Goal: Answer question/provide support: Share knowledge or assist other users

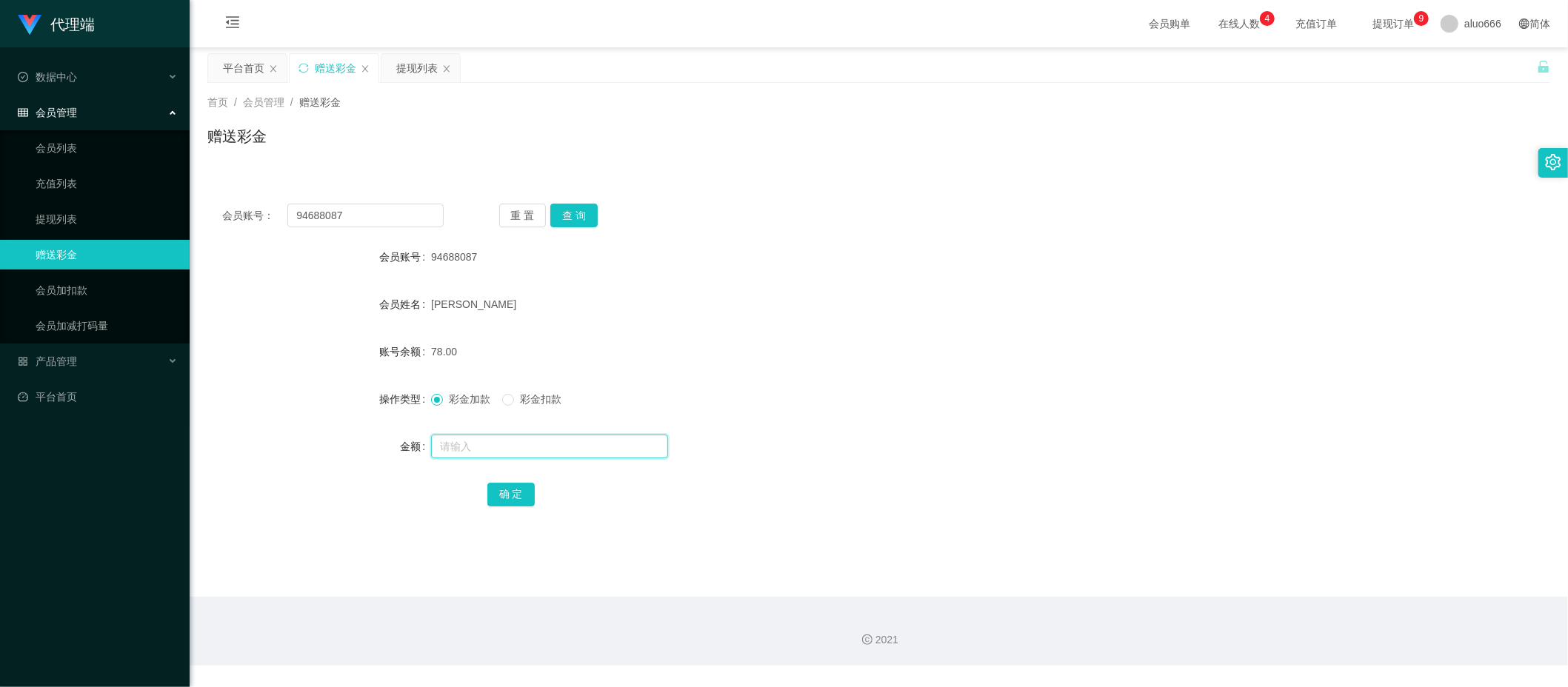
click at [486, 441] on input "text" at bounding box center [549, 446] width 237 height 24
type input "8"
click at [515, 492] on button "确 定" at bounding box center [511, 494] width 47 height 24
click at [840, 309] on div "[PERSON_NAME]" at bounding box center [822, 303] width 784 height 29
click at [572, 217] on button "查 询" at bounding box center [574, 215] width 47 height 24
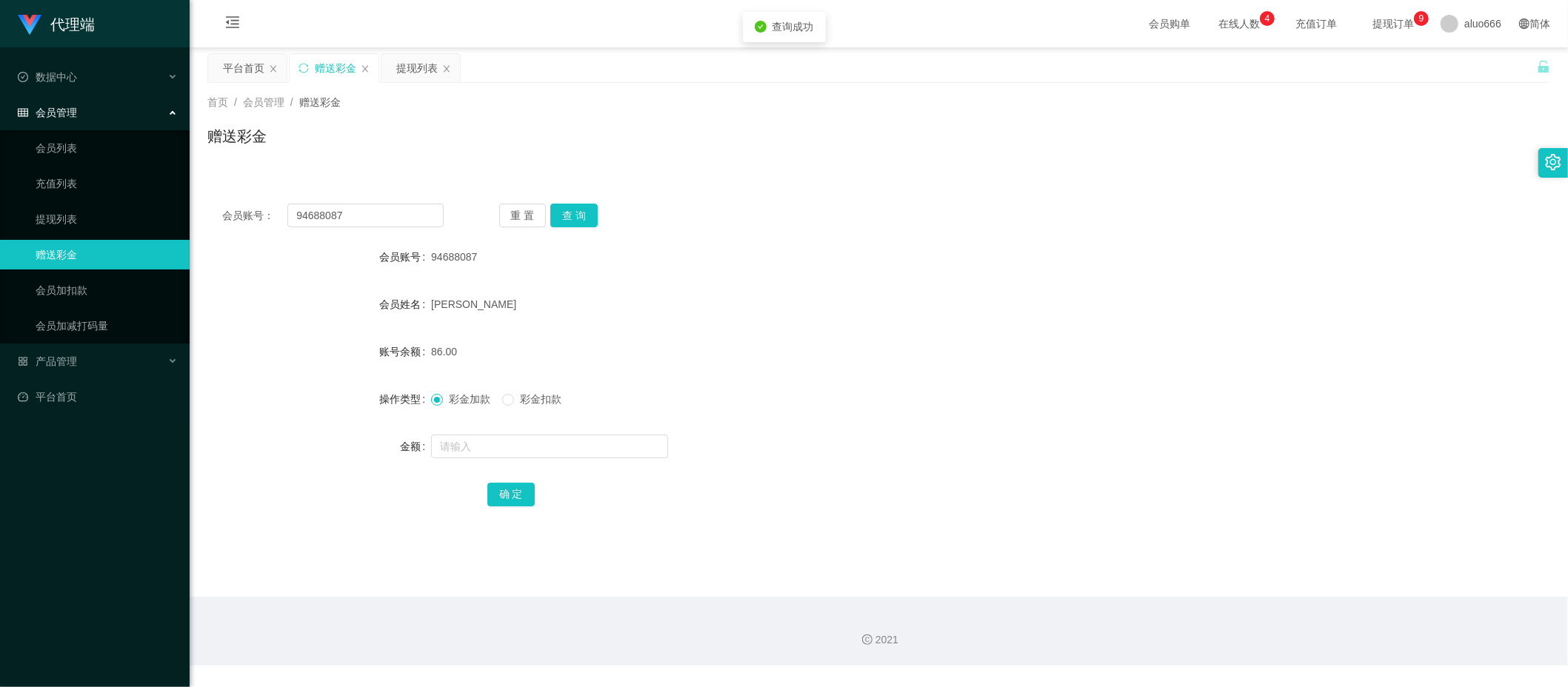
click at [817, 246] on div "94688087" at bounding box center [822, 256] width 784 height 29
click at [566, 209] on button "查 询" at bounding box center [574, 215] width 47 height 24
click at [574, 212] on button "查 询" at bounding box center [574, 215] width 47 height 24
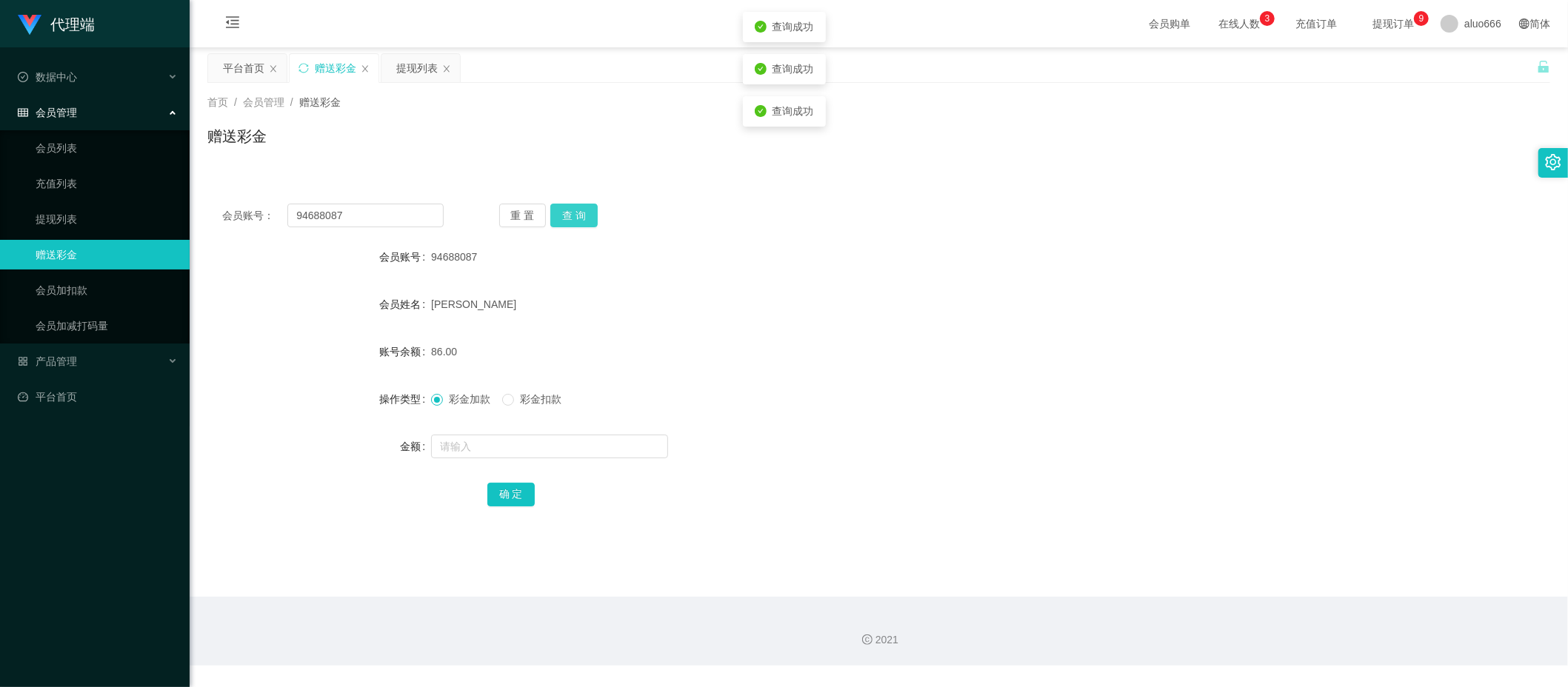
click at [574, 212] on button "查 询" at bounding box center [574, 215] width 47 height 24
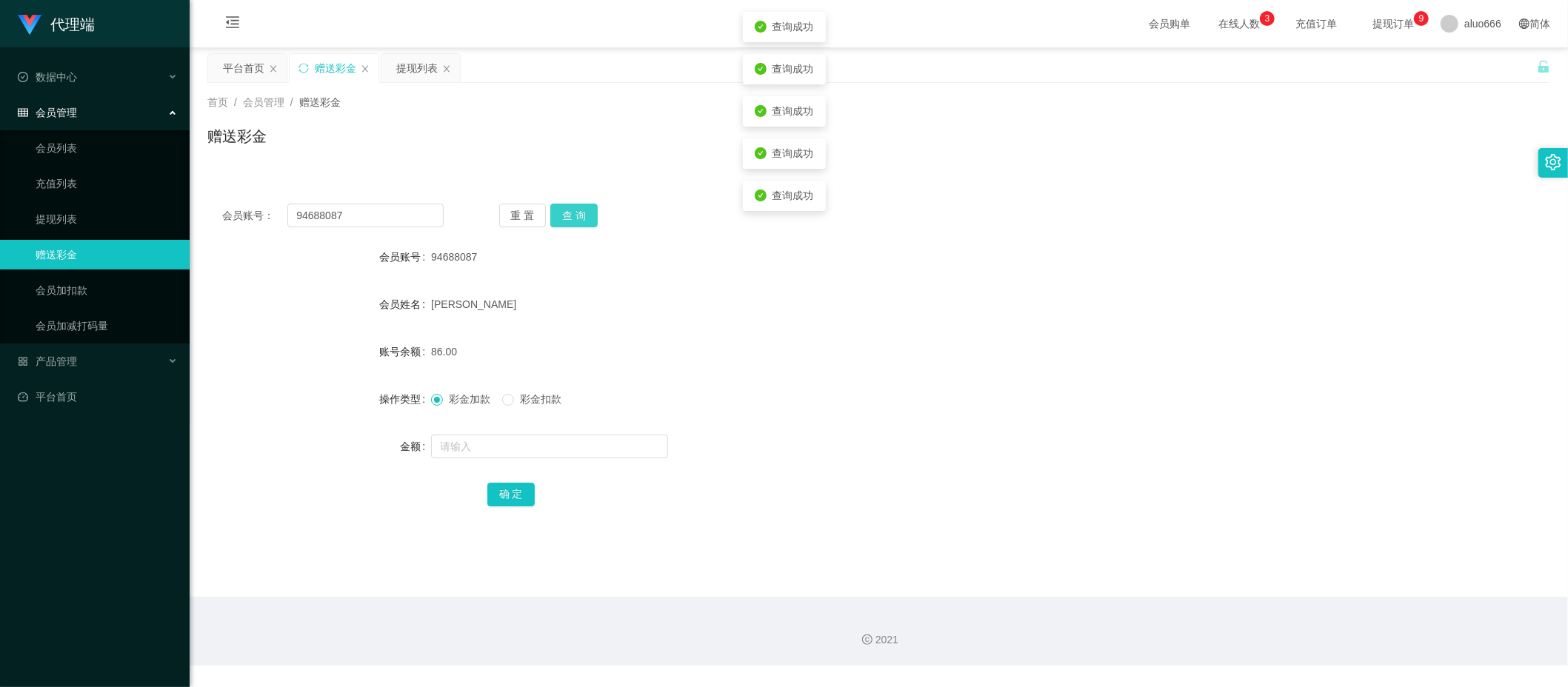
click at [574, 212] on button "查 询" at bounding box center [574, 215] width 47 height 24
click at [574, 212] on div "重 置 查 询" at bounding box center [610, 215] width 221 height 24
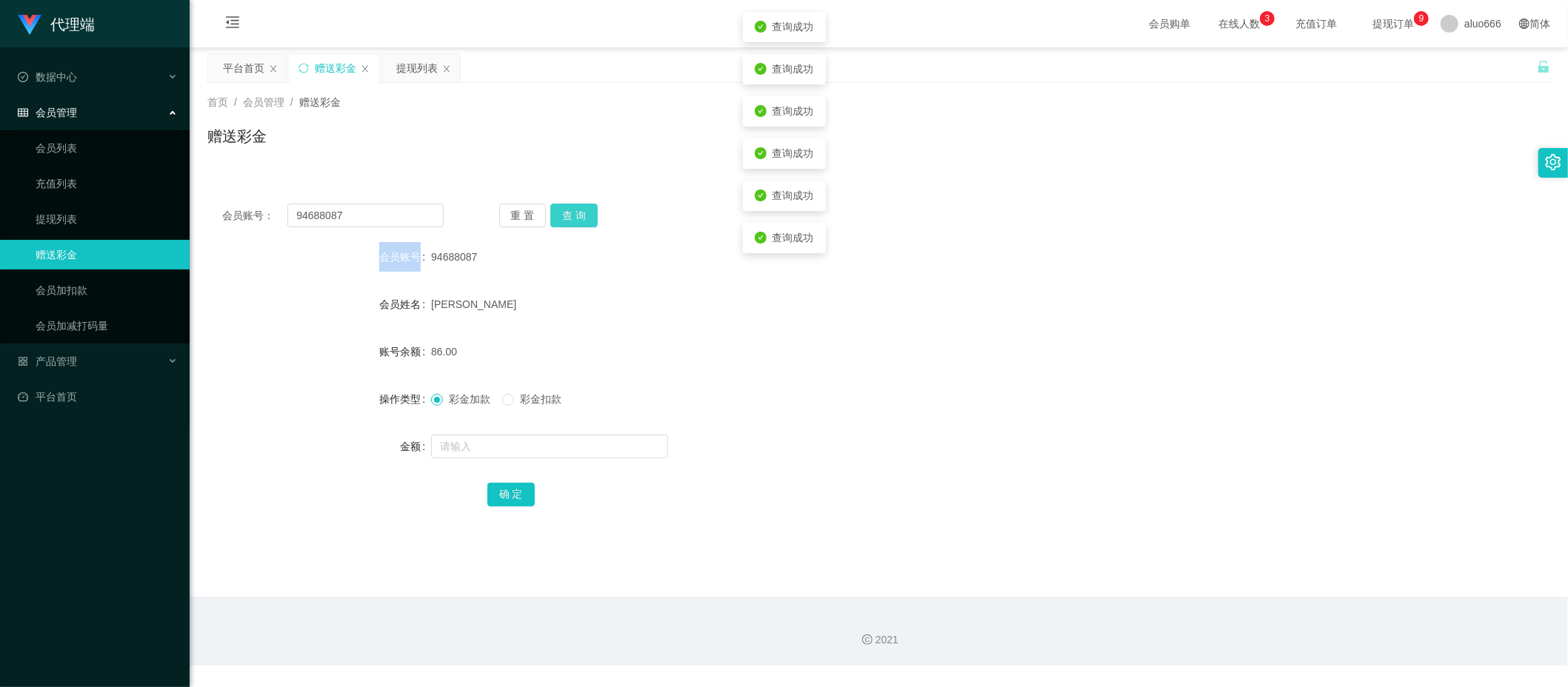
click at [574, 212] on button "查 询" at bounding box center [574, 215] width 47 height 24
click at [567, 207] on button "查 询" at bounding box center [574, 215] width 47 height 24
click at [736, 183] on div "会员账号： 94688087 重 置 查 询 会员账号 94688087 会员姓名 [PERSON_NAME] 账号余额 86.00 操作类型 彩金加款 彩金…" at bounding box center [878, 356] width 1343 height 370
click at [584, 217] on button "查 询" at bounding box center [574, 215] width 47 height 24
click at [577, 214] on button "查 询" at bounding box center [574, 215] width 47 height 24
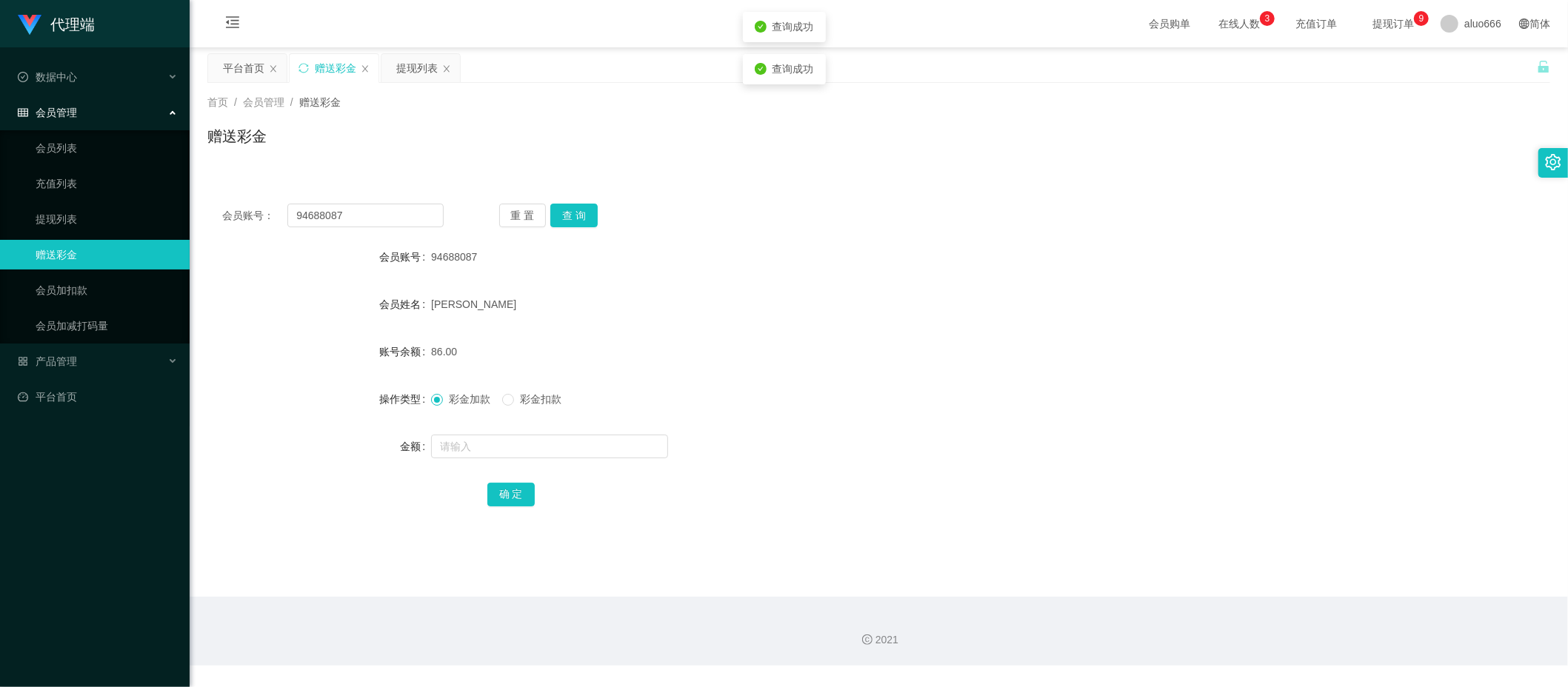
click at [1068, 232] on div "会员账号： 94688087 重 置 查 询 会员账号 94688087 会员姓名 [PERSON_NAME] 账号余额 86.00 操作类型 彩金加款 彩金…" at bounding box center [878, 365] width 1343 height 352
click at [587, 212] on button "查 询" at bounding box center [574, 215] width 47 height 24
click at [576, 217] on button "查 询" at bounding box center [574, 215] width 47 height 24
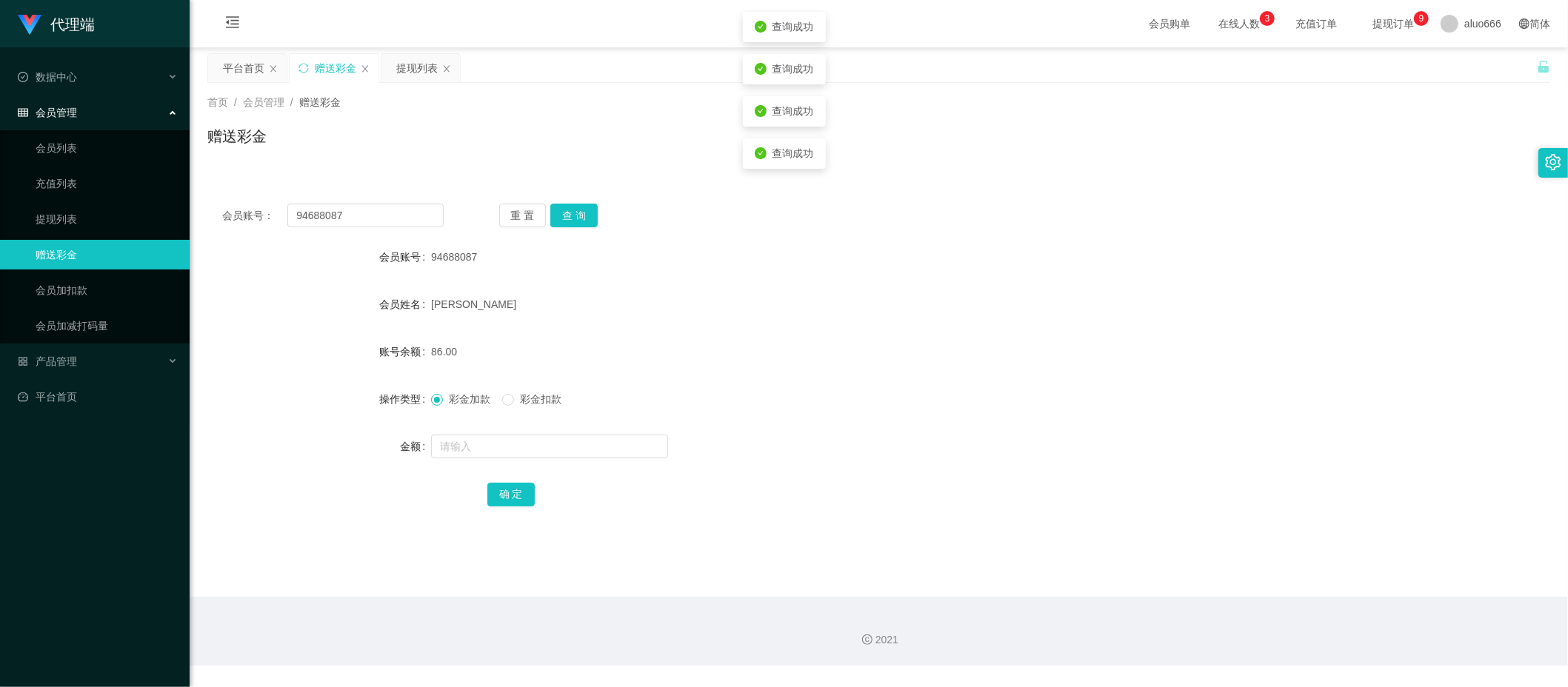
click at [1044, 229] on div "会员账号： 94688087 重 置 查 询 会员账号 94688087 会员姓名 [PERSON_NAME] 账号余额 86.00 操作类型 彩金加款 彩金…" at bounding box center [878, 365] width 1343 height 352
click at [570, 223] on button "查 询" at bounding box center [574, 215] width 47 height 24
click at [578, 217] on button "查 询" at bounding box center [574, 215] width 47 height 24
drag, startPoint x: 1083, startPoint y: 241, endPoint x: 1209, endPoint y: 197, distance: 133.5
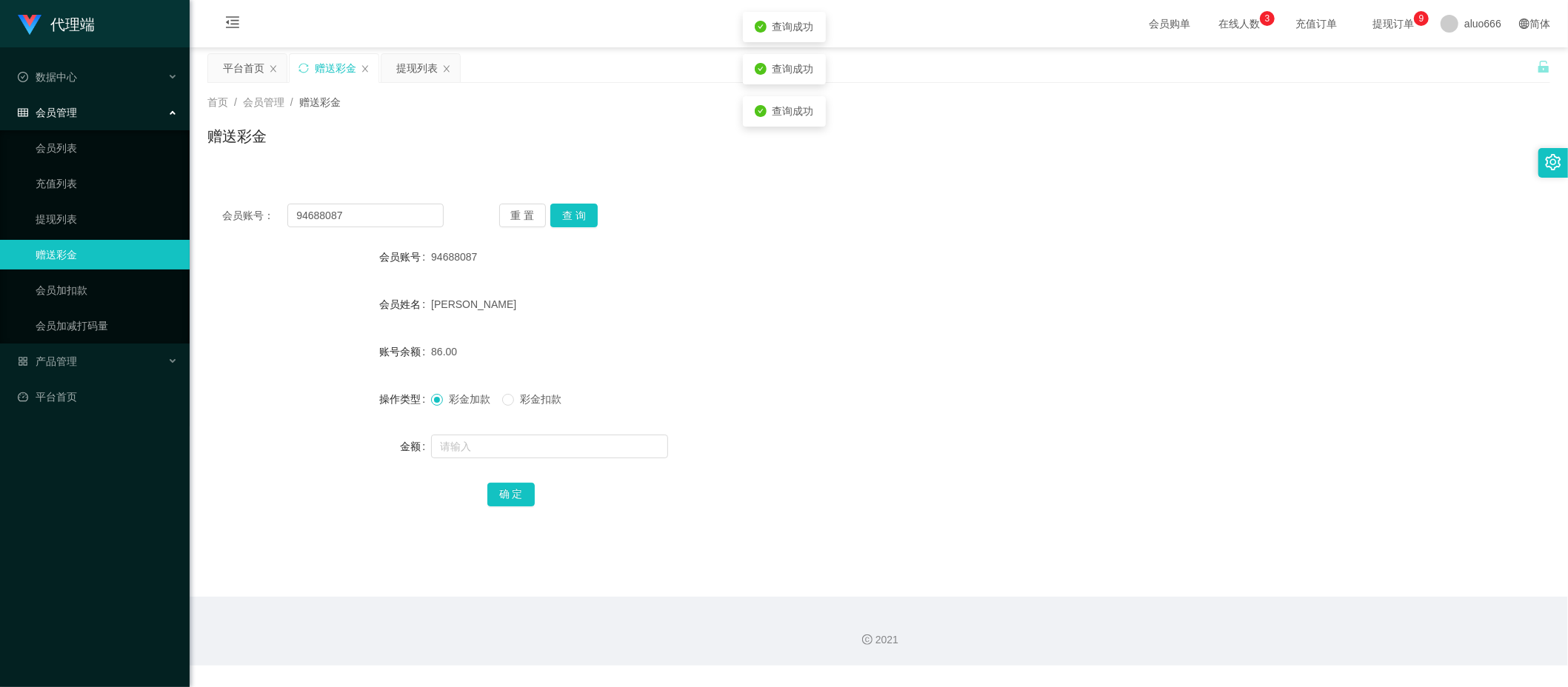
click at [1085, 241] on div "会员账号： 94688087 重 置 查 询 会员账号 94688087 会员姓名 [PERSON_NAME] 账号余额 86.00 操作类型 彩金加款 彩金…" at bounding box center [878, 365] width 1343 height 352
click at [471, 451] on input "text" at bounding box center [549, 446] width 237 height 24
type input "8"
click at [505, 491] on button "确 定" at bounding box center [511, 494] width 47 height 24
click at [895, 308] on div "[PERSON_NAME]" at bounding box center [822, 303] width 784 height 29
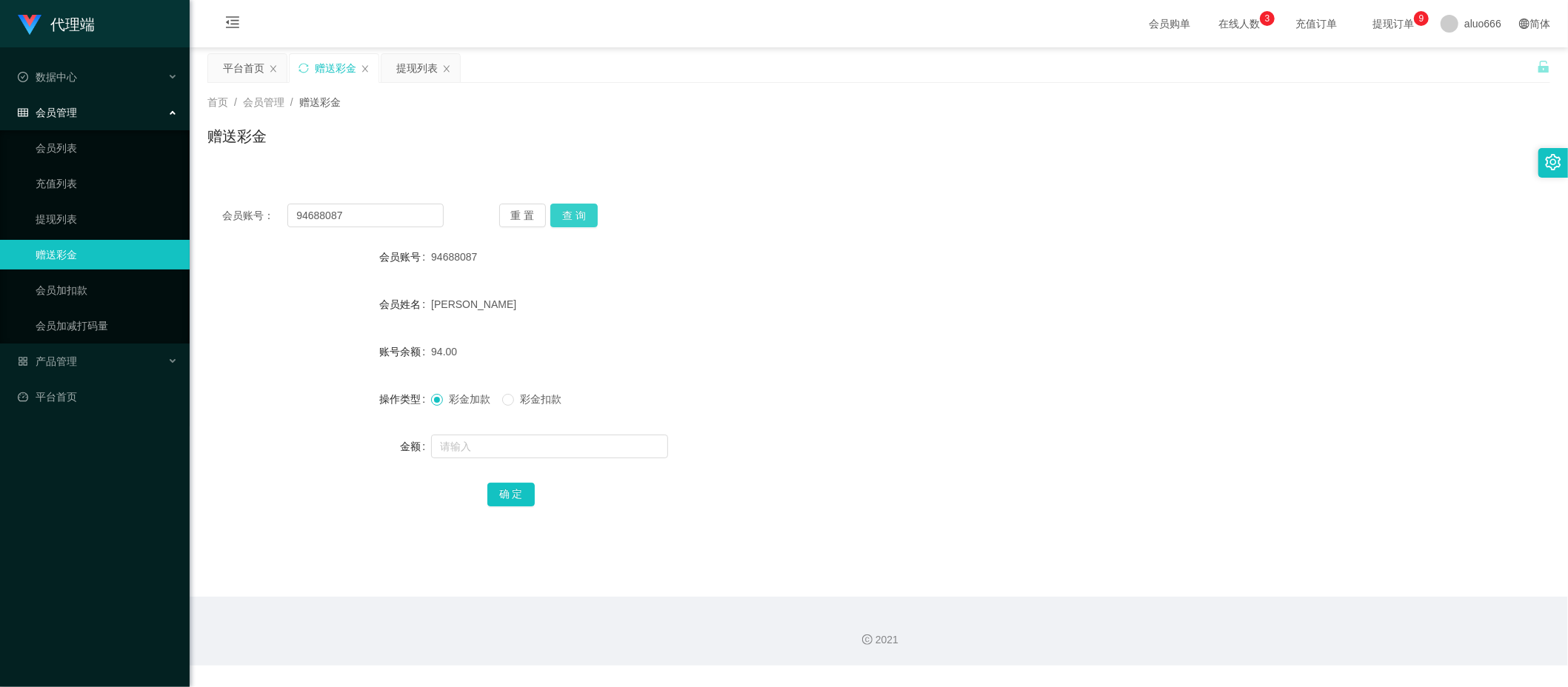
click at [573, 219] on button "查 询" at bounding box center [574, 215] width 47 height 24
click at [570, 216] on button "查 询" at bounding box center [574, 215] width 47 height 24
click at [577, 217] on button "查 询" at bounding box center [574, 215] width 47 height 24
click at [1024, 277] on form "会员账号 94688087 会员姓名 [PERSON_NAME] 账号余额 94.00 操作类型 彩金加款 彩金扣款 金额 确 定" at bounding box center [878, 375] width 1343 height 266
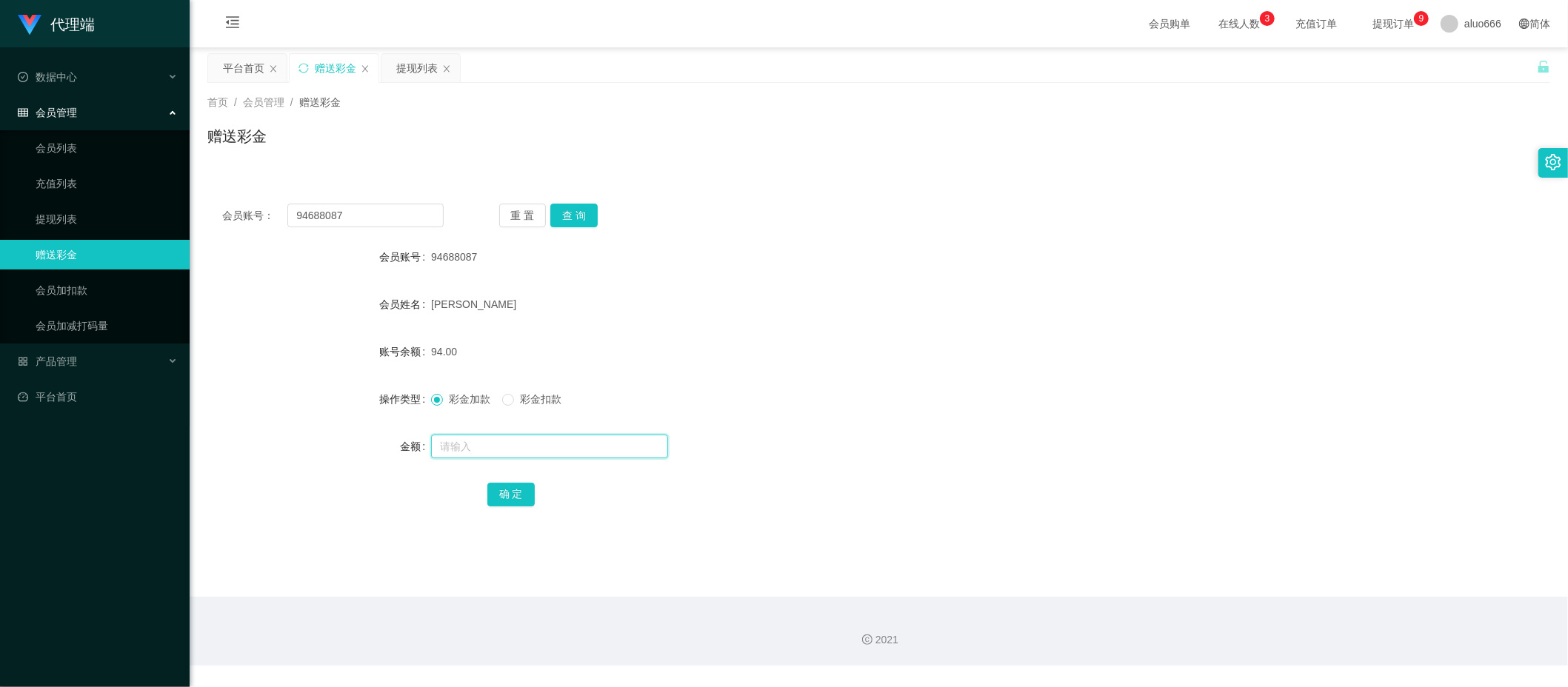
click at [459, 451] on input "text" at bounding box center [549, 446] width 237 height 24
type input "8"
click at [504, 490] on button "确 定" at bounding box center [511, 494] width 47 height 24
click at [774, 270] on div "94688087" at bounding box center [822, 256] width 784 height 29
click at [570, 211] on button "查 询" at bounding box center [574, 215] width 47 height 24
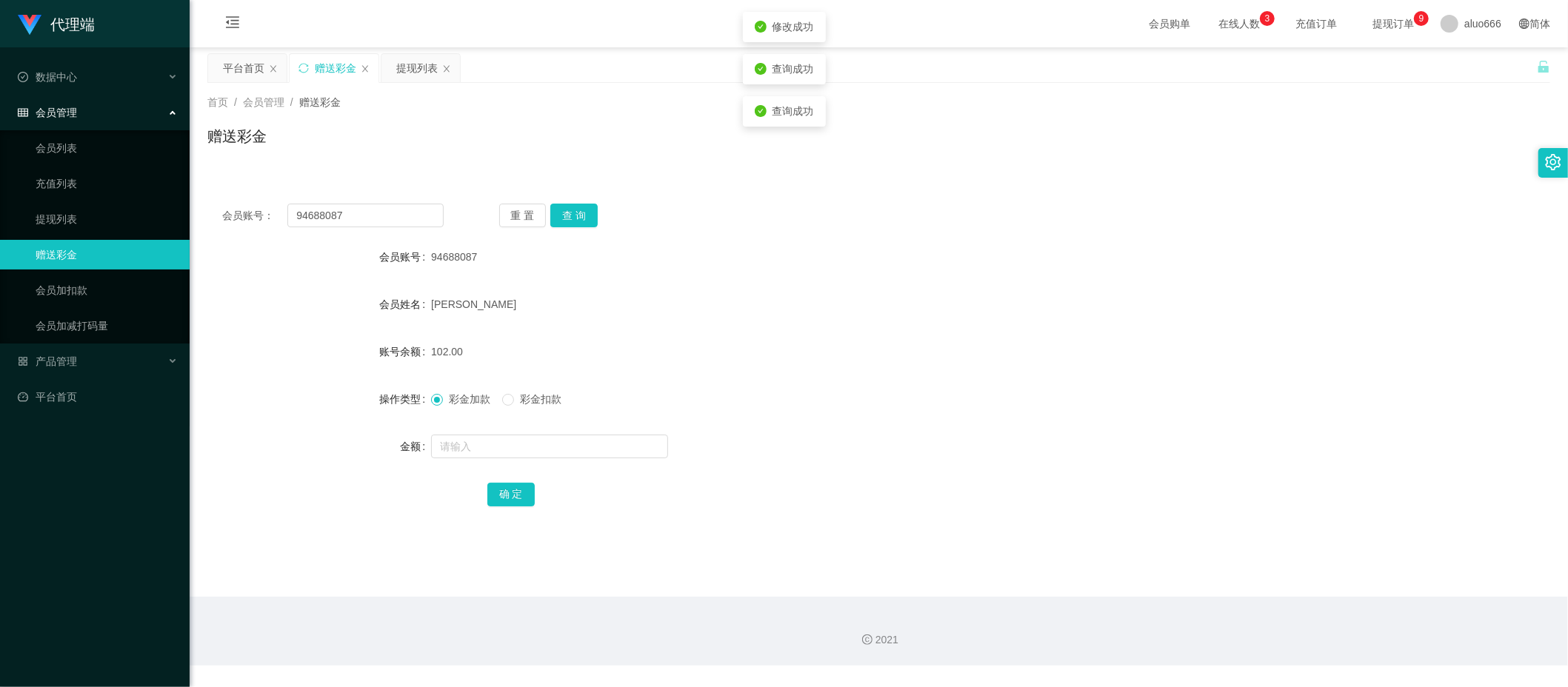
click at [905, 234] on div "会员账号： 94688087 重 置 查 询 会员账号 94688087 会员姓名 [PERSON_NAME] 账号余额 102.00 操作类型 彩金加款 彩…" at bounding box center [878, 365] width 1343 height 352
click at [477, 449] on input "text" at bounding box center [549, 446] width 237 height 24
type input "8"
click at [514, 499] on button "确 定" at bounding box center [511, 494] width 47 height 24
click at [1005, 290] on div "[PERSON_NAME]" at bounding box center [822, 303] width 784 height 29
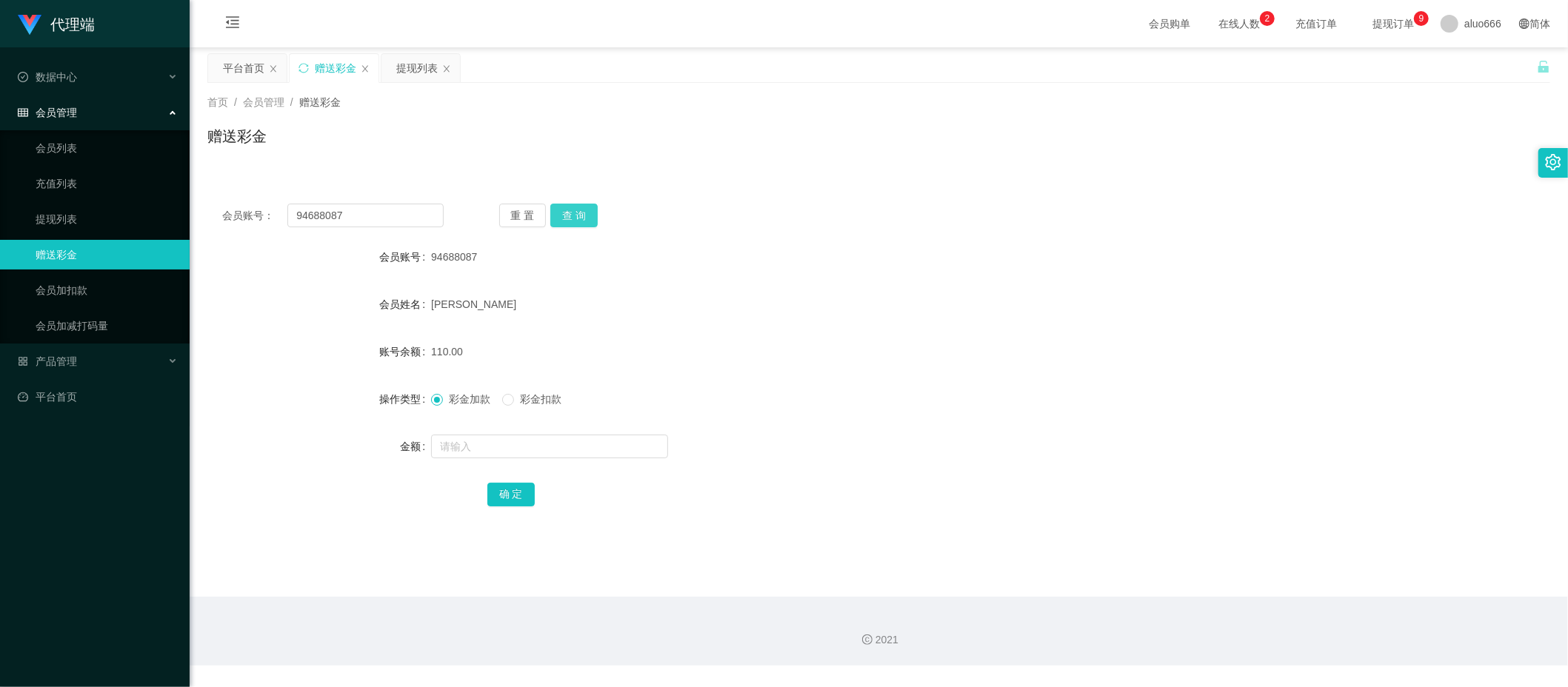
click at [582, 211] on button "查 询" at bounding box center [574, 215] width 47 height 24
click at [742, 180] on div "会员账号： 94688087 重 置 查 询 会员账号 94688087 会员姓名 [PERSON_NAME] 账号余额 110.00 操作类型 彩金加款 彩…" at bounding box center [878, 356] width 1343 height 370
click at [420, 67] on div "提现列表" at bounding box center [417, 68] width 42 height 28
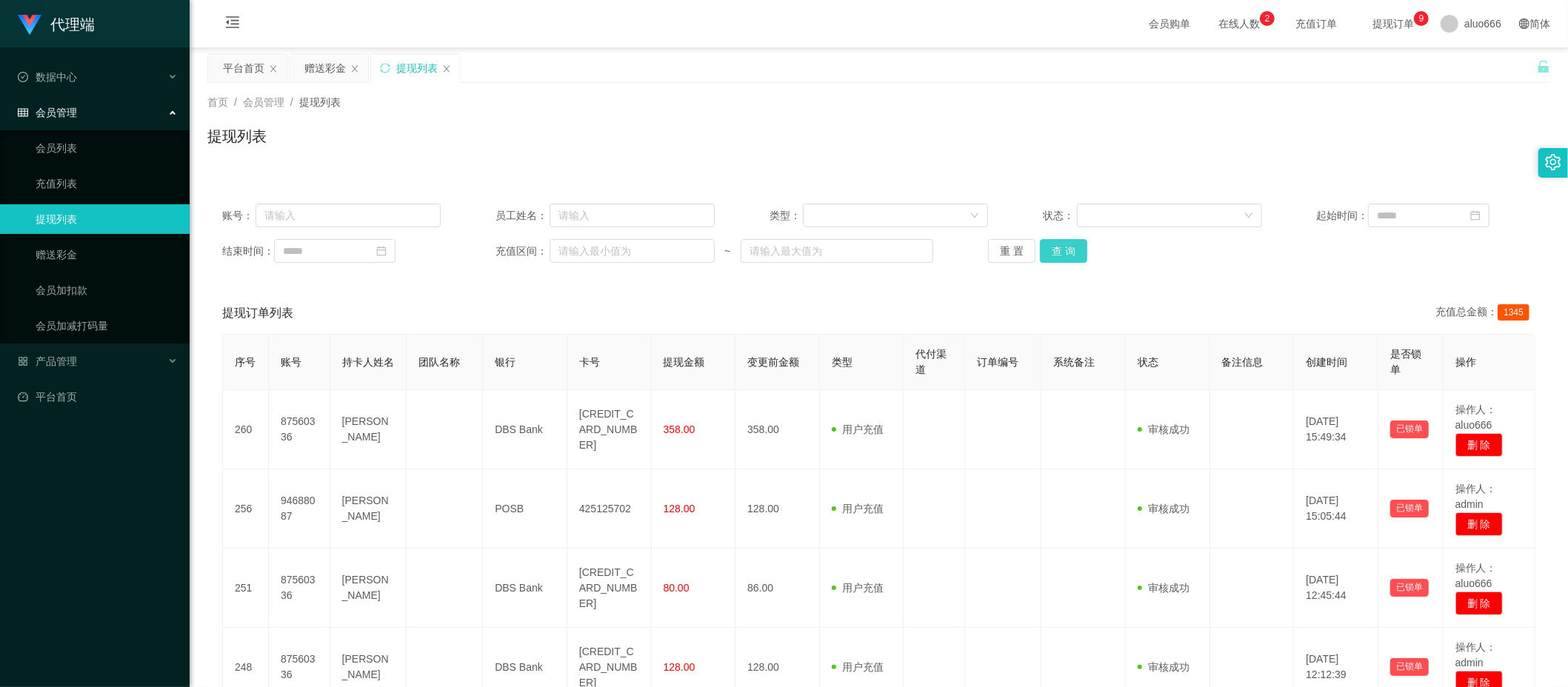
click at [1059, 250] on button "查 询" at bounding box center [1063, 250] width 47 height 24
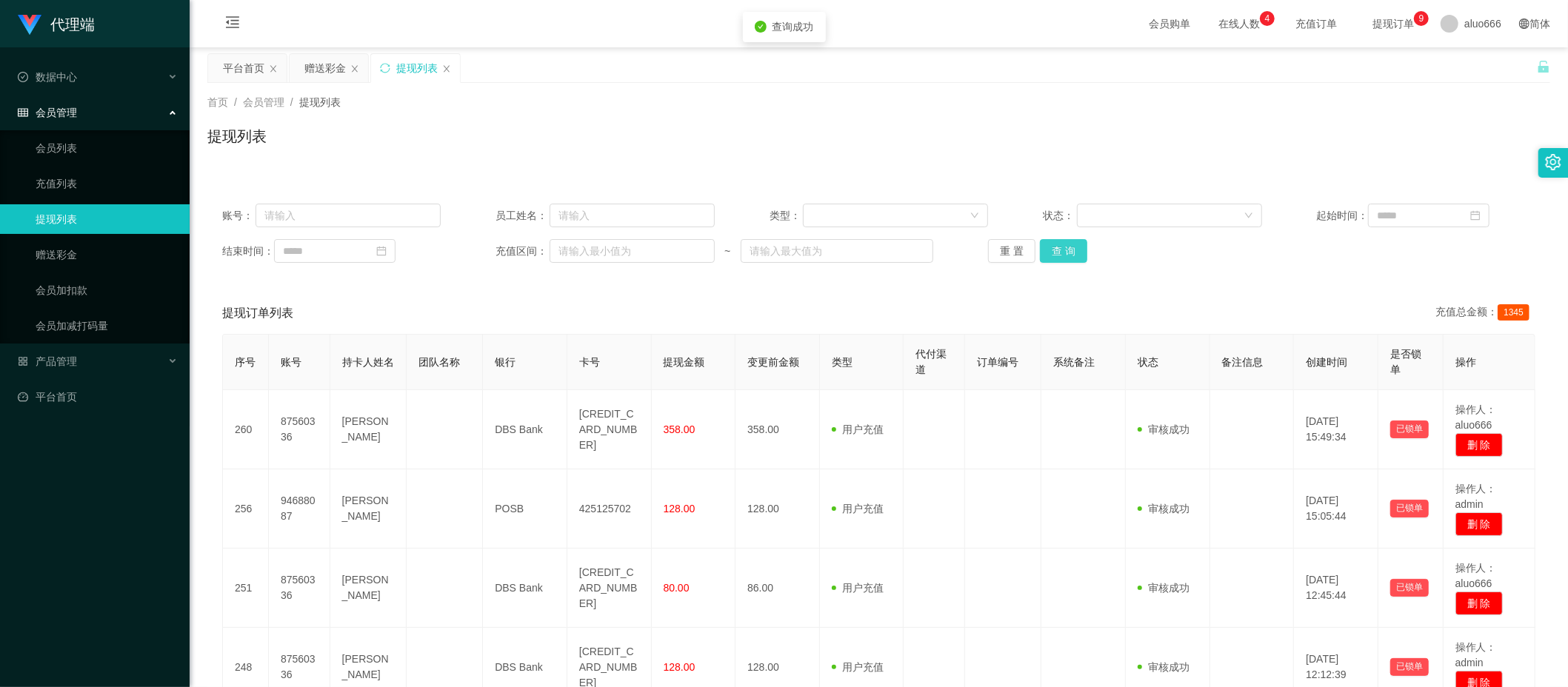
click at [1059, 250] on button "查 询" at bounding box center [1063, 250] width 47 height 24
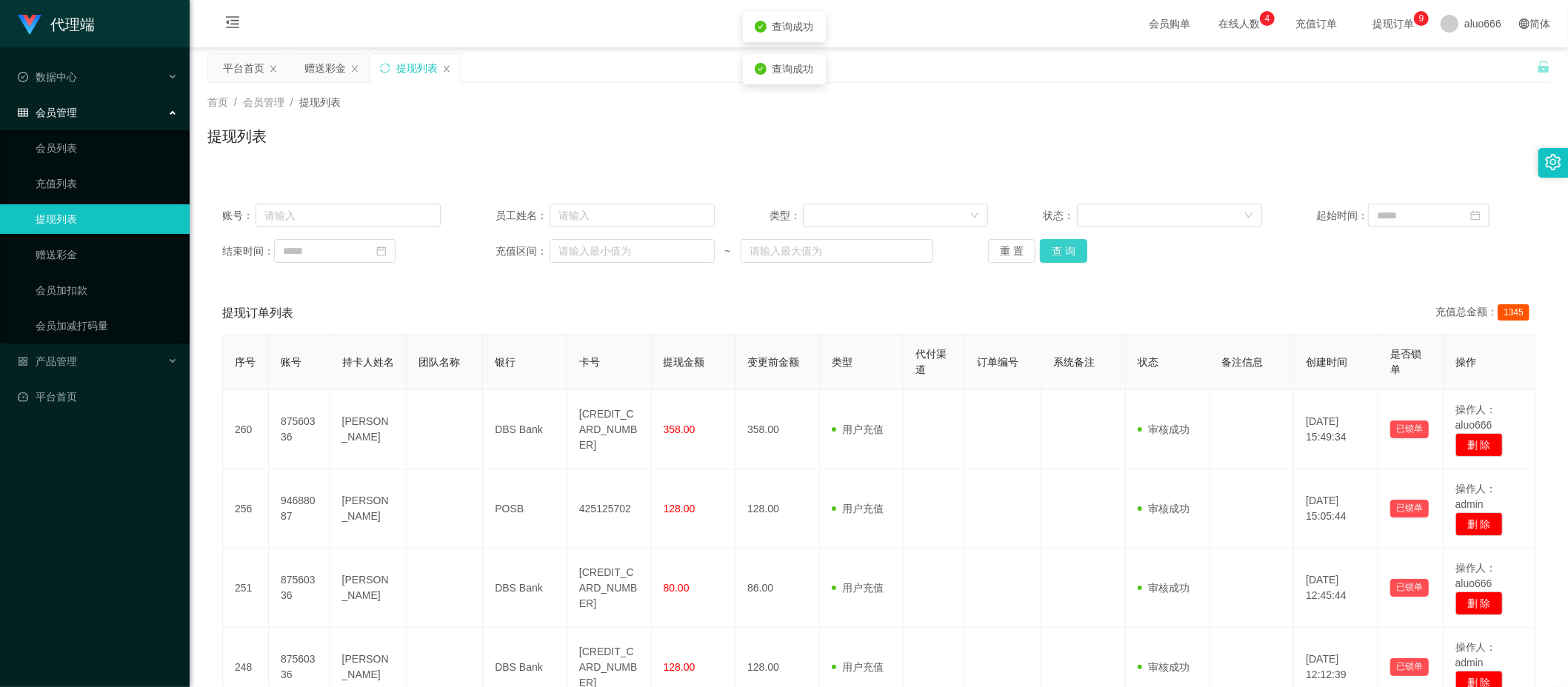
click at [1059, 250] on button "查 询" at bounding box center [1063, 250] width 47 height 24
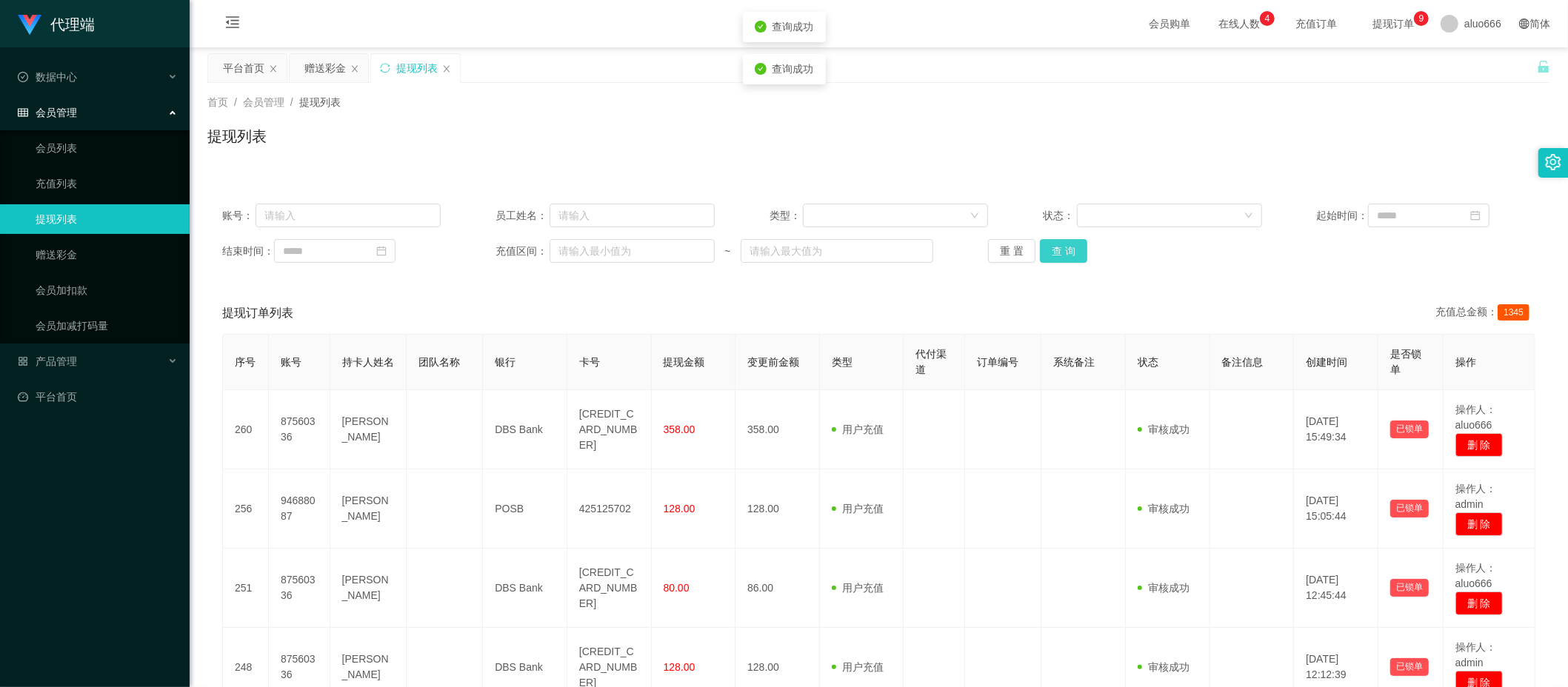
click at [1059, 250] on button "查 询" at bounding box center [1063, 250] width 47 height 24
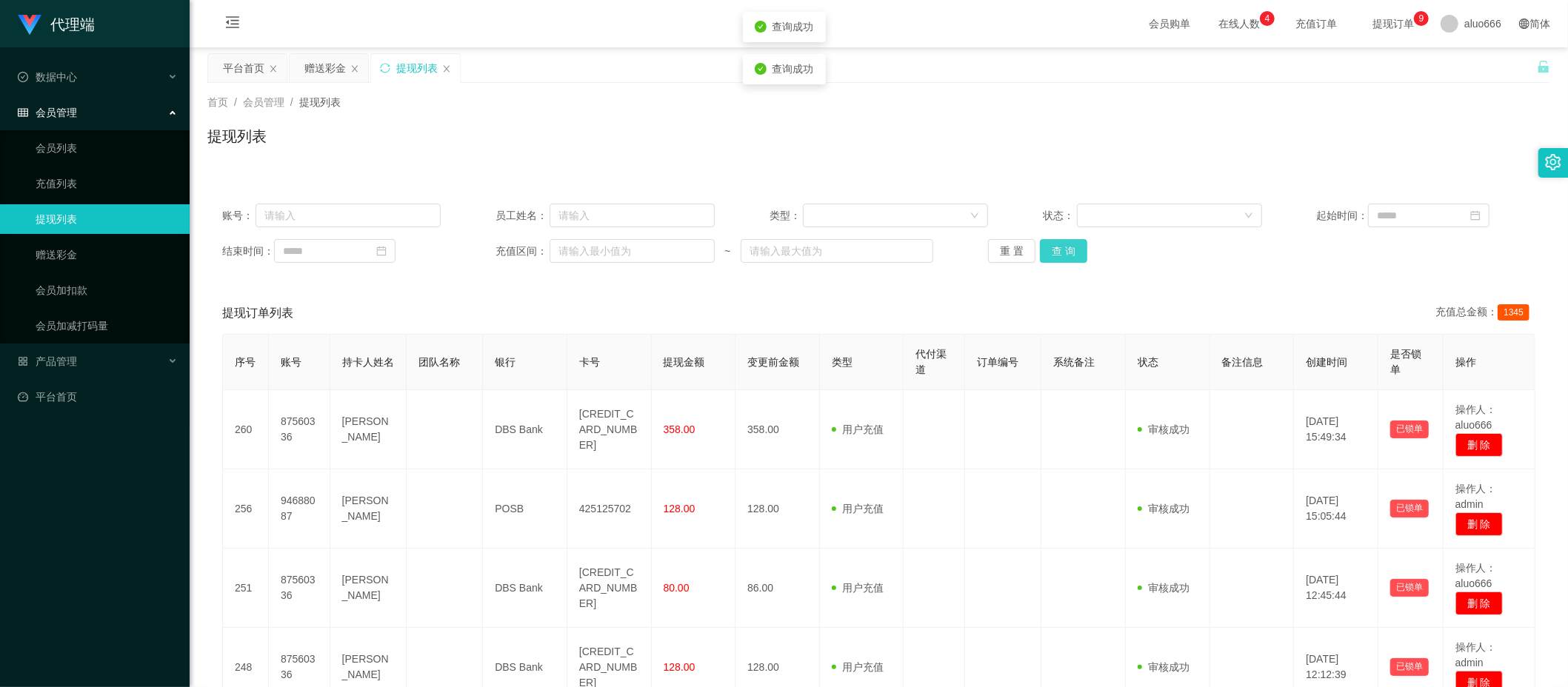
click at [1059, 250] on button "查 询" at bounding box center [1063, 250] width 47 height 24
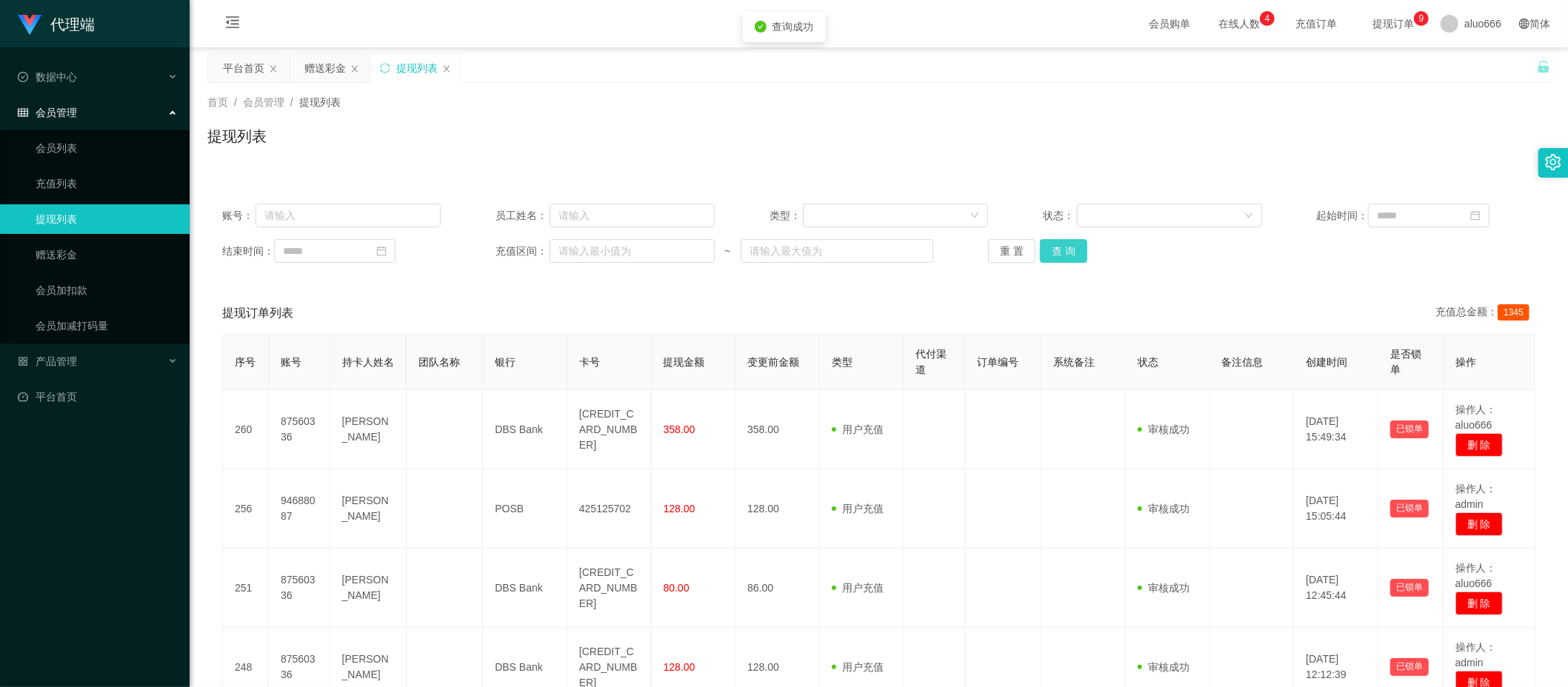
click at [1059, 250] on button "查 询" at bounding box center [1063, 250] width 47 height 24
click at [1061, 251] on button "查 询" at bounding box center [1063, 250] width 47 height 24
click at [1052, 250] on button "查 询" at bounding box center [1063, 250] width 47 height 24
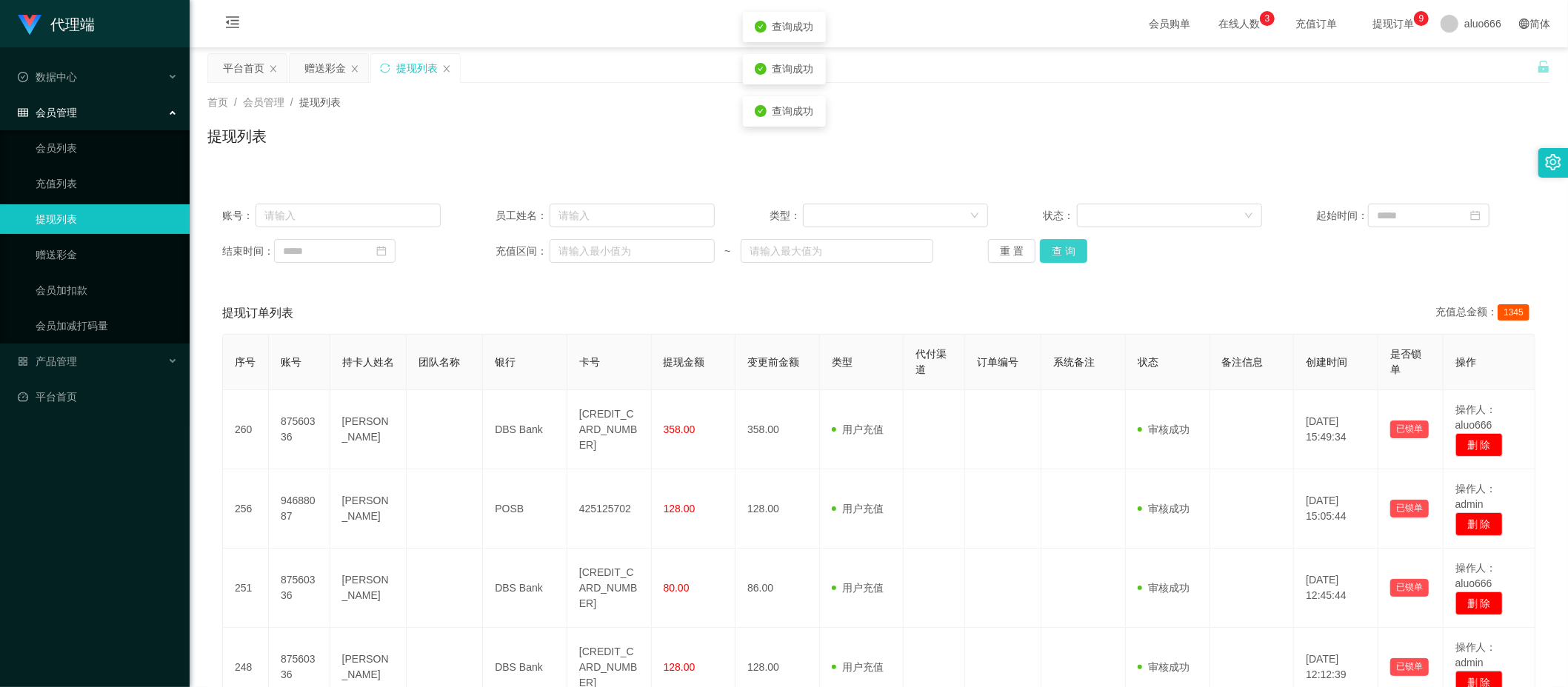
click at [1052, 250] on button "查 询" at bounding box center [1063, 250] width 47 height 24
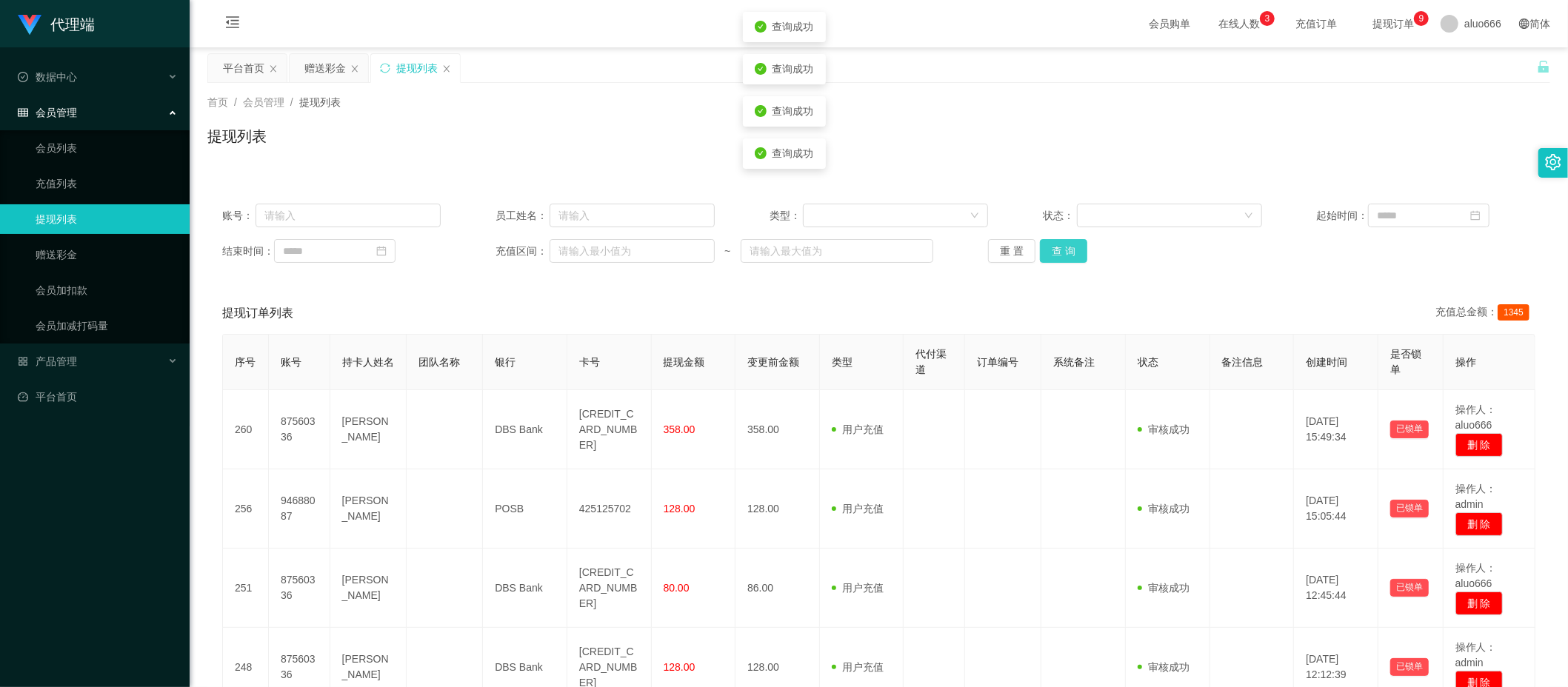
click at [1052, 250] on button "查 询" at bounding box center [1063, 250] width 47 height 24
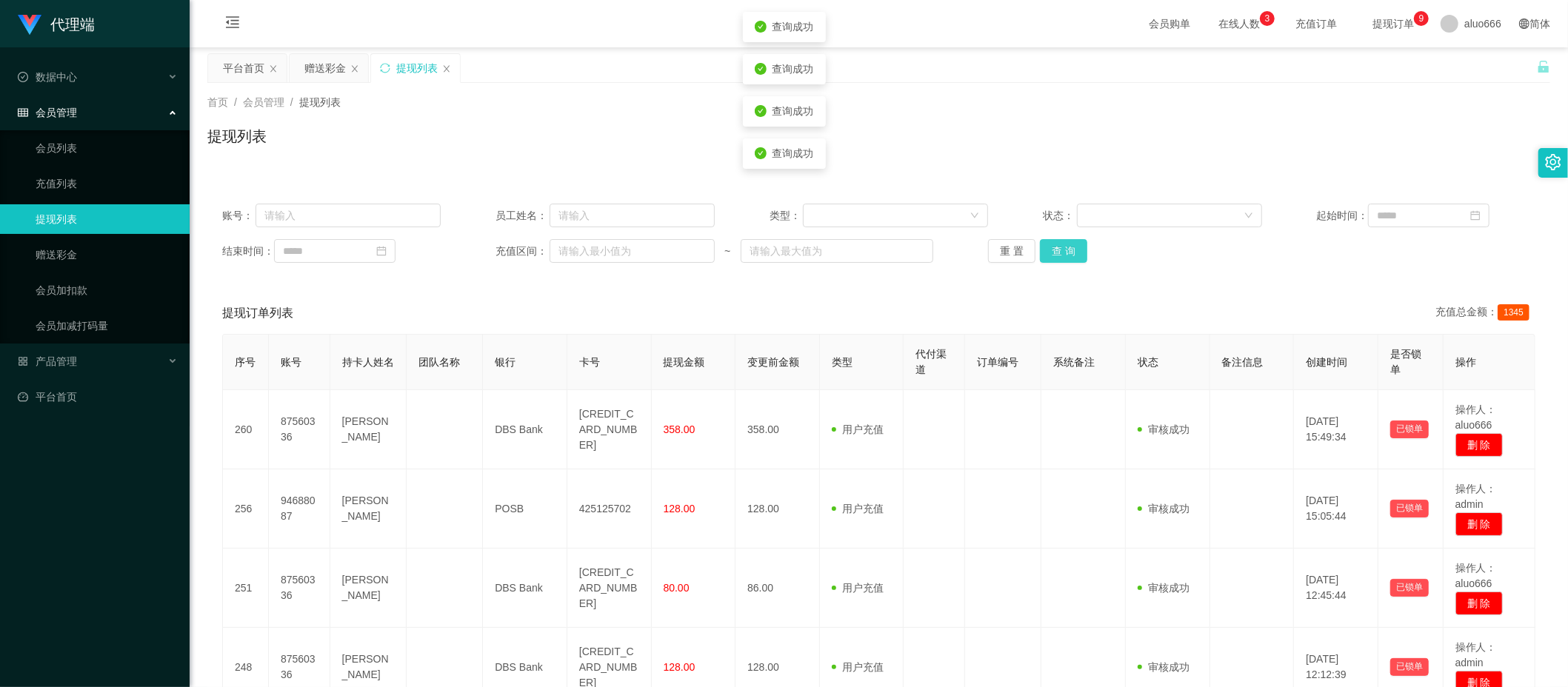
click at [1052, 250] on button "查 询" at bounding box center [1063, 250] width 47 height 24
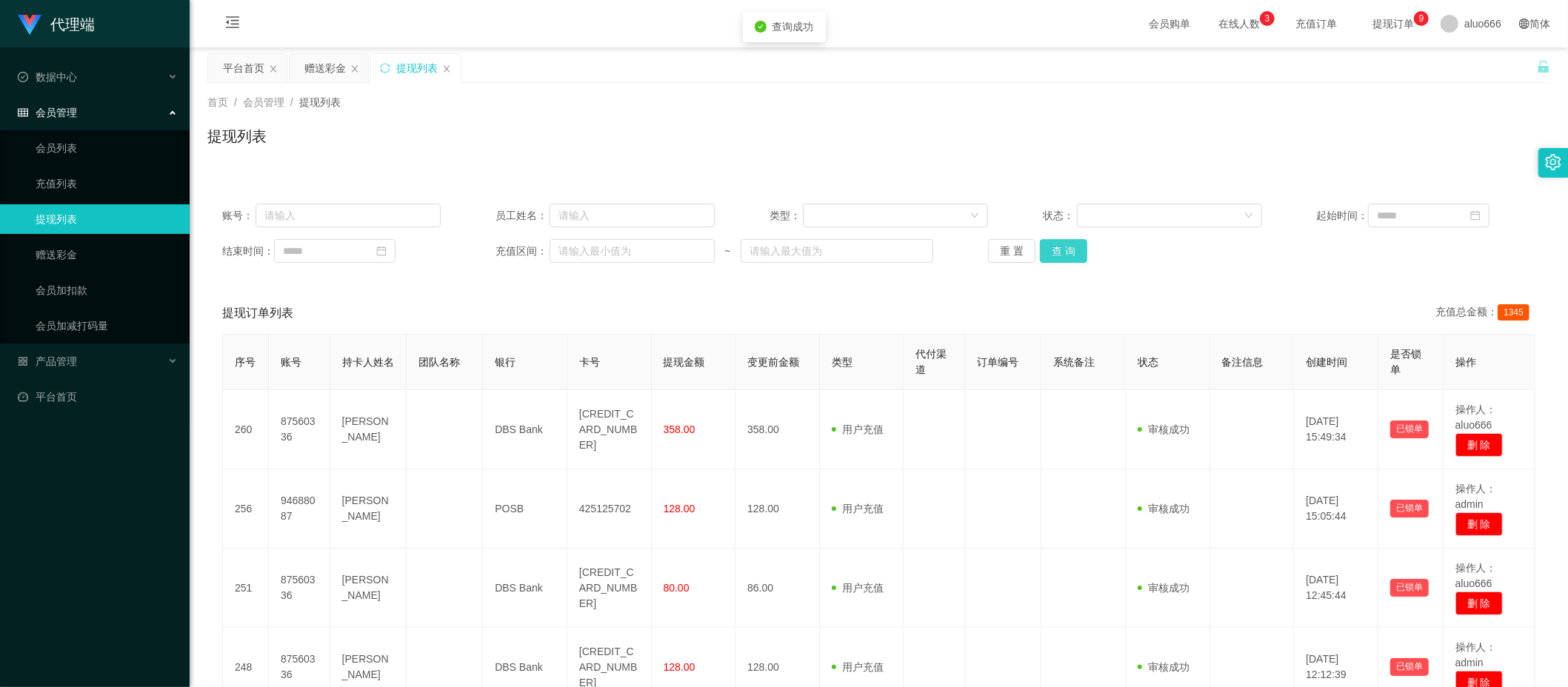
click at [1052, 250] on button "查 询" at bounding box center [1063, 250] width 47 height 24
click at [1083, 255] on div "重 置 查 询" at bounding box center [1096, 250] width 218 height 24
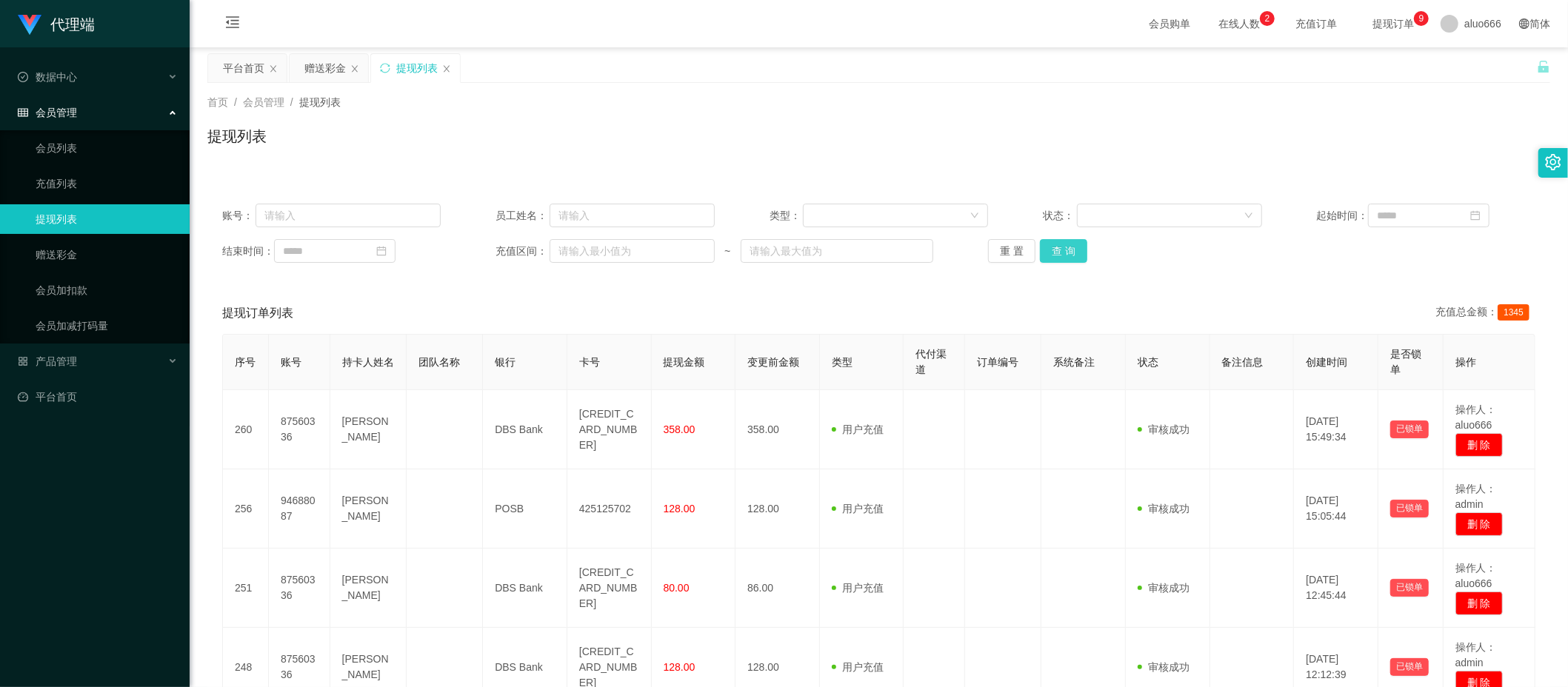
click at [1074, 252] on button "查 询" at bounding box center [1063, 250] width 47 height 24
click at [1043, 249] on button "查 询" at bounding box center [1063, 250] width 47 height 24
click at [1062, 253] on button "查 询" at bounding box center [1063, 250] width 47 height 24
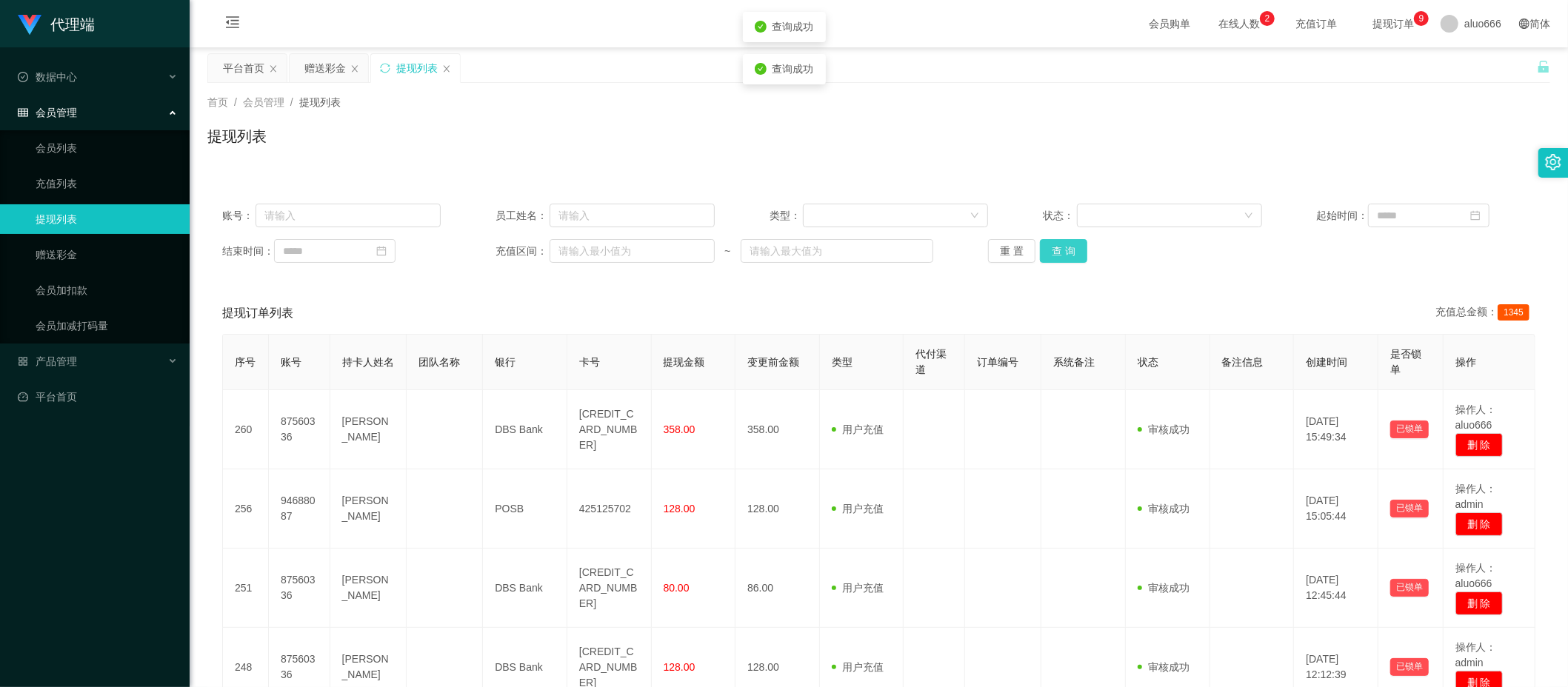
click at [1062, 253] on button "查 询" at bounding box center [1063, 250] width 47 height 24
click at [1056, 255] on button "查 询" at bounding box center [1063, 250] width 47 height 24
click at [1062, 247] on button "查 询" at bounding box center [1063, 250] width 47 height 24
click at [1061, 249] on button "查 询" at bounding box center [1063, 250] width 47 height 24
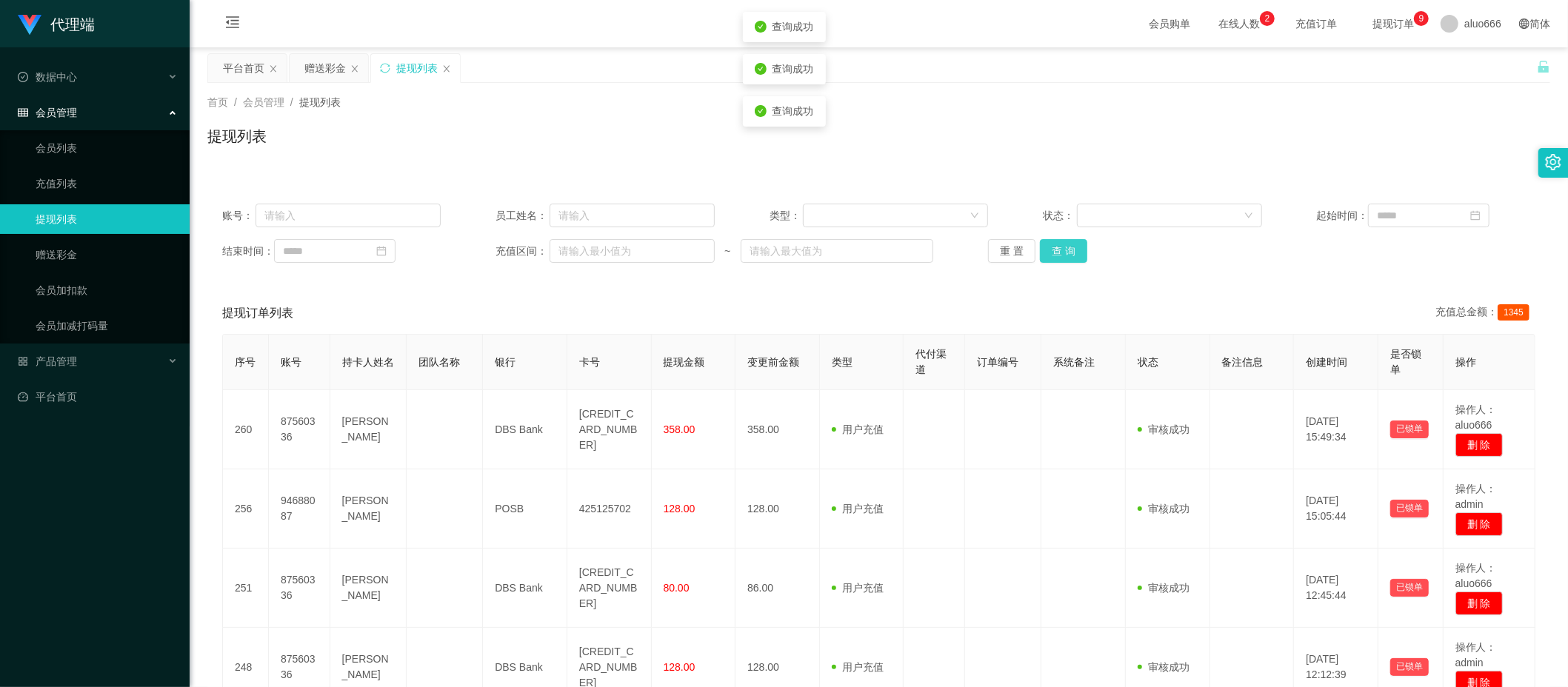
click at [1061, 249] on button "查 询" at bounding box center [1063, 250] width 47 height 24
click at [313, 67] on div "赠送彩金" at bounding box center [325, 68] width 42 height 28
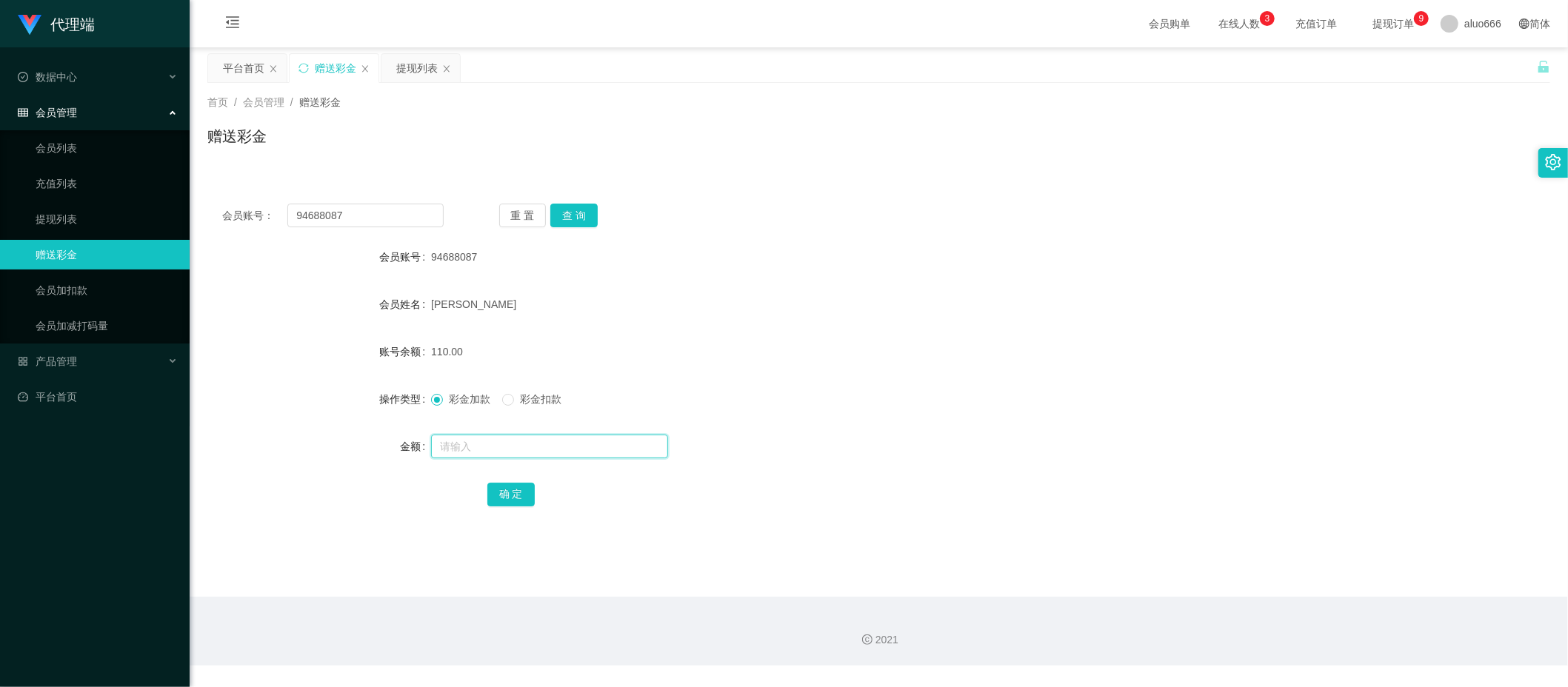
click at [502, 452] on input "text" at bounding box center [549, 446] width 237 height 24
type input "8"
click at [510, 491] on button "确 定" at bounding box center [511, 494] width 47 height 24
click at [981, 317] on div "[PERSON_NAME]" at bounding box center [822, 303] width 784 height 29
click at [566, 214] on button "查 询" at bounding box center [574, 215] width 47 height 24
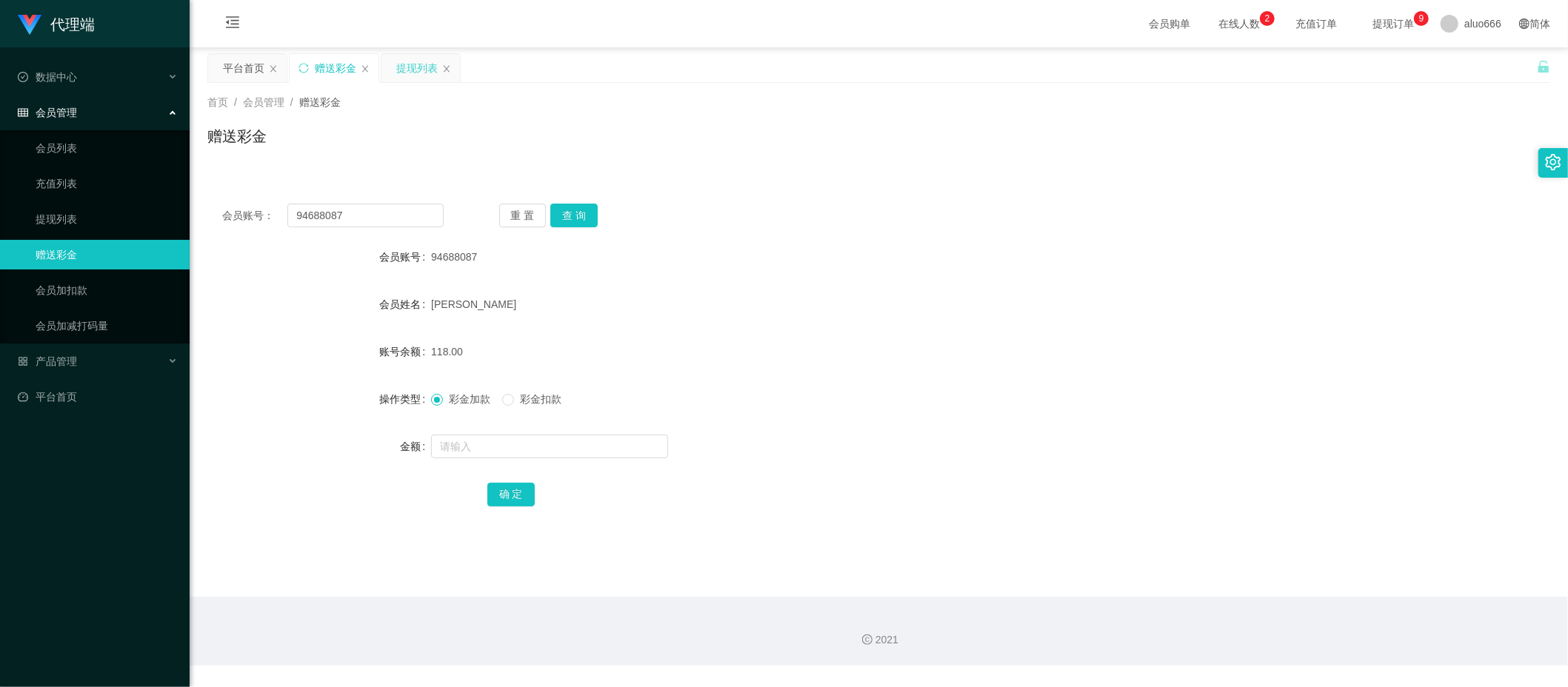
click at [404, 65] on div "提现列表" at bounding box center [417, 68] width 42 height 28
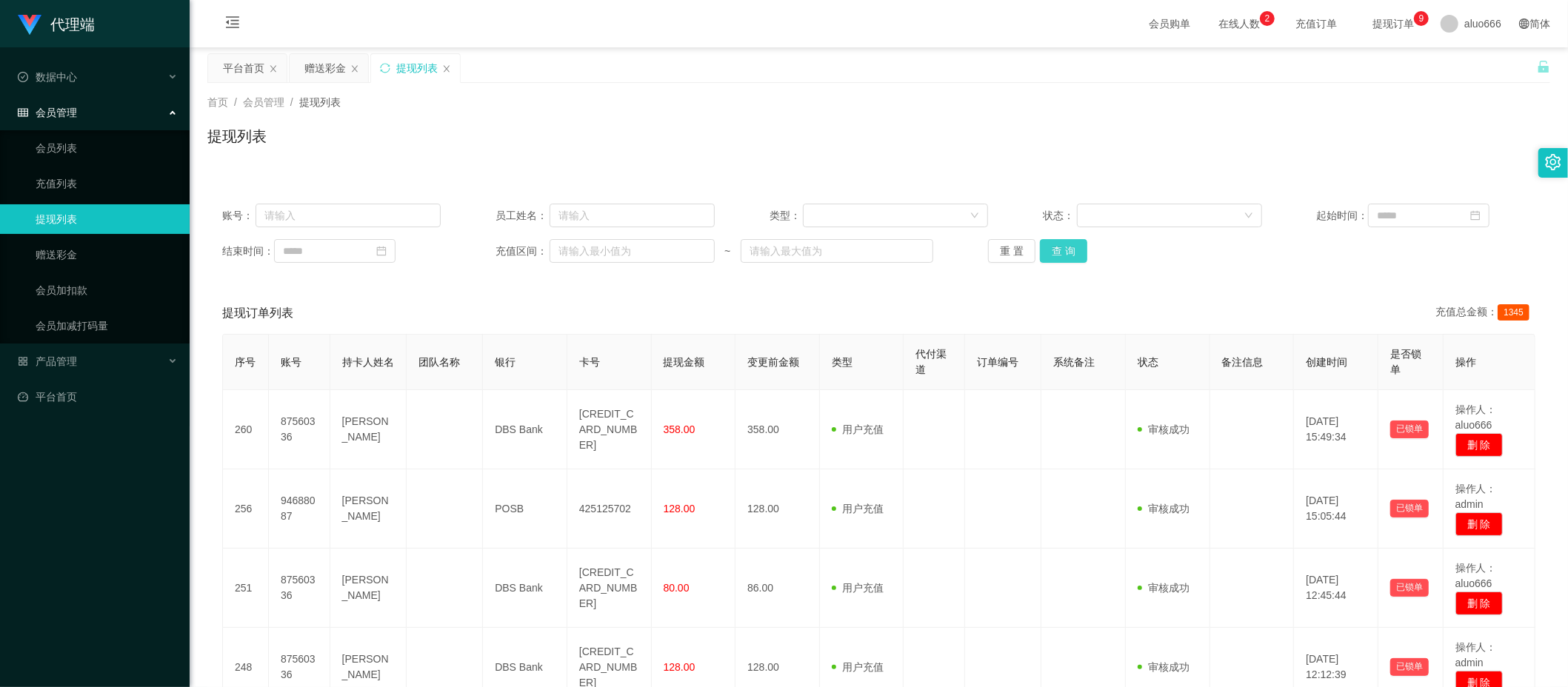
click at [1065, 251] on button "查 询" at bounding box center [1063, 250] width 47 height 24
click at [1061, 253] on button "查 询" at bounding box center [1063, 250] width 47 height 24
click at [1068, 247] on button "查 询" at bounding box center [1063, 250] width 47 height 24
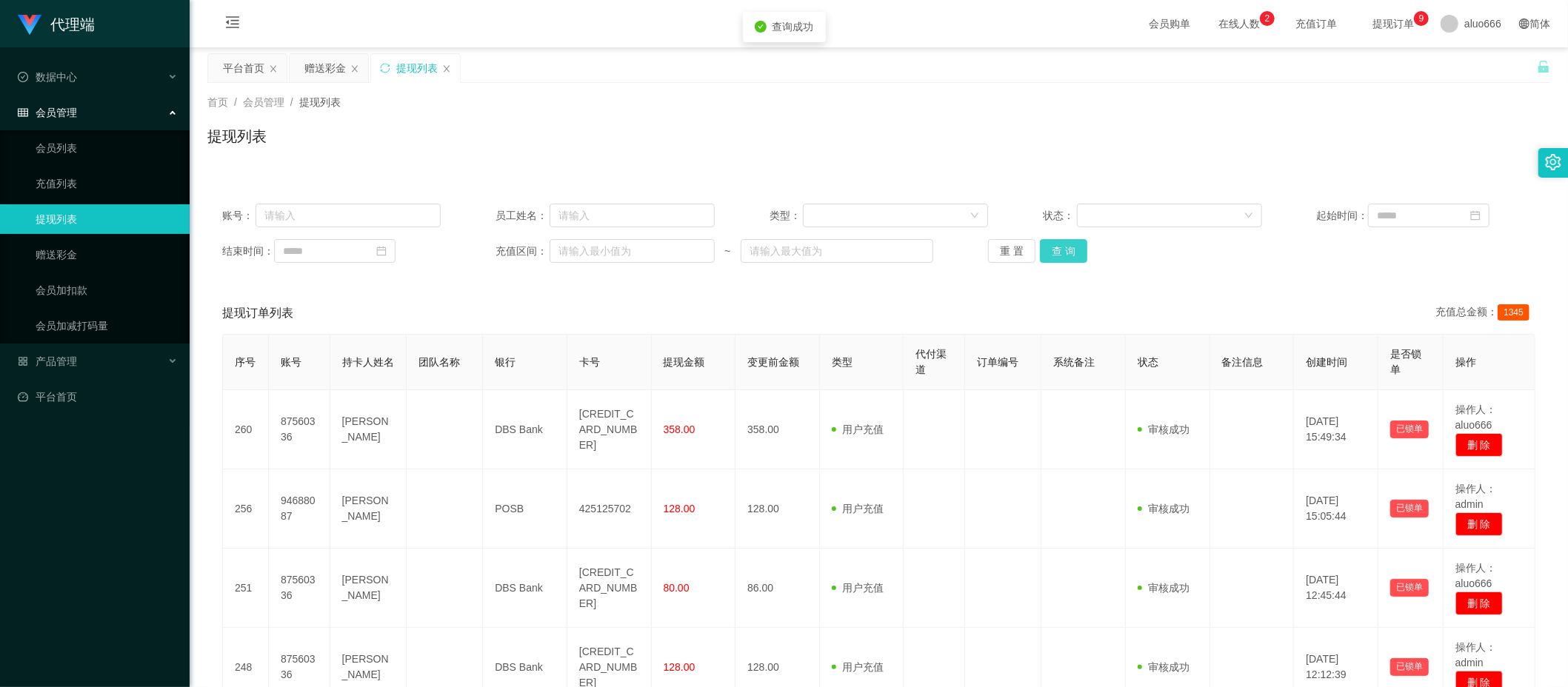
click at [1064, 248] on button "查 询" at bounding box center [1063, 250] width 47 height 24
click at [1059, 250] on button "查 询" at bounding box center [1063, 250] width 47 height 24
click at [1057, 253] on button "查 询" at bounding box center [1063, 250] width 47 height 24
click at [1057, 259] on button "查 询" at bounding box center [1063, 250] width 47 height 24
click at [1066, 259] on button "查 询" at bounding box center [1063, 250] width 47 height 24
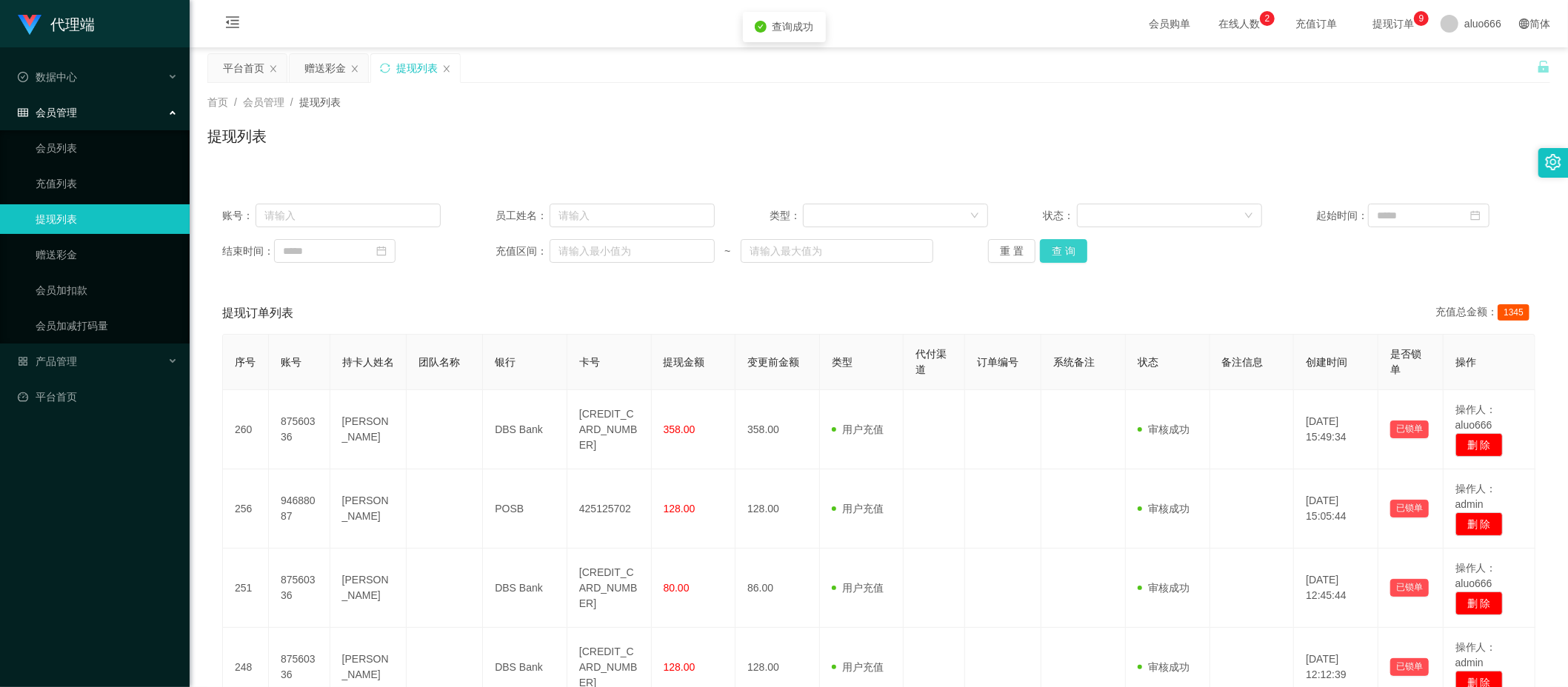
click at [1057, 248] on button "查 询" at bounding box center [1063, 250] width 47 height 24
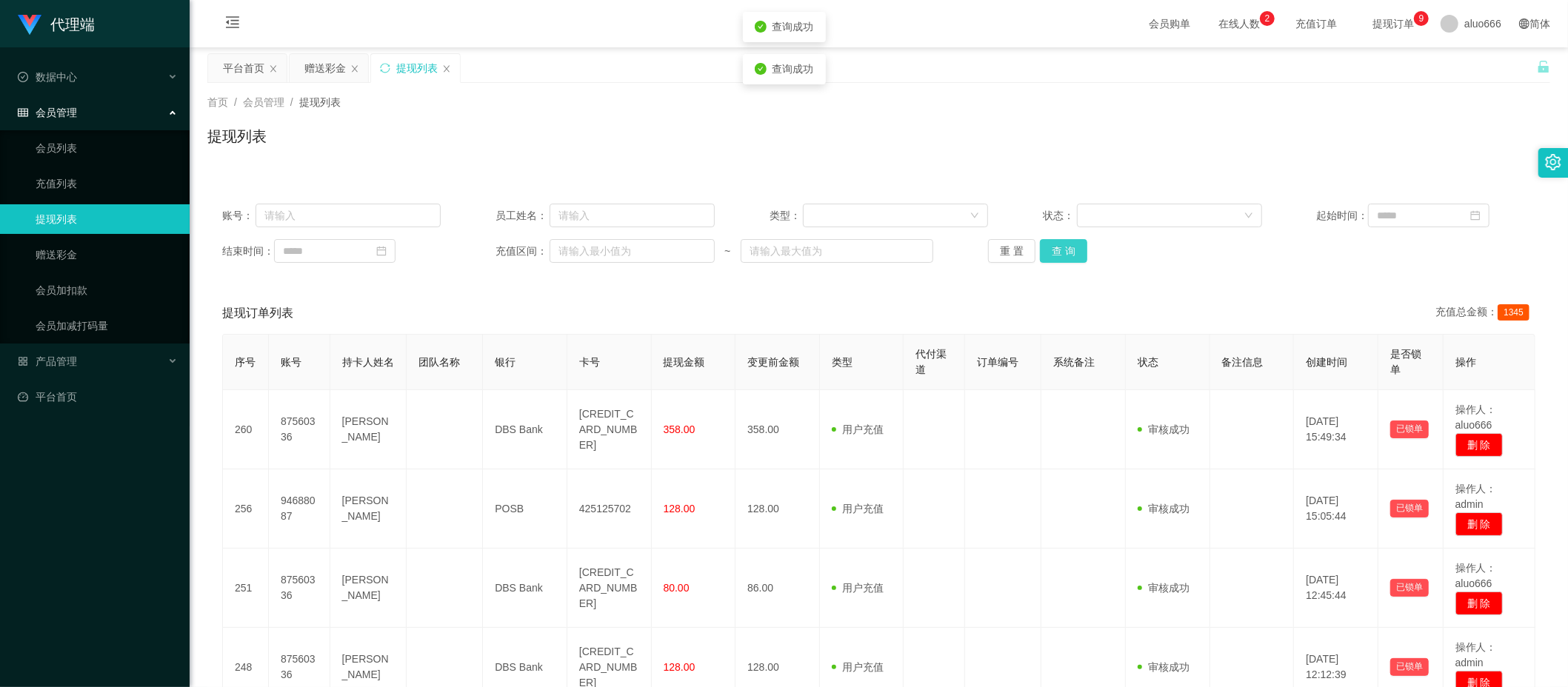
click at [1057, 248] on button "查 询" at bounding box center [1063, 250] width 47 height 24
click at [1065, 255] on button "查 询" at bounding box center [1063, 250] width 47 height 24
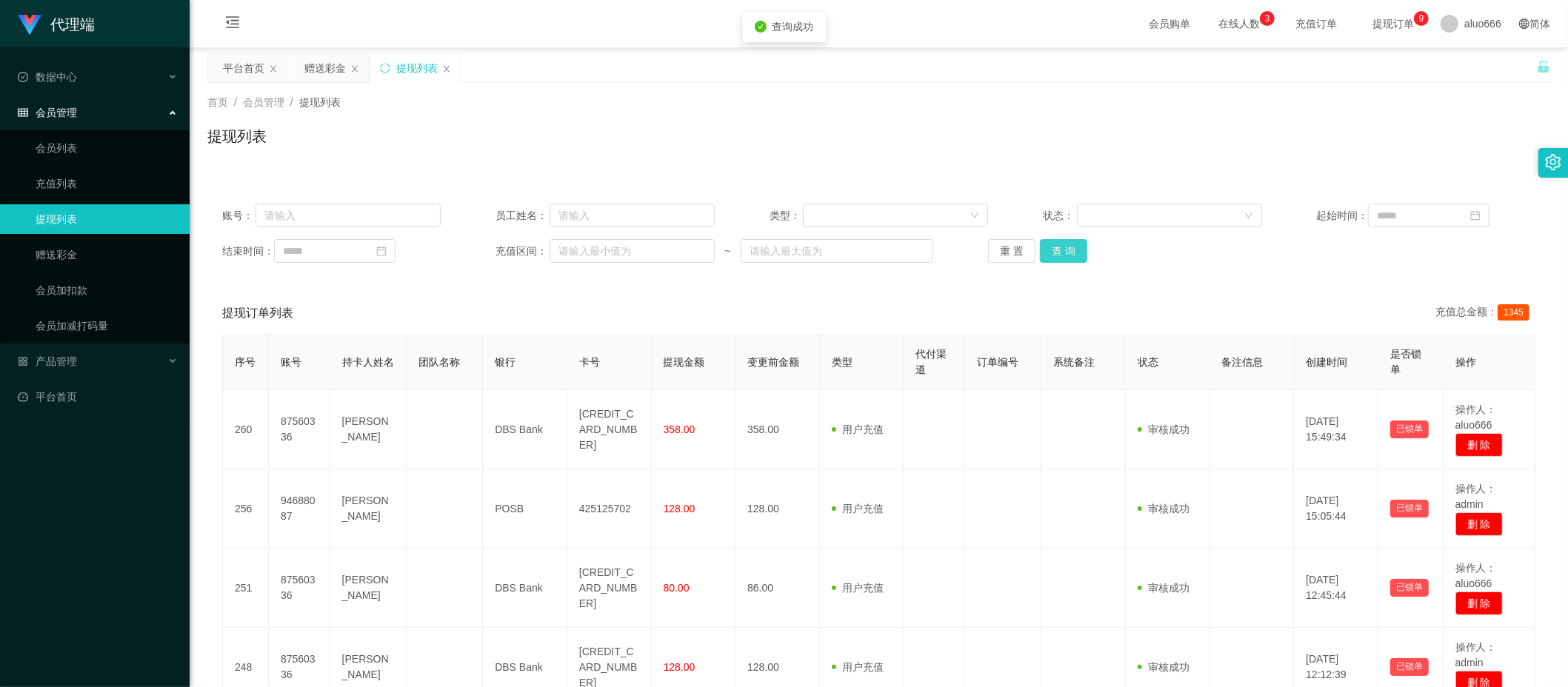
click at [1065, 255] on button "查 询" at bounding box center [1063, 250] width 47 height 24
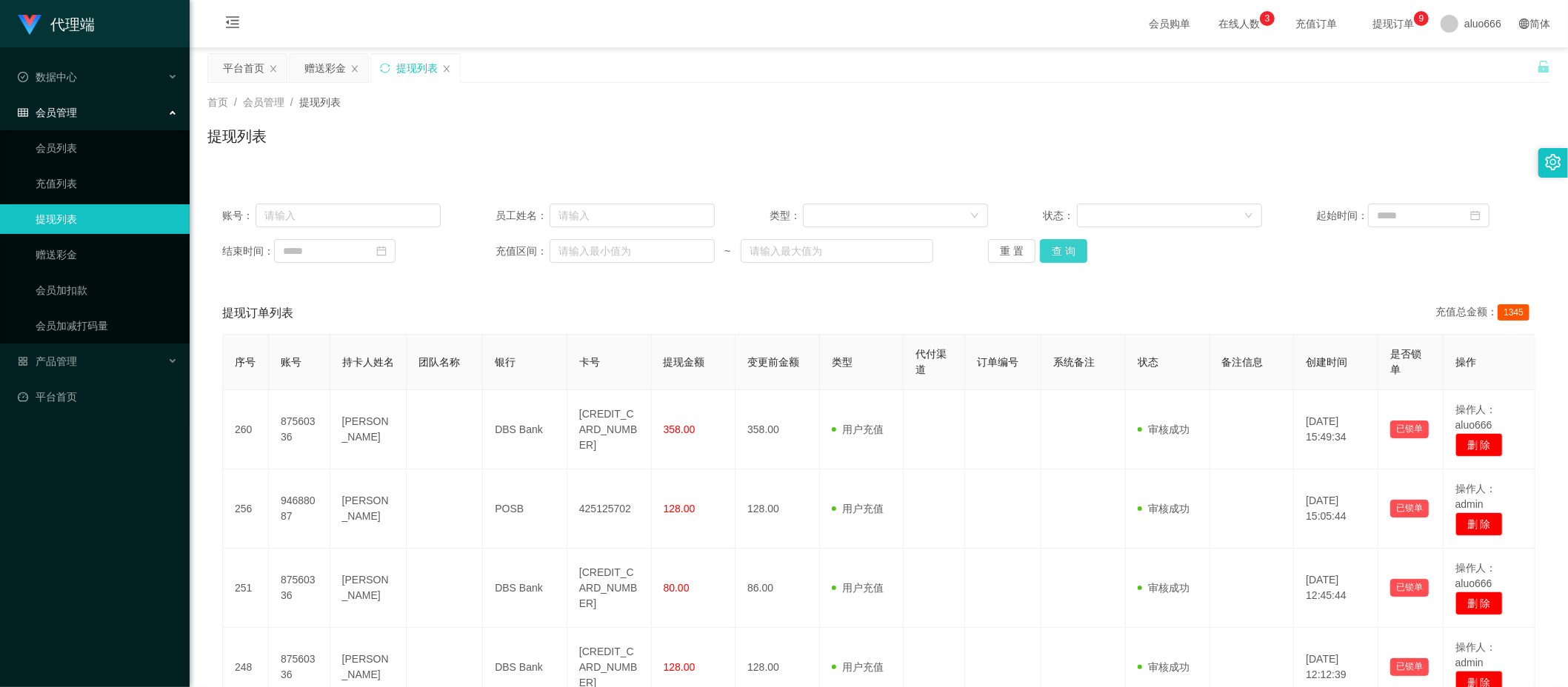
click at [1063, 253] on button "查 询" at bounding box center [1063, 250] width 47 height 24
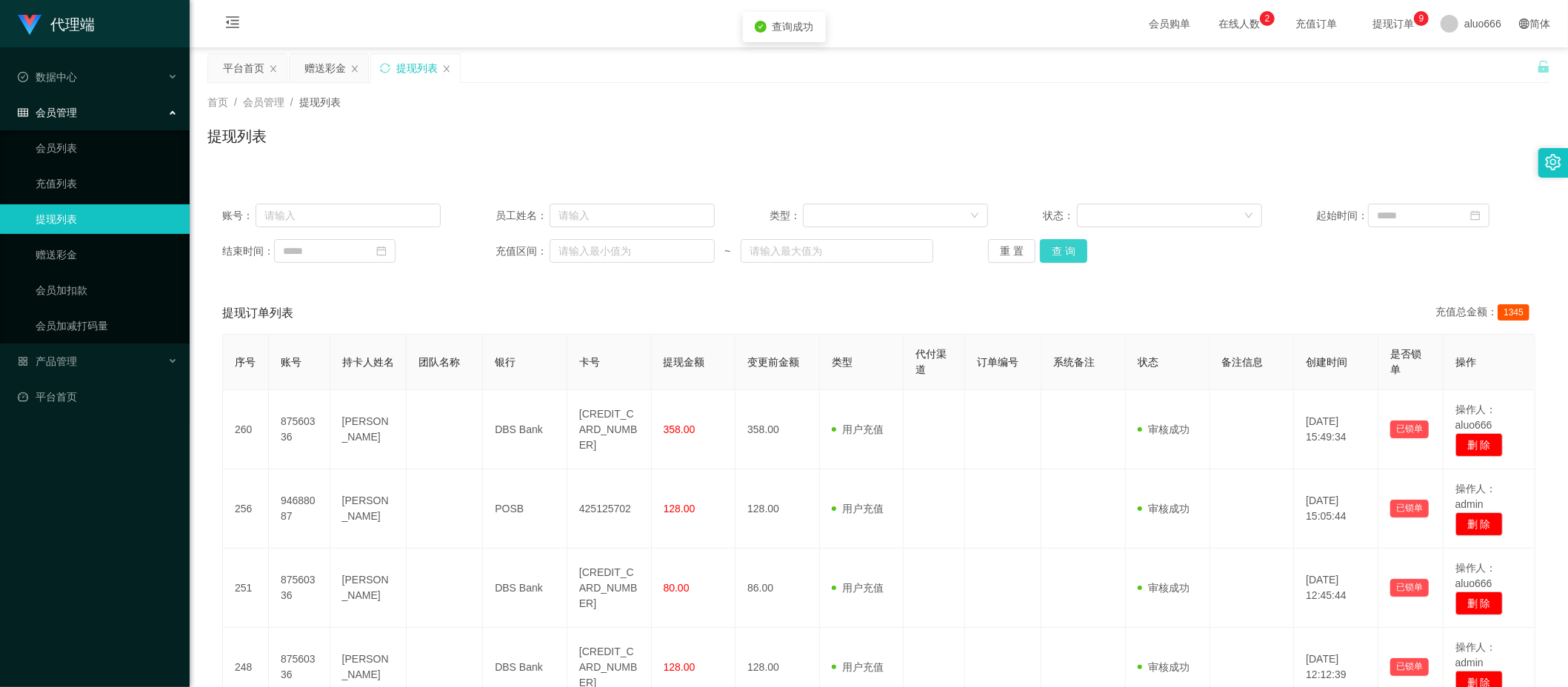
click at [1063, 253] on button "查 询" at bounding box center [1063, 250] width 47 height 24
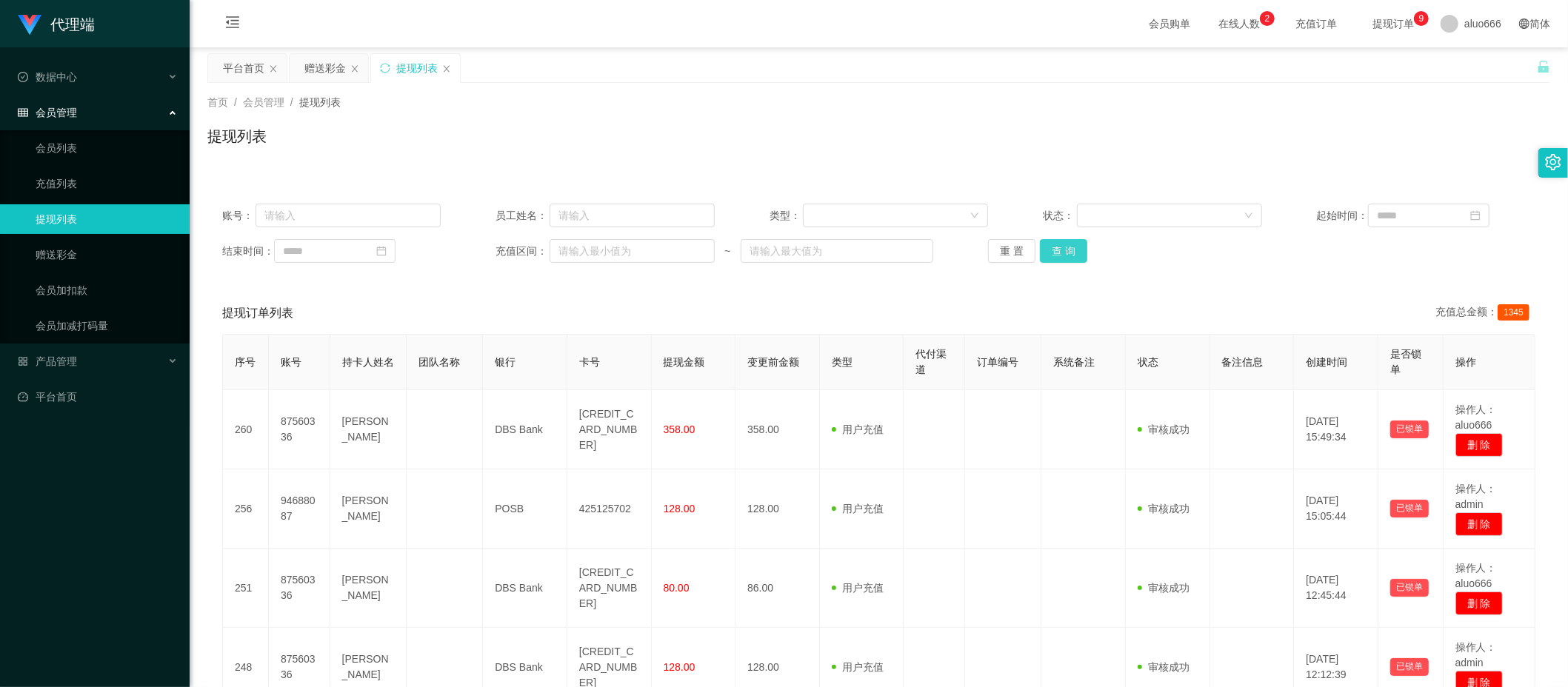
click at [1063, 253] on button "查 询" at bounding box center [1063, 250] width 47 height 24
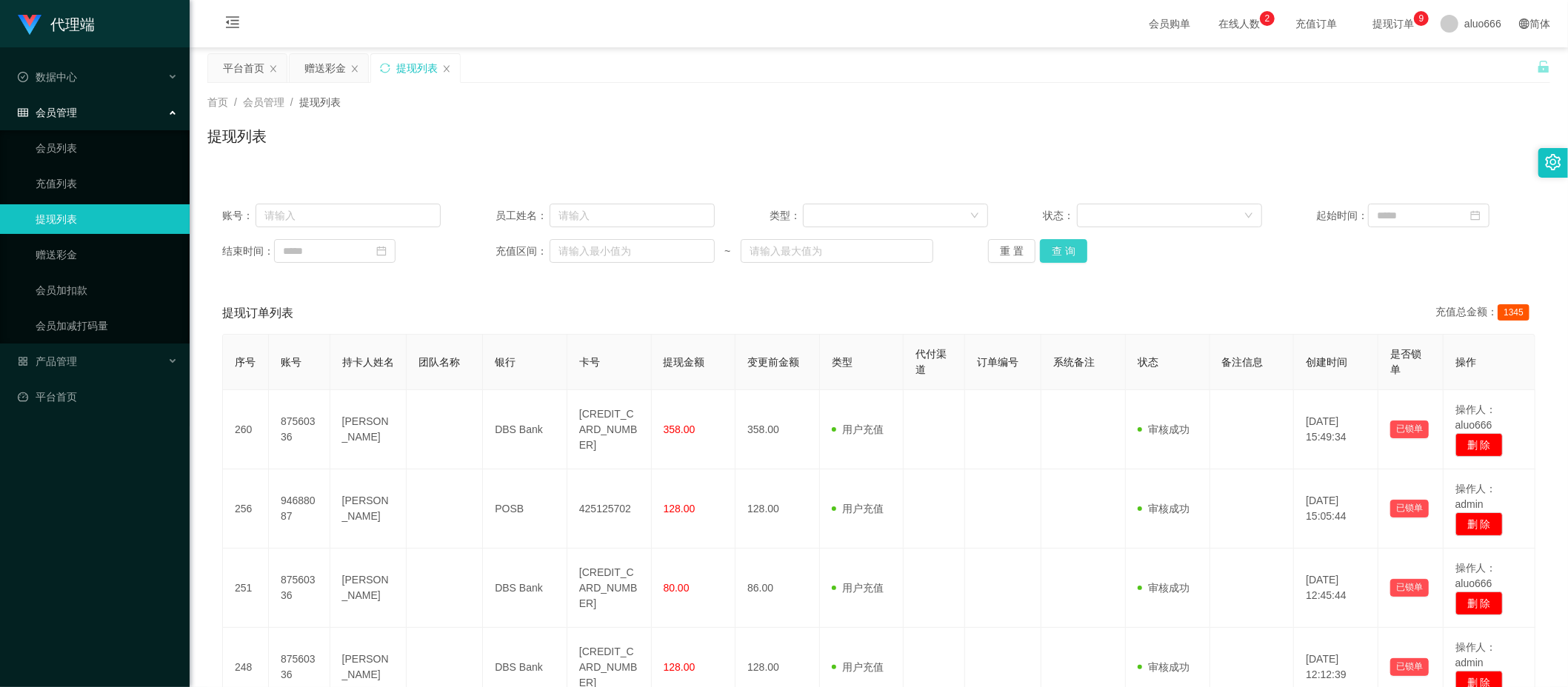
click at [1063, 253] on button "查 询" at bounding box center [1063, 250] width 47 height 24
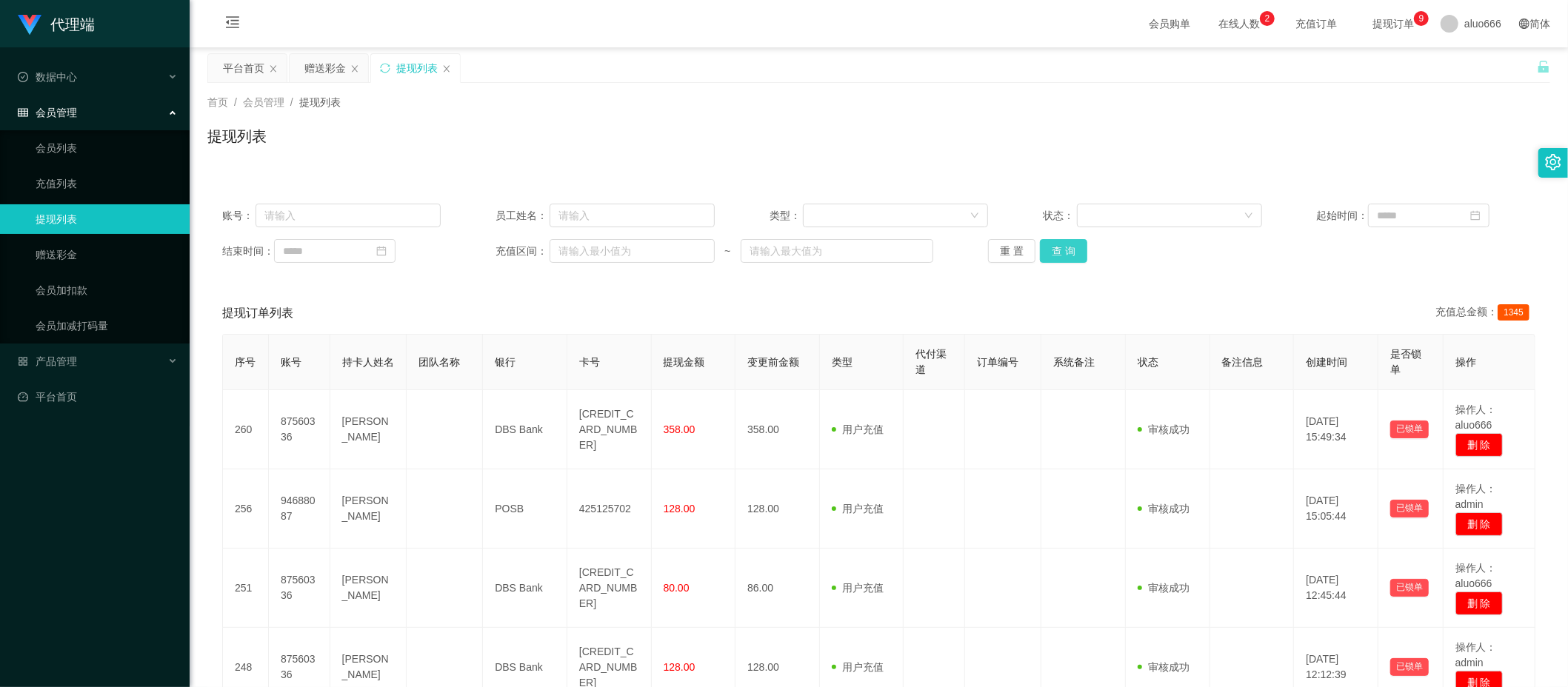
click at [1063, 253] on button "查 询" at bounding box center [1063, 250] width 47 height 24
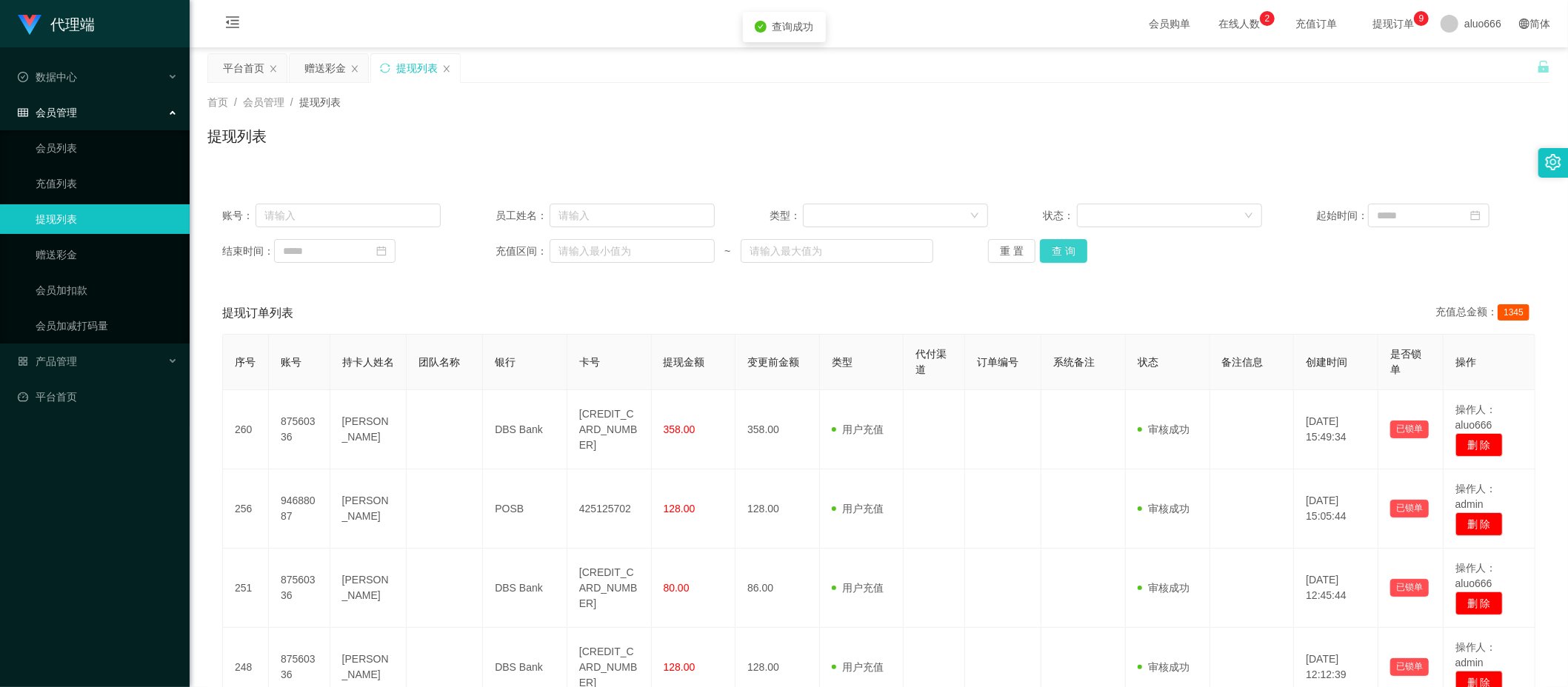
click at [1063, 253] on button "查 询" at bounding box center [1063, 250] width 47 height 24
click at [1067, 251] on button "查 询" at bounding box center [1063, 250] width 47 height 24
click at [1064, 251] on button "查 询" at bounding box center [1063, 250] width 47 height 24
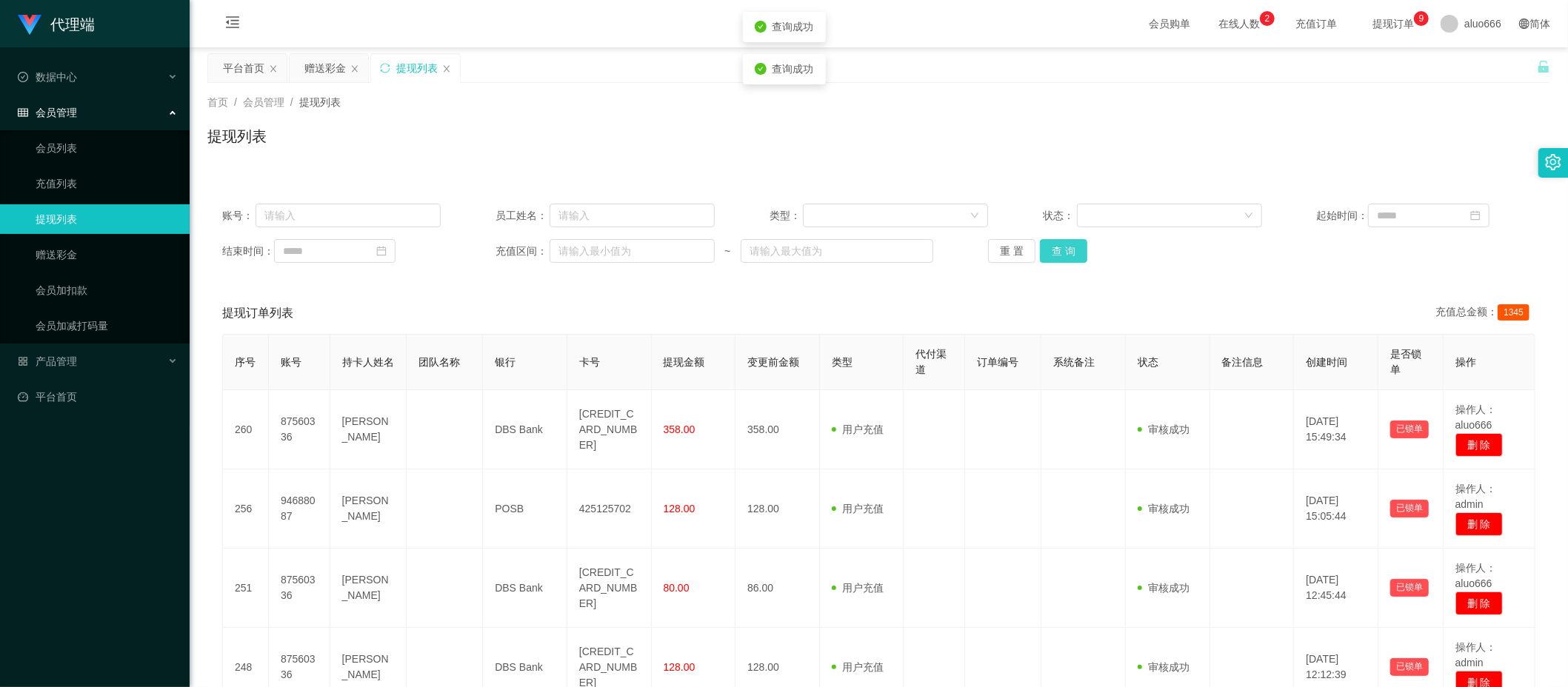
click at [1064, 251] on button "查 询" at bounding box center [1063, 250] width 47 height 24
click at [319, 66] on div "赠送彩金" at bounding box center [325, 68] width 42 height 28
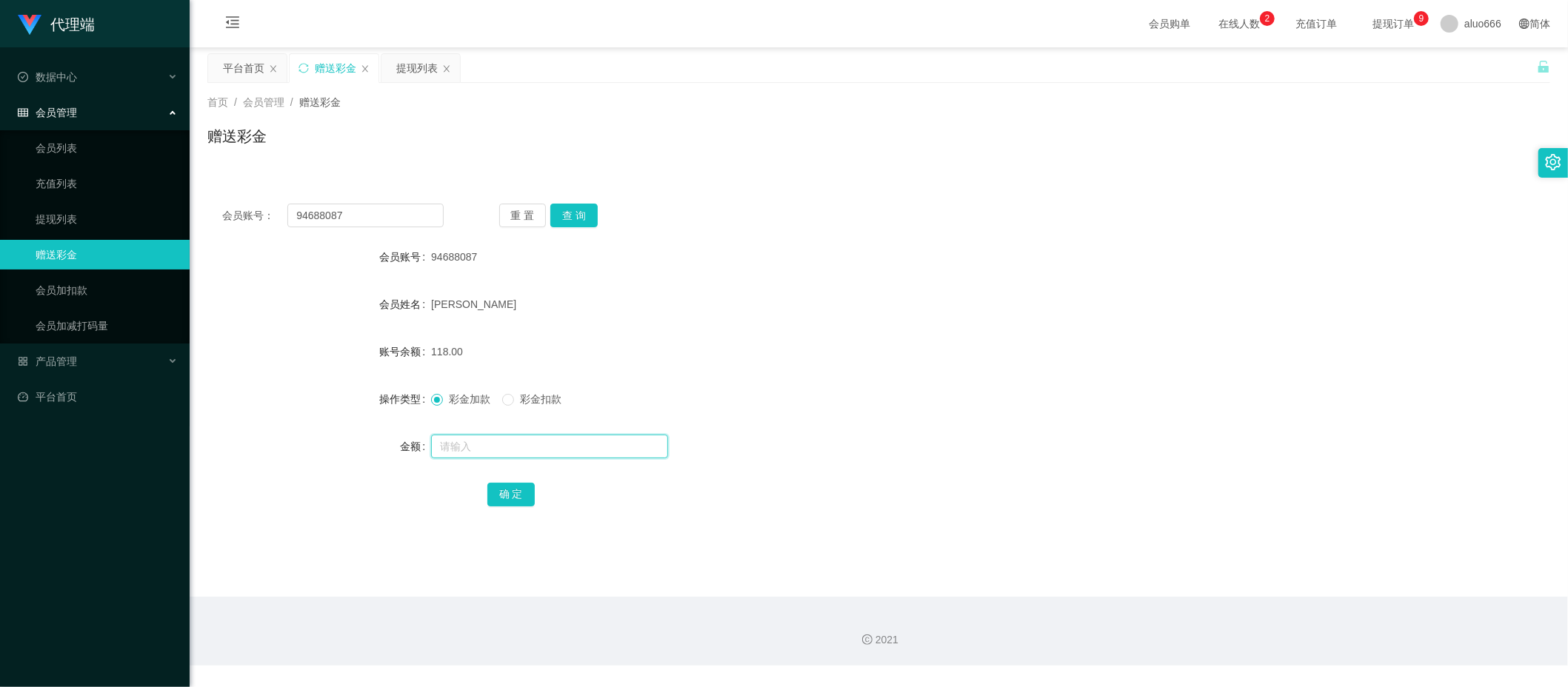
click at [477, 448] on input "text" at bounding box center [549, 446] width 237 height 24
type input "208"
drag, startPoint x: 491, startPoint y: 488, endPoint x: 548, endPoint y: 466, distance: 61.1
click at [491, 488] on button "确 定" at bounding box center [511, 494] width 47 height 24
click at [1040, 324] on form "会员账号 94688087 会员姓名 [PERSON_NAME] 账号余额 326.00 操作类型 彩金加款 彩金扣款 金额 确 定" at bounding box center [878, 375] width 1343 height 266
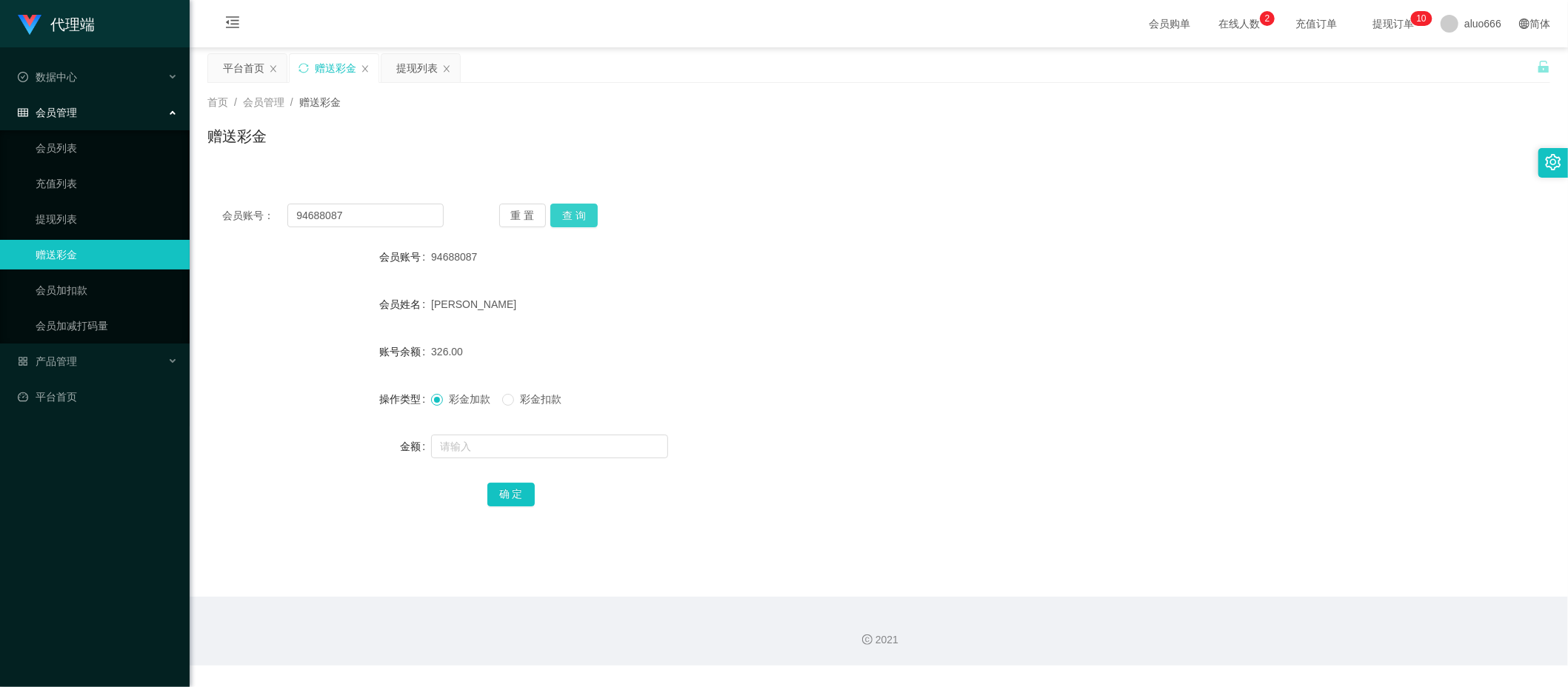
click at [577, 214] on button "查 询" at bounding box center [574, 215] width 47 height 24
click at [789, 200] on div "会员账号： 94688087 重 置 查 询 会员账号 94688087 会员姓名 [PERSON_NAME] 账号余额 0.00 操作类型 彩金加款 彩金扣…" at bounding box center [878, 365] width 1343 height 352
click at [420, 63] on div "提现列表" at bounding box center [417, 68] width 42 height 28
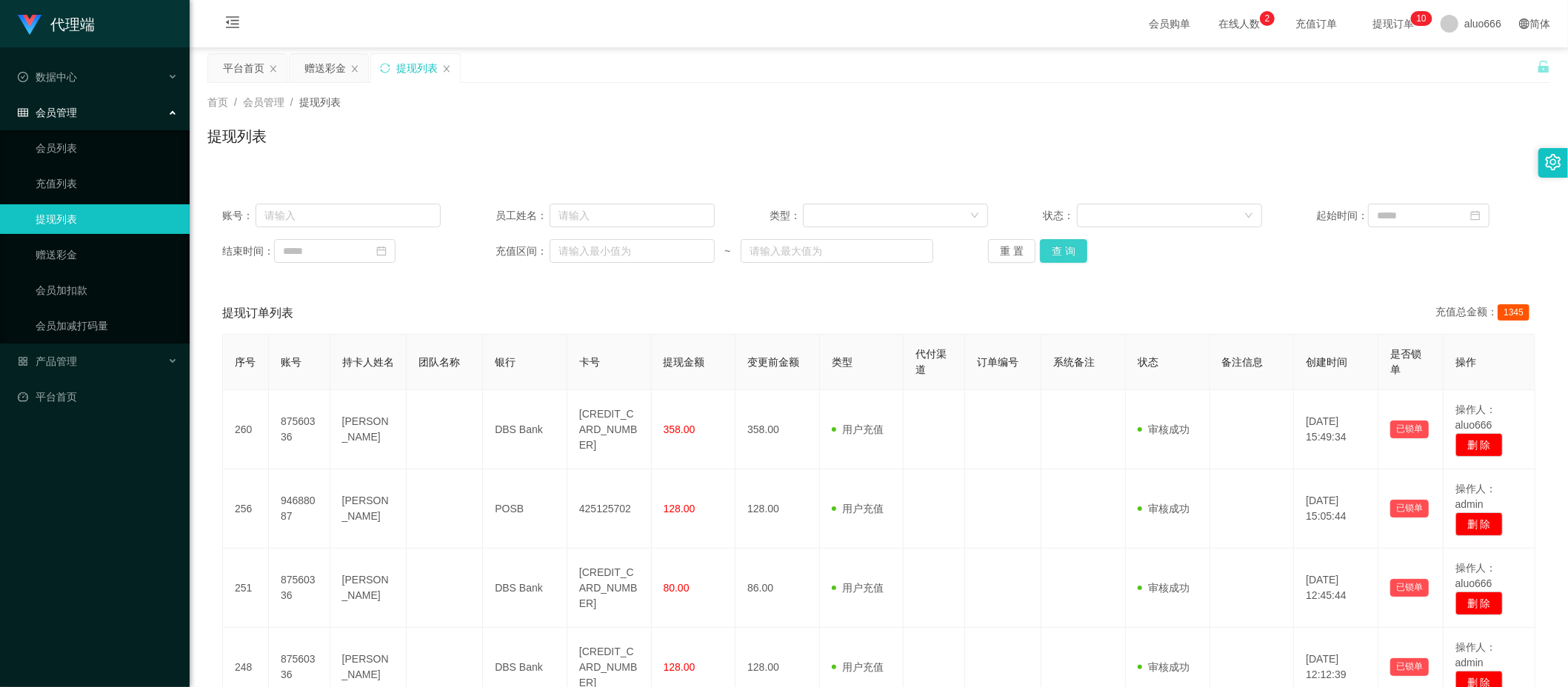
click at [1073, 255] on button "查 询" at bounding box center [1063, 250] width 47 height 24
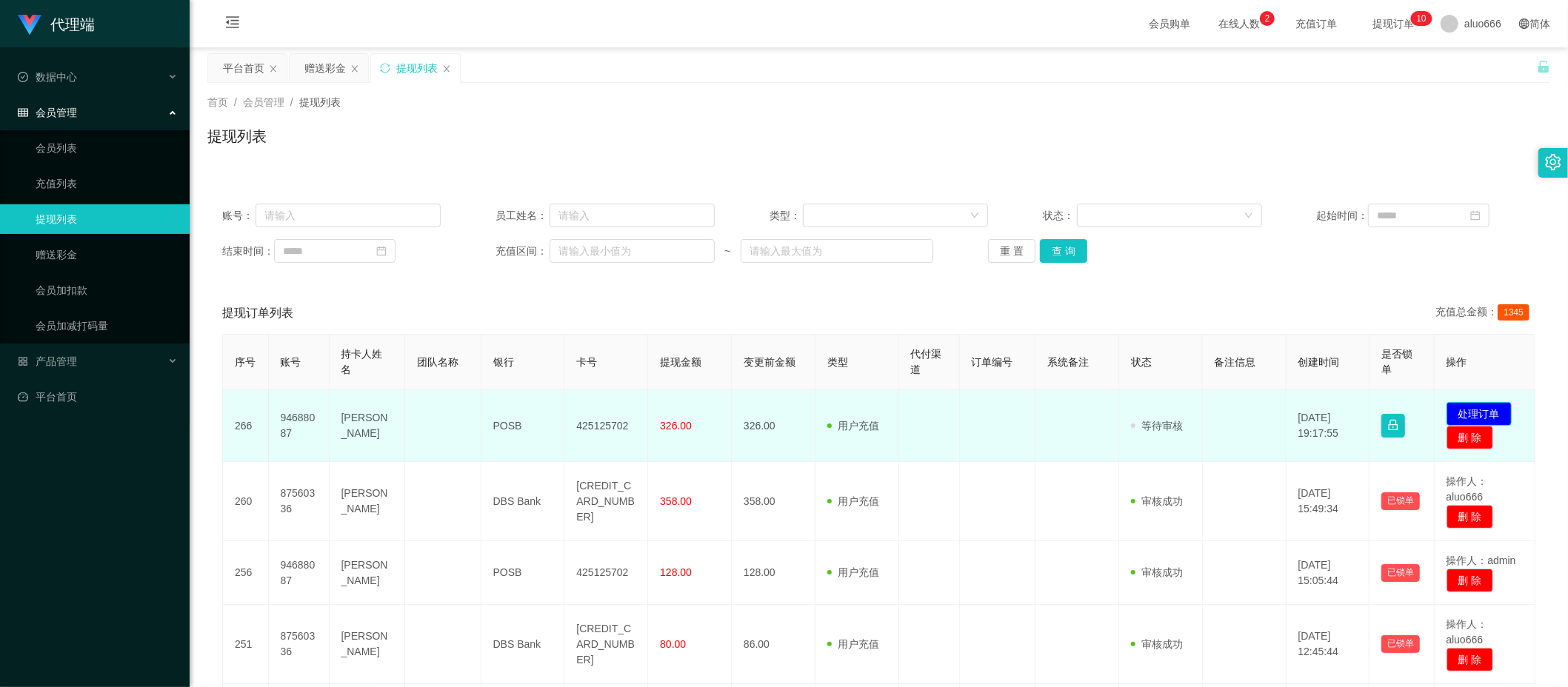
click at [1462, 409] on button "处理订单" at bounding box center [1479, 414] width 65 height 24
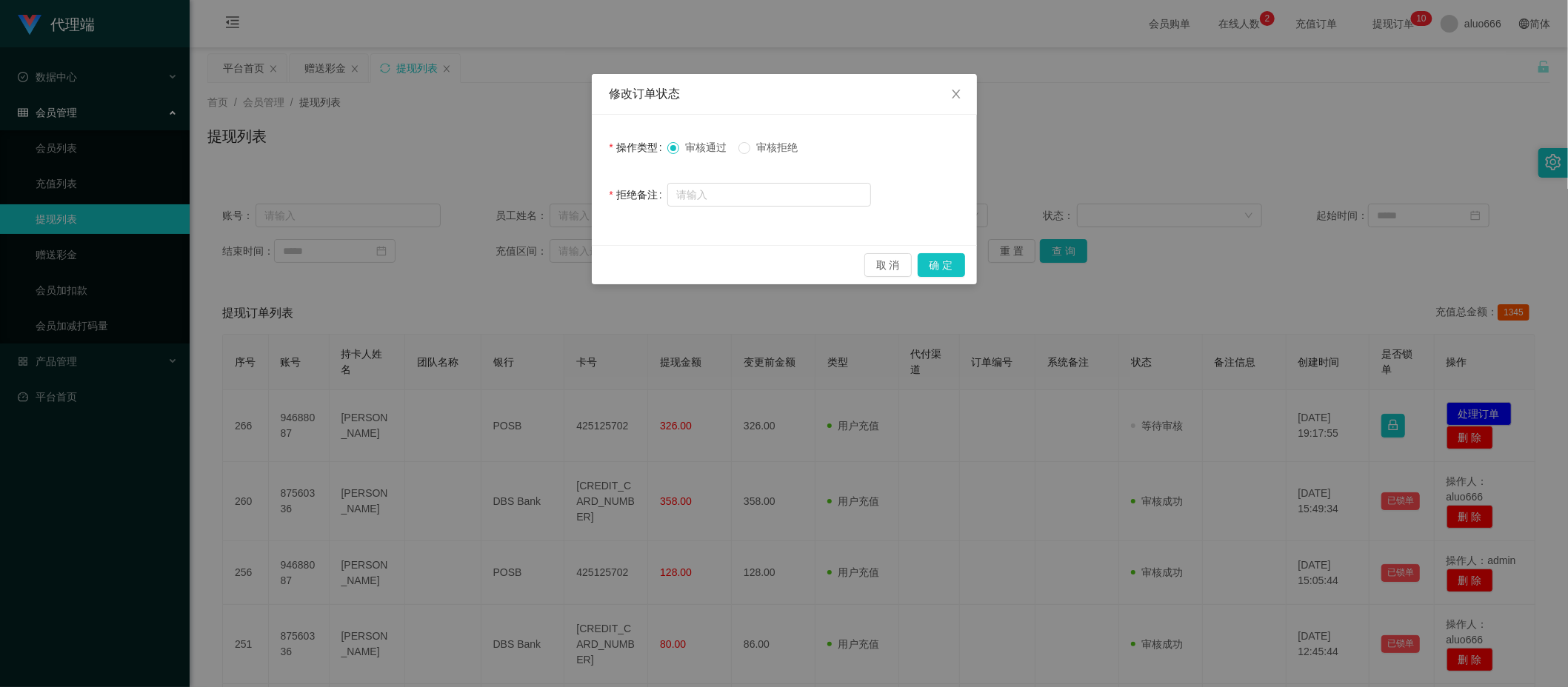
click at [783, 151] on span "审核拒绝" at bounding box center [777, 147] width 53 height 12
click at [926, 261] on button "确 定" at bounding box center [941, 265] width 47 height 24
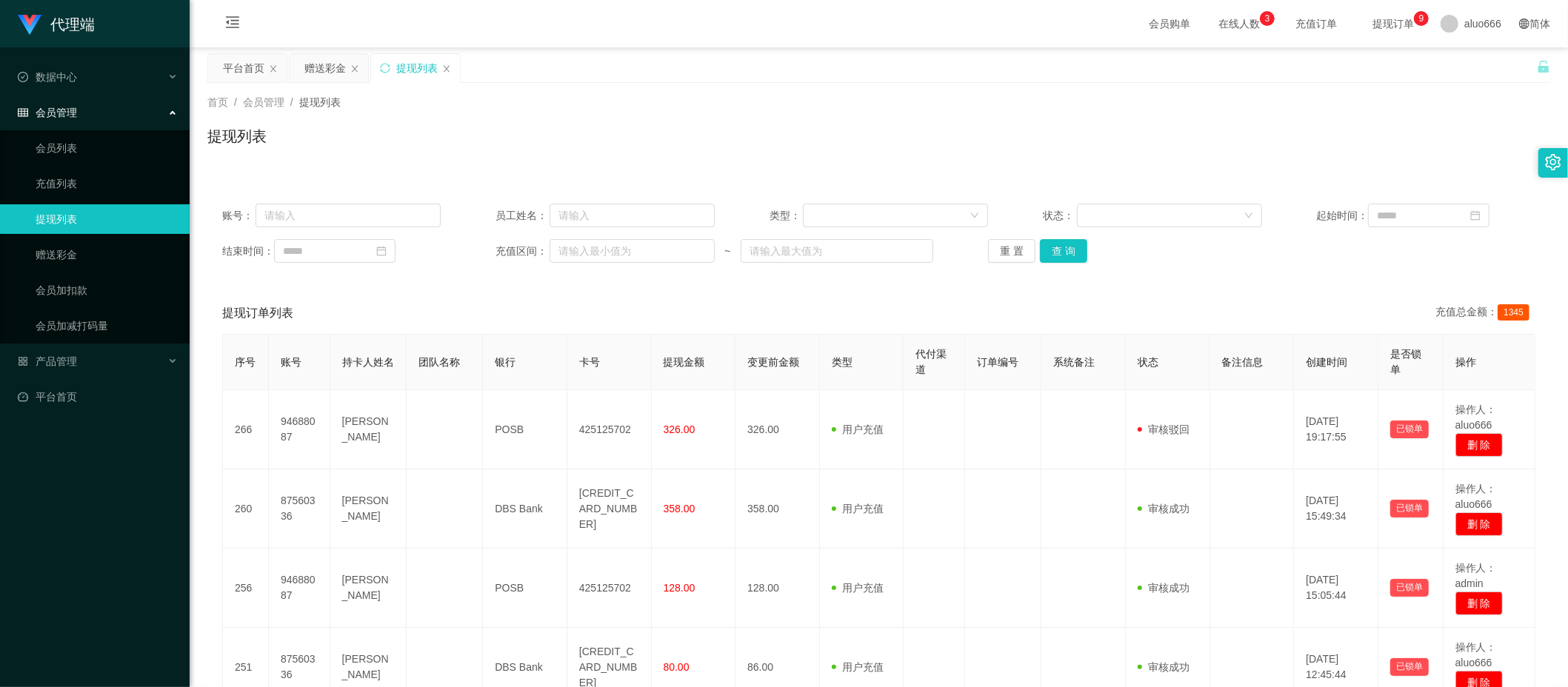
click at [750, 297] on div "提现订单列表 充值总金额： 1345" at bounding box center [878, 314] width 1313 height 42
click at [317, 72] on div "赠送彩金" at bounding box center [325, 68] width 42 height 28
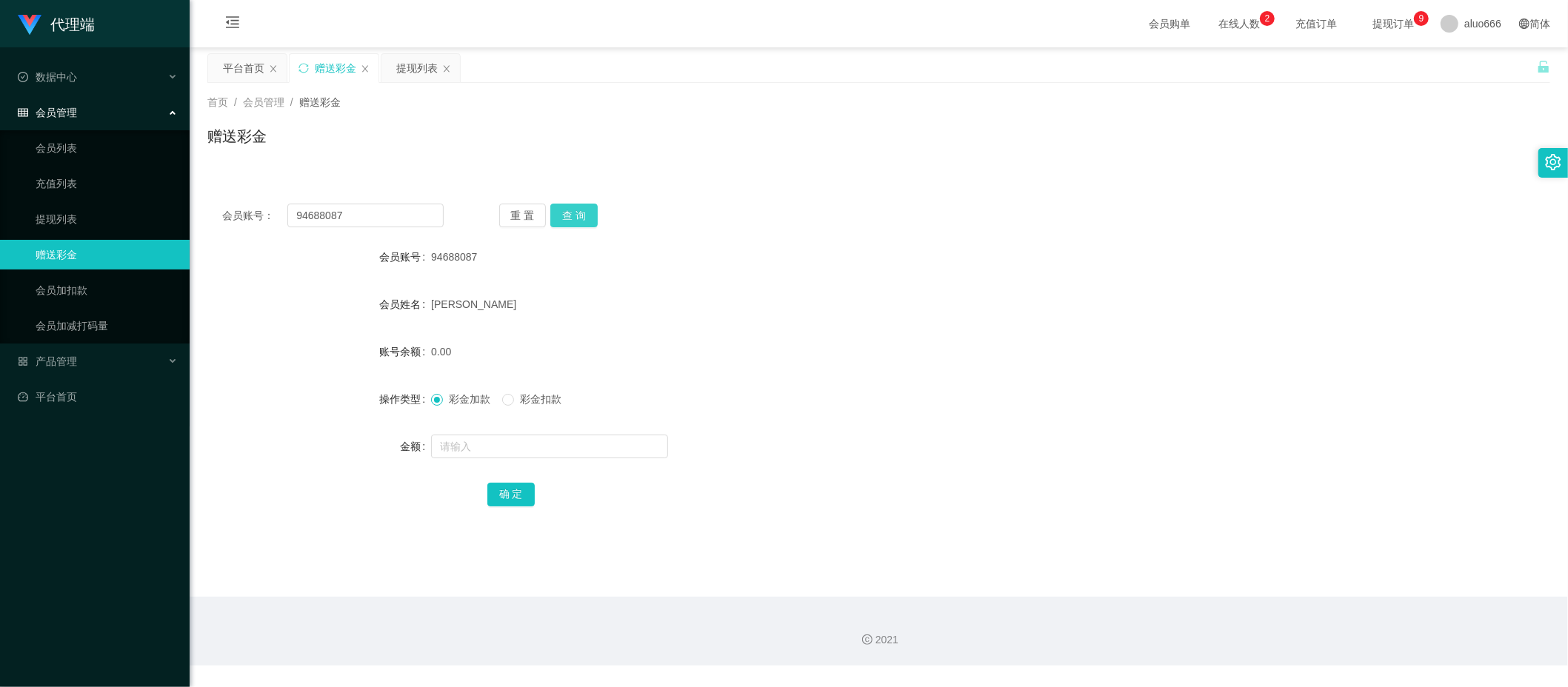
click at [582, 212] on button "查 询" at bounding box center [574, 215] width 47 height 24
click at [1020, 295] on div "[PERSON_NAME]" at bounding box center [822, 303] width 784 height 29
click at [588, 217] on button "查 询" at bounding box center [574, 215] width 47 height 24
click at [1049, 250] on div "94688087" at bounding box center [822, 256] width 784 height 29
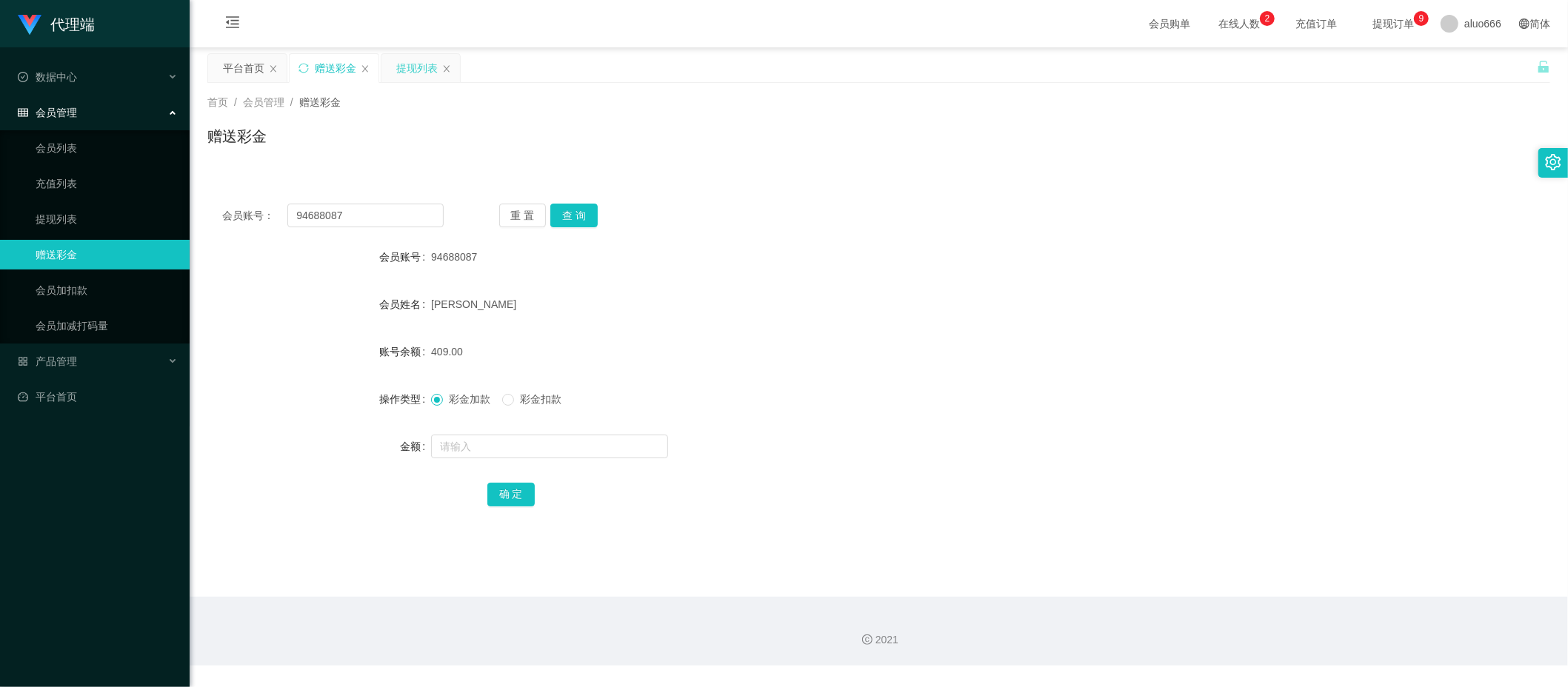
click at [419, 62] on div "提现列表" at bounding box center [417, 68] width 42 height 28
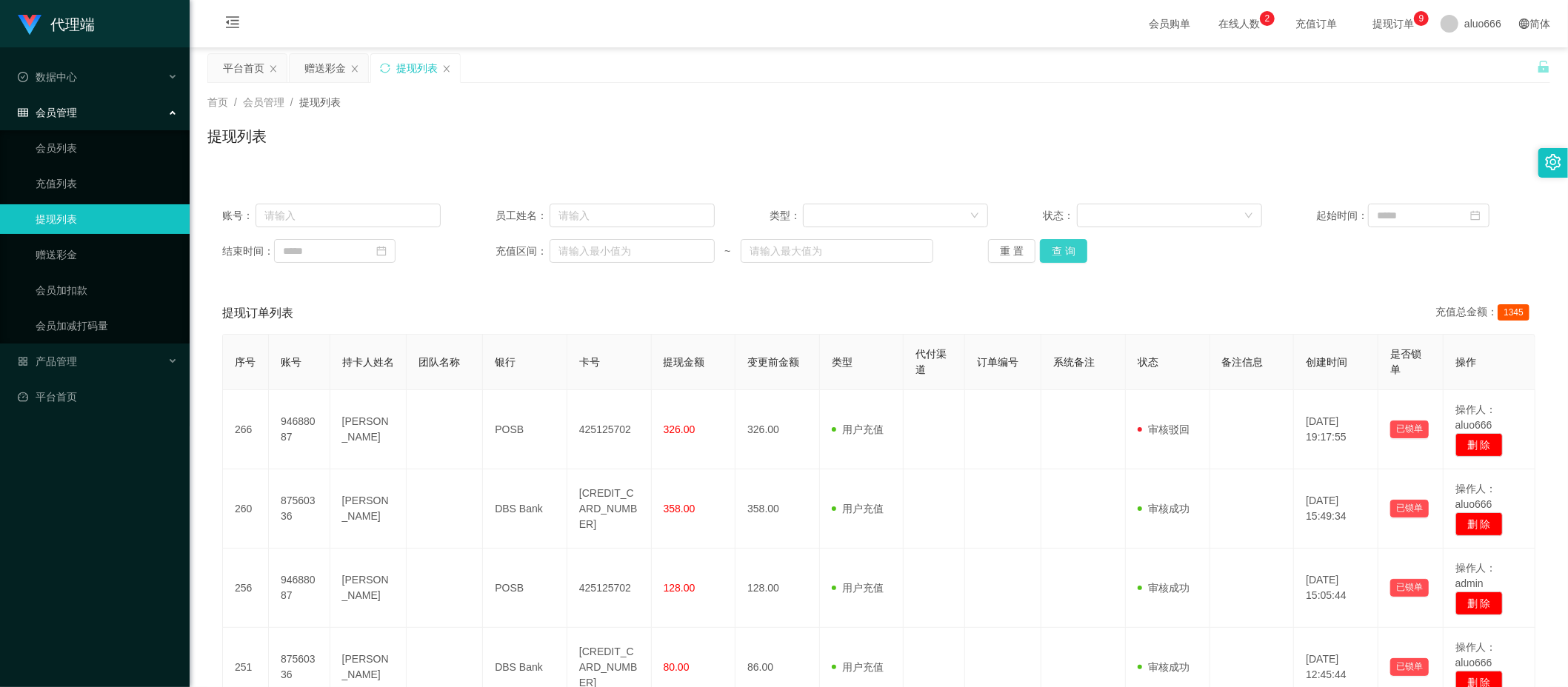
click at [1070, 253] on button "查 询" at bounding box center [1063, 250] width 47 height 24
click at [1067, 251] on button "查 询" at bounding box center [1063, 250] width 47 height 24
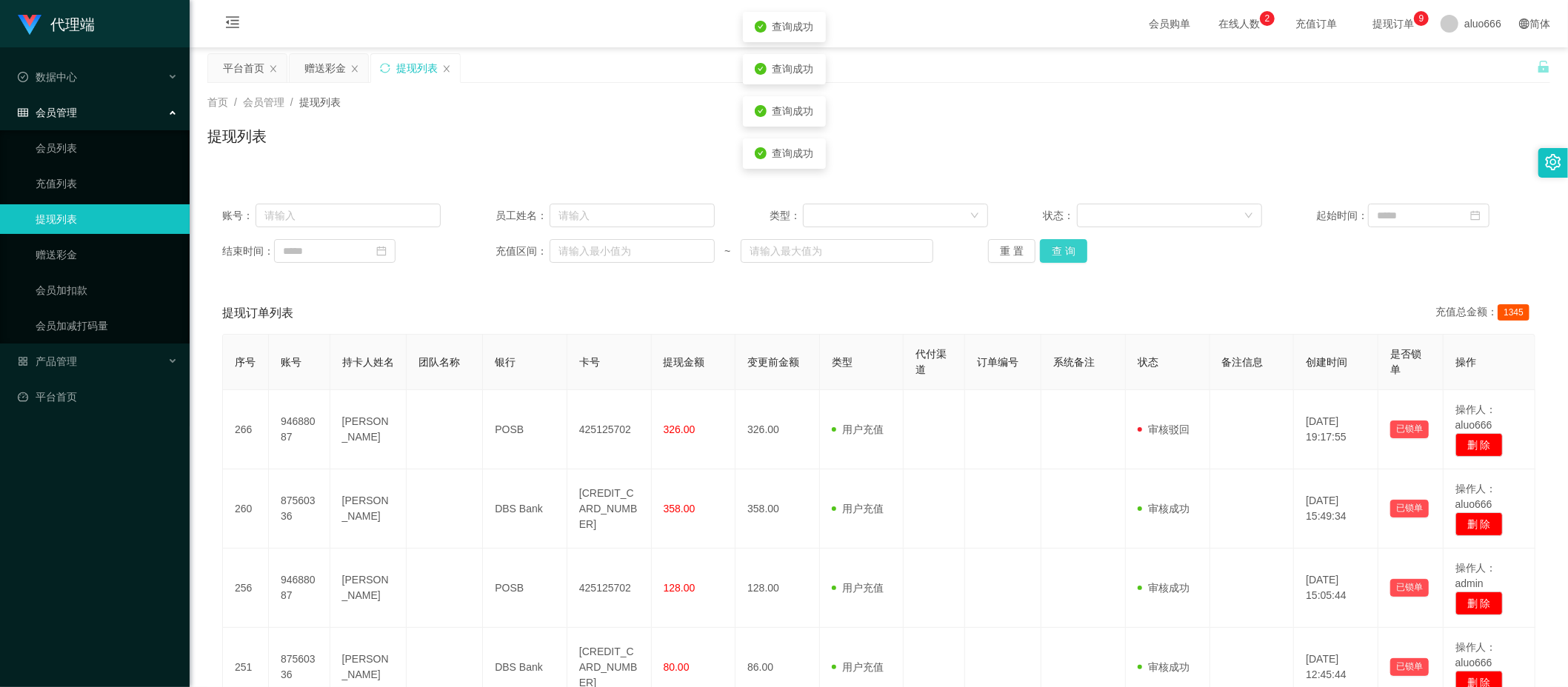
click at [1067, 251] on button "查 询" at bounding box center [1063, 250] width 47 height 24
click at [1067, 251] on div "重 置 查 询" at bounding box center [1096, 250] width 218 height 24
click at [1062, 259] on button "查 询" at bounding box center [1063, 250] width 47 height 24
click at [1061, 255] on button "查 询" at bounding box center [1063, 250] width 47 height 24
click at [1056, 248] on button "查 询" at bounding box center [1063, 250] width 47 height 24
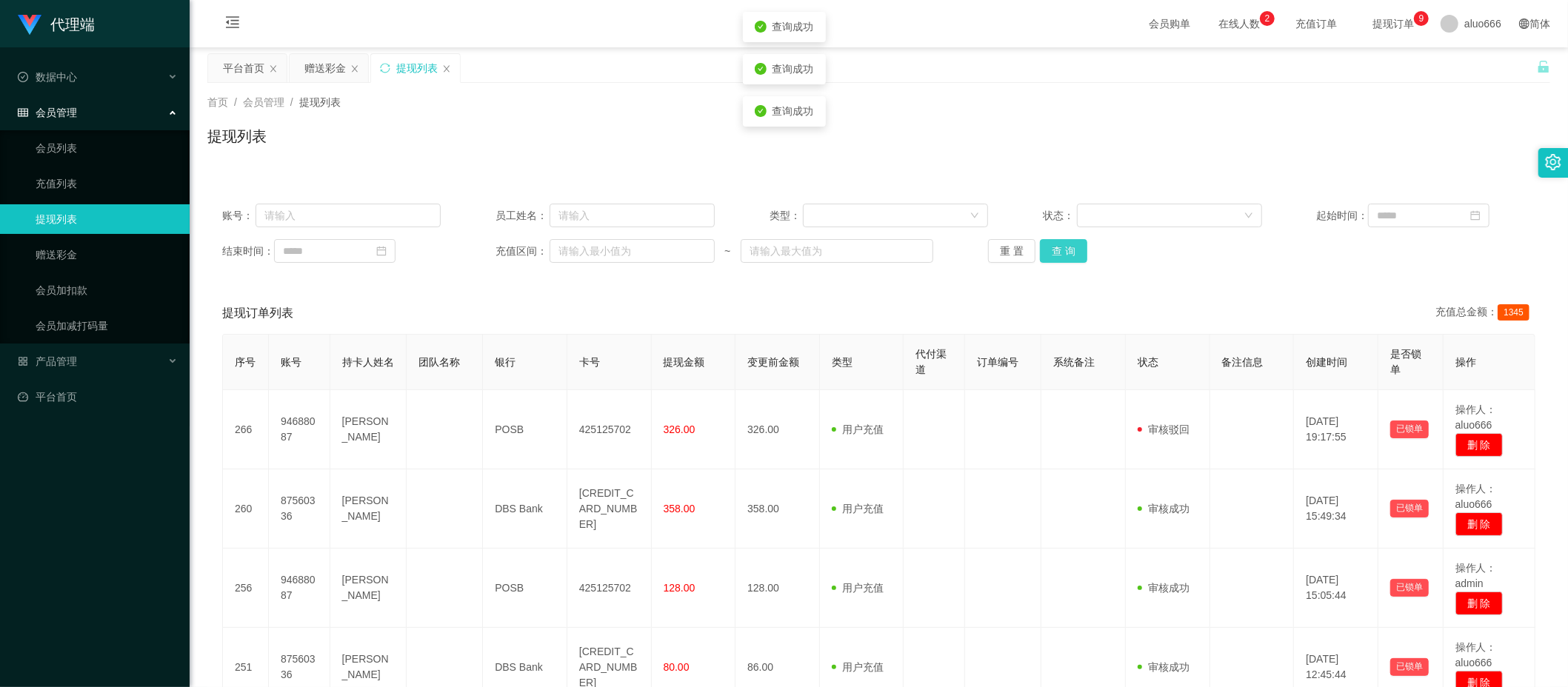
click at [1060, 259] on button "查 询" at bounding box center [1063, 250] width 47 height 24
click at [1060, 247] on button "查 询" at bounding box center [1063, 250] width 47 height 24
click at [333, 65] on div "赠送彩金" at bounding box center [325, 68] width 42 height 28
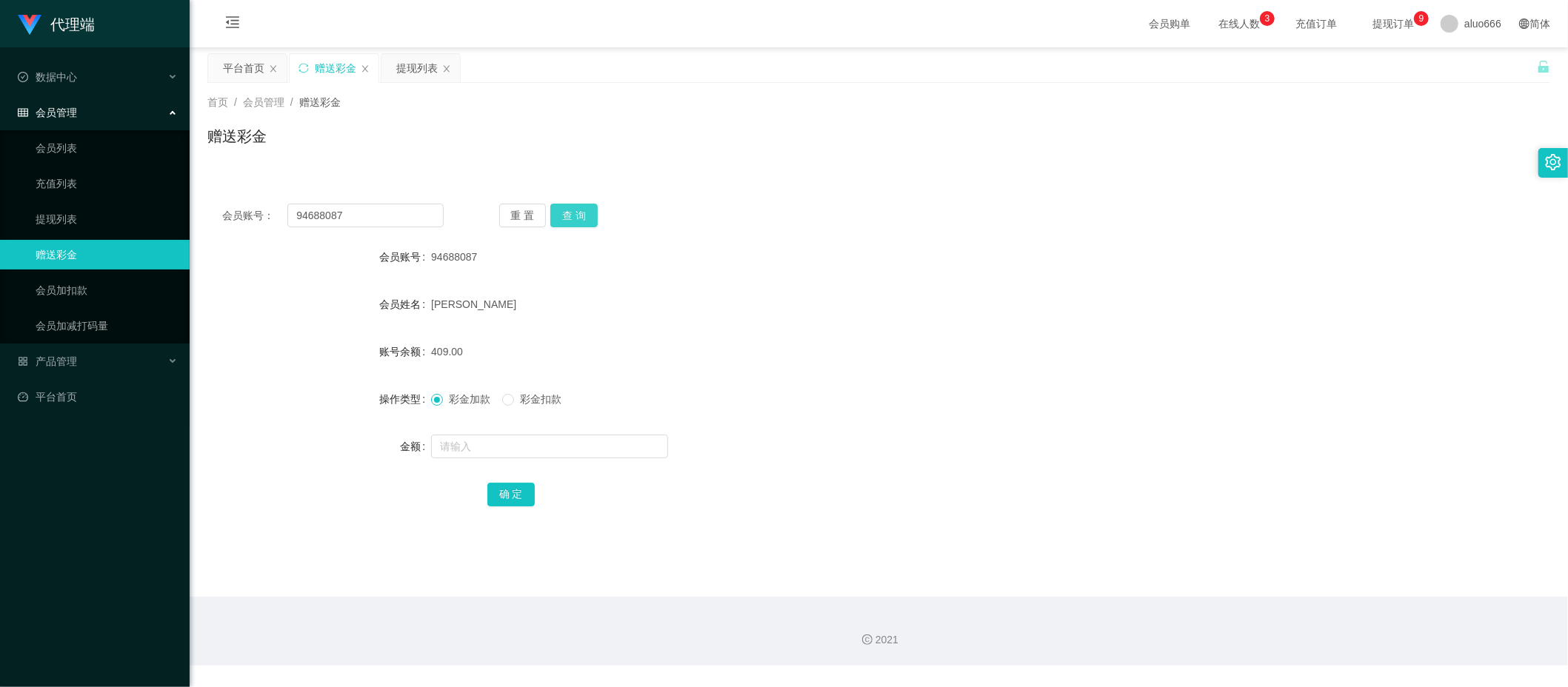
click at [582, 214] on button "查 询" at bounding box center [574, 215] width 47 height 24
click at [577, 214] on button "查 询" at bounding box center [574, 215] width 47 height 24
click at [739, 253] on div "94688087" at bounding box center [822, 256] width 784 height 29
click at [416, 71] on div "提现列表" at bounding box center [417, 68] width 42 height 28
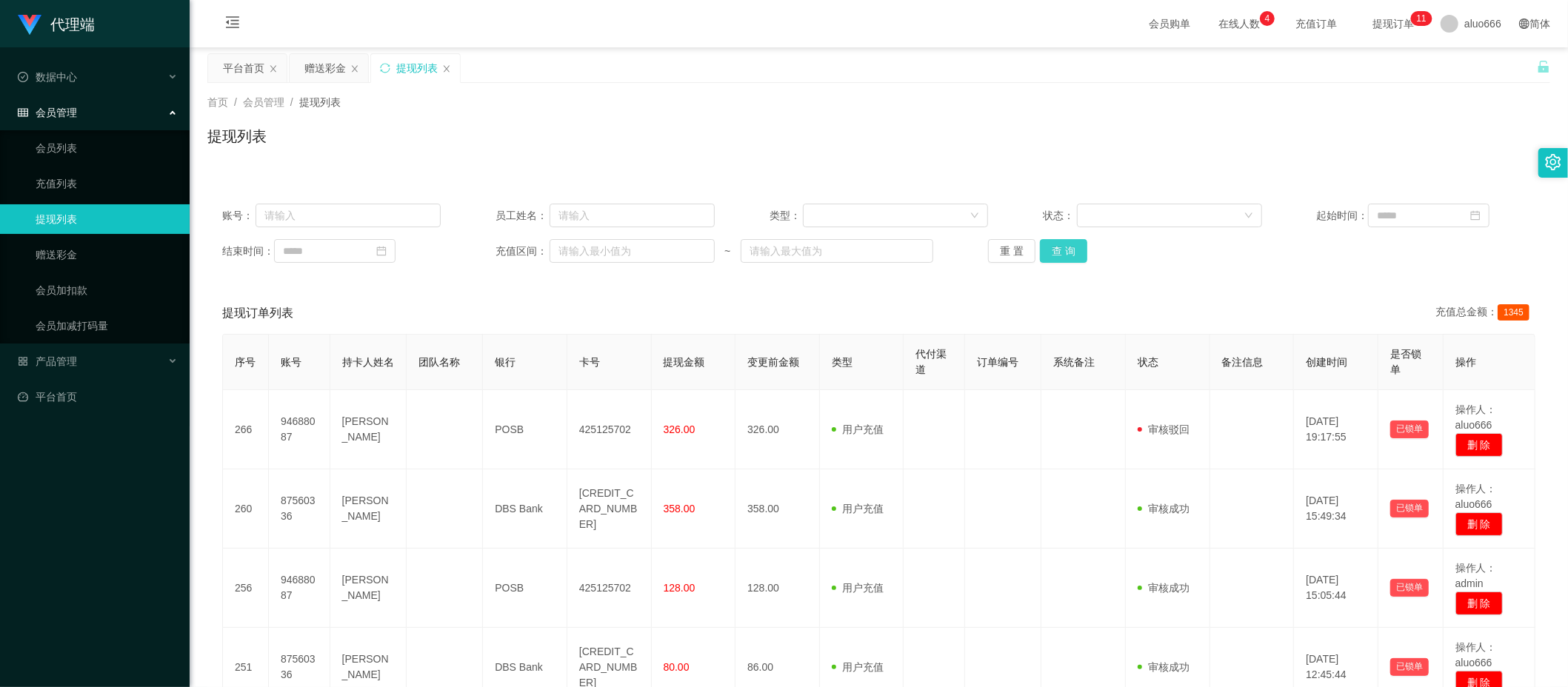
click at [1062, 249] on button "查 询" at bounding box center [1063, 250] width 47 height 24
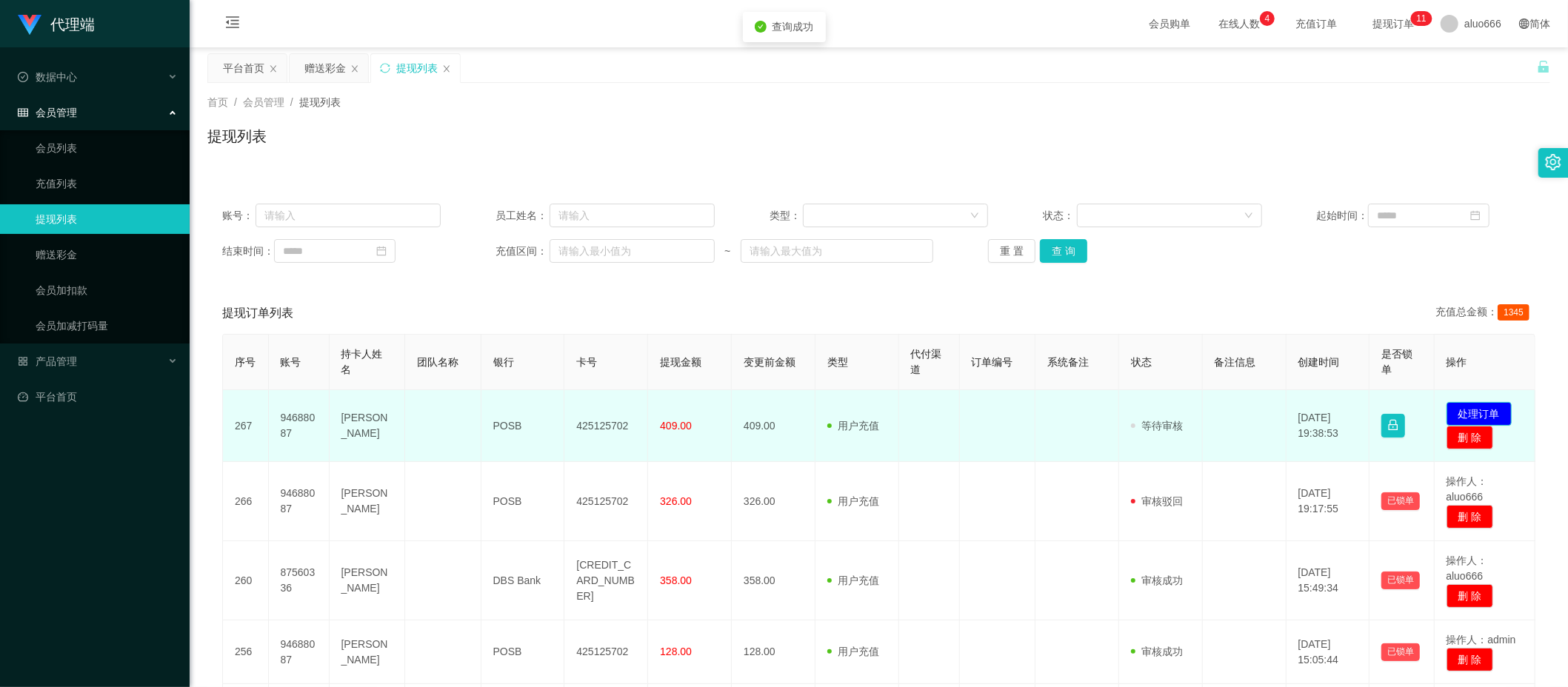
click at [1467, 413] on button "处理订单" at bounding box center [1479, 414] width 65 height 24
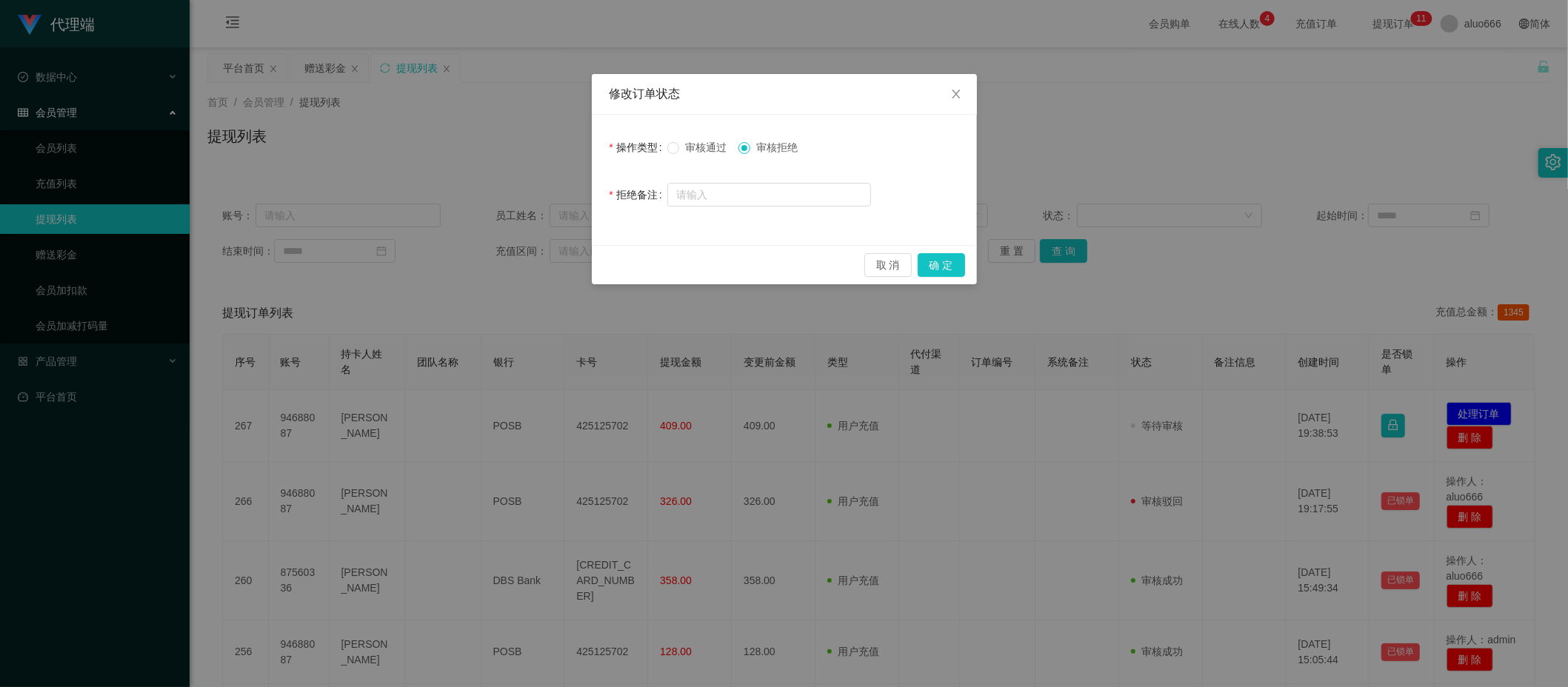
click at [697, 146] on span "审核通过" at bounding box center [706, 147] width 53 height 12
click at [947, 264] on button "确 定" at bounding box center [941, 265] width 47 height 24
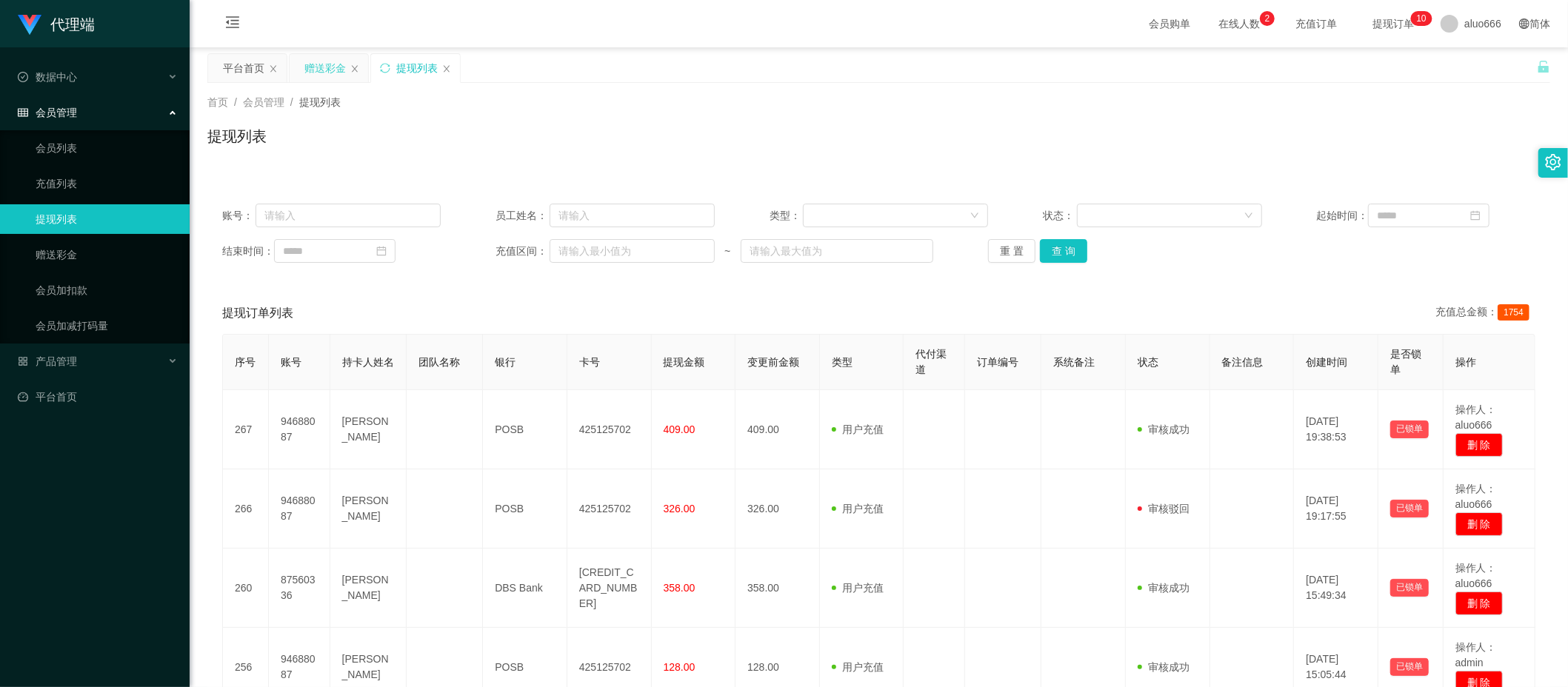
click at [305, 55] on div "赠送彩金" at bounding box center [325, 68] width 42 height 28
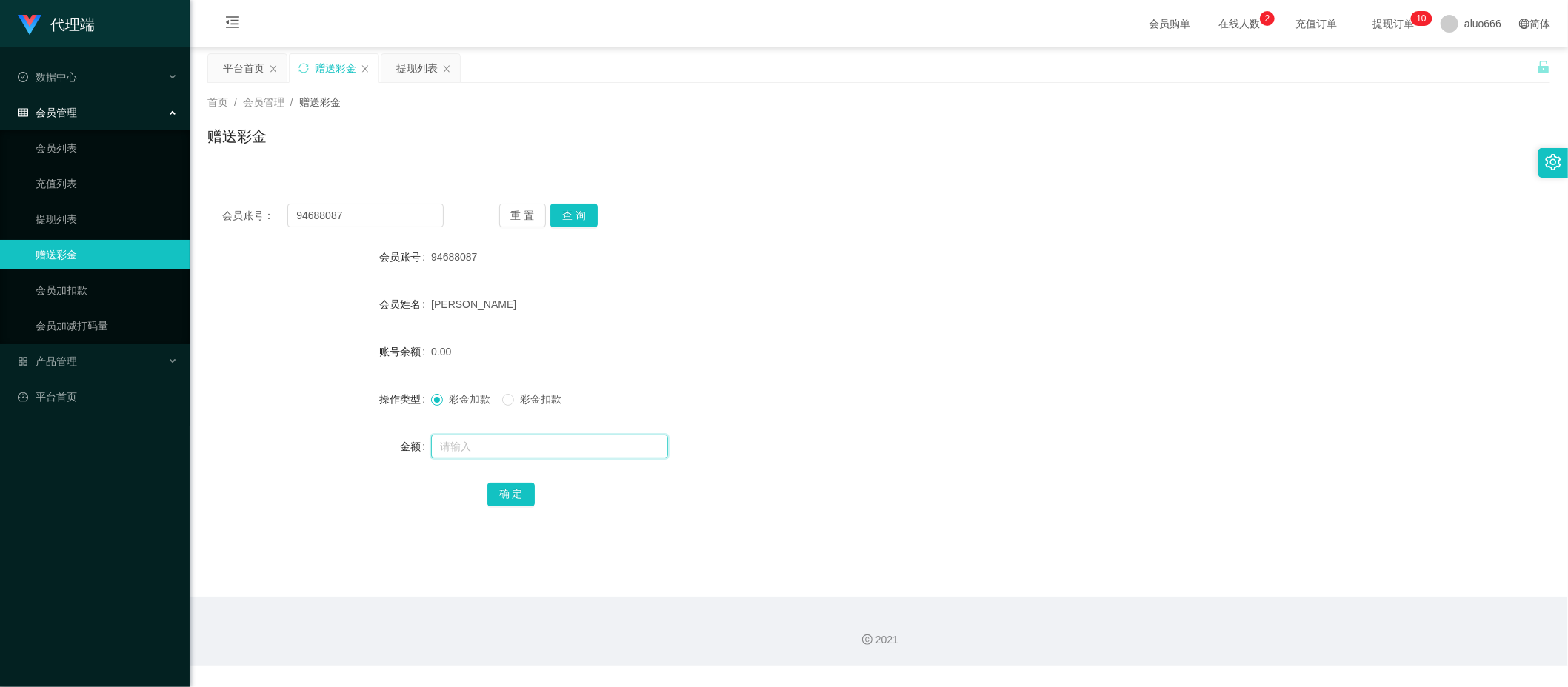
click at [472, 448] on input "text" at bounding box center [549, 446] width 237 height 24
type input "8"
click at [502, 491] on button "确 定" at bounding box center [511, 494] width 47 height 24
click at [907, 283] on form "会员账号 94688087 会员姓名 [PERSON_NAME] 账号余额 8.00 操作类型 彩金加款 彩金扣款 金额 确 定" at bounding box center [878, 375] width 1343 height 266
click at [481, 446] on input "text" at bounding box center [549, 446] width 237 height 24
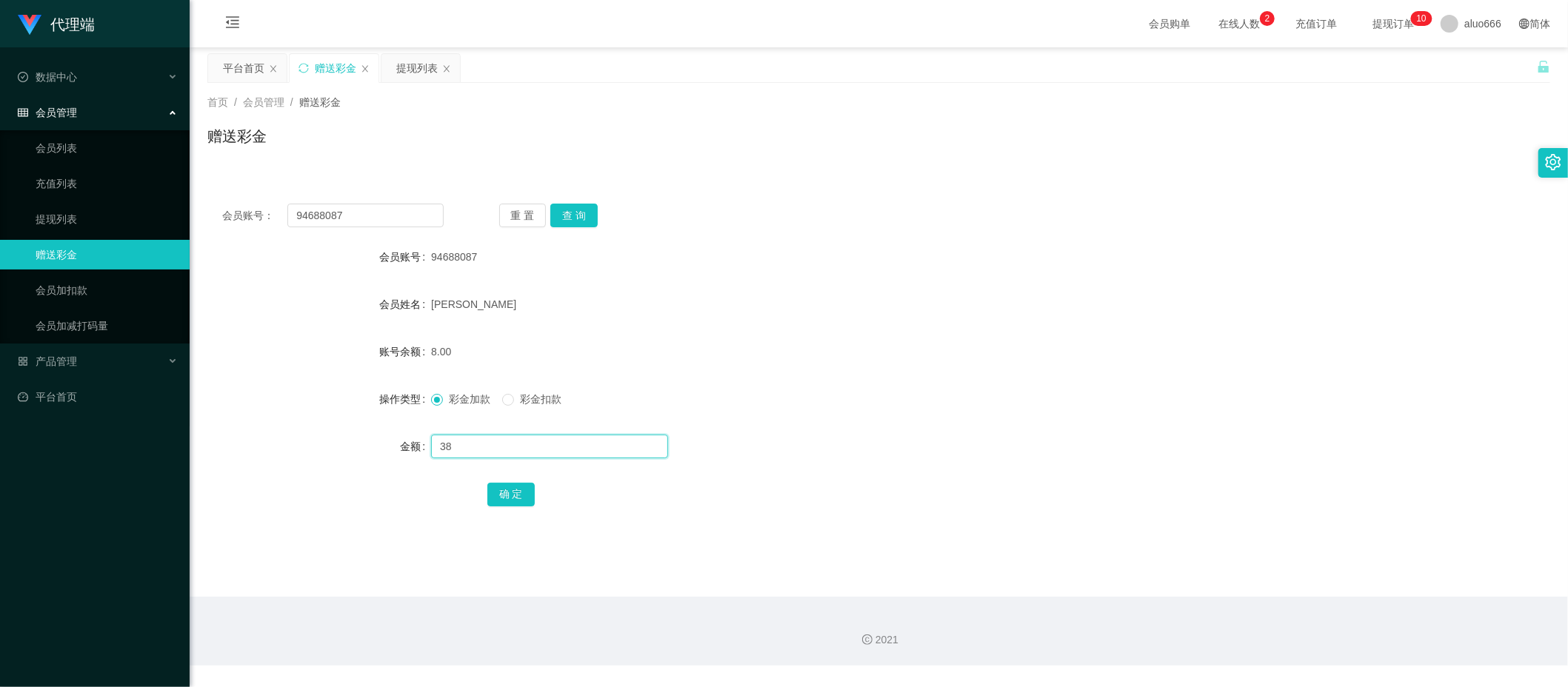
type input "38"
click at [515, 496] on button "确 定" at bounding box center [511, 494] width 47 height 24
click at [836, 357] on div "46.00" at bounding box center [822, 352] width 784 height 29
click at [477, 441] on input "text" at bounding box center [549, 446] width 237 height 24
type input "5"
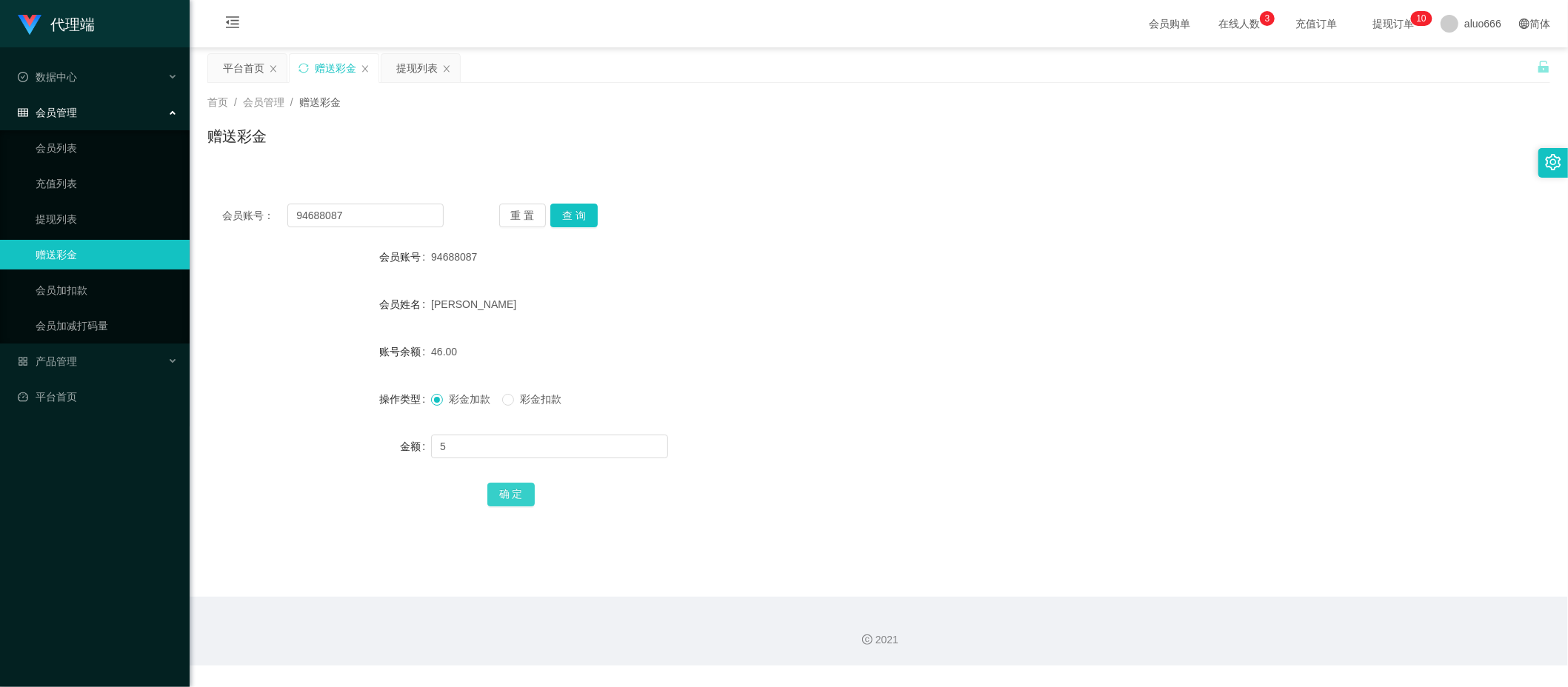
click at [501, 484] on button "确 定" at bounding box center [511, 494] width 47 height 24
click at [997, 303] on div "[PERSON_NAME]" at bounding box center [822, 303] width 784 height 29
click at [409, 68] on div "提现列表" at bounding box center [417, 68] width 42 height 28
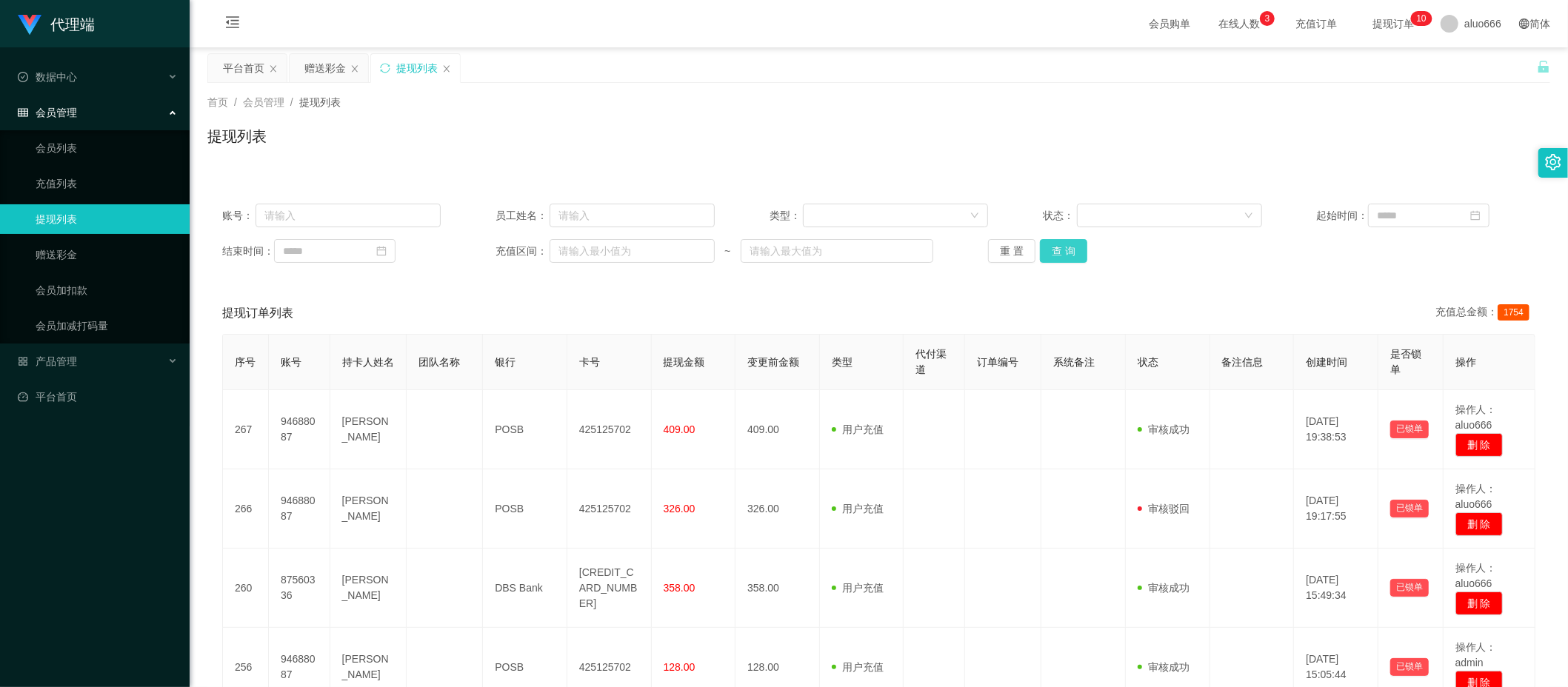
click at [1053, 253] on button "查 询" at bounding box center [1063, 250] width 47 height 24
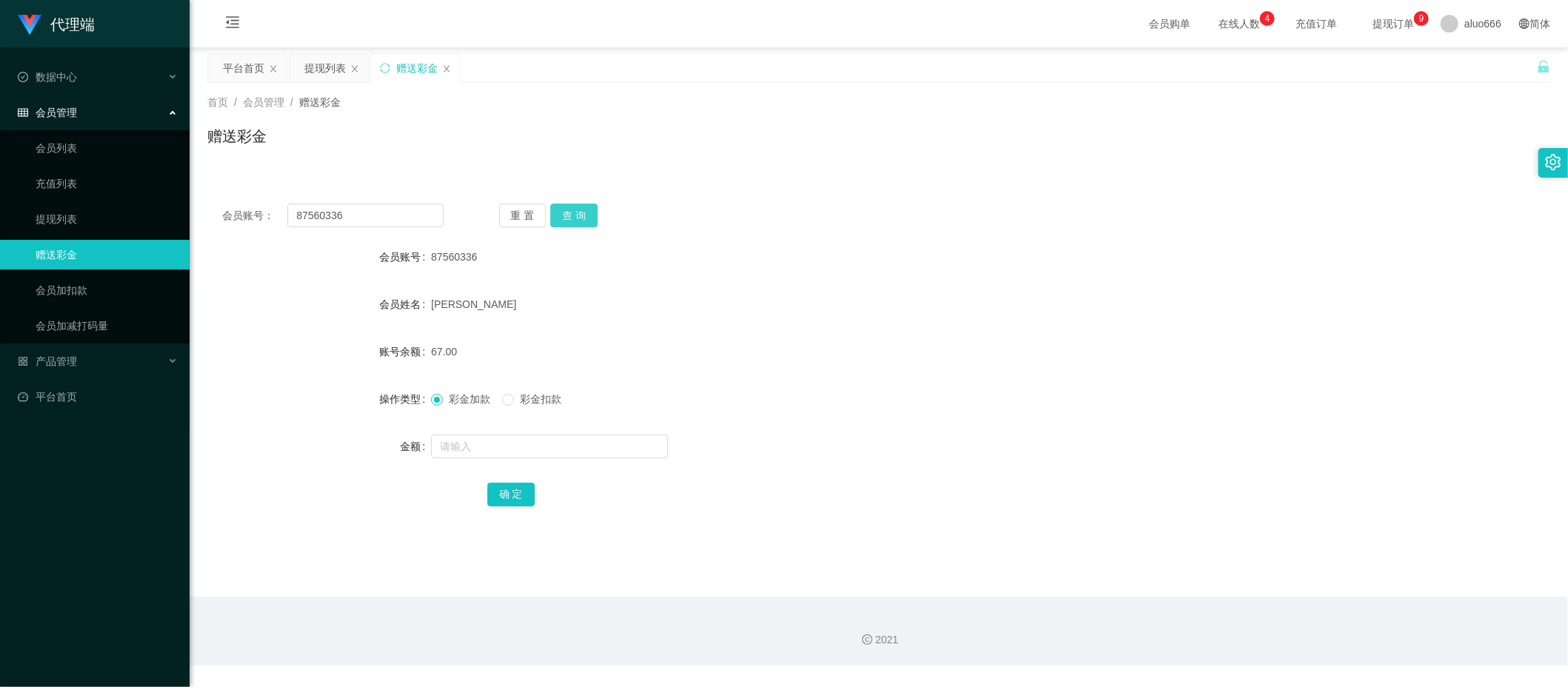
click at [578, 217] on button "查 询" at bounding box center [574, 215] width 47 height 24
click at [789, 270] on div "87560336" at bounding box center [822, 256] width 784 height 29
click at [457, 448] on input "text" at bounding box center [549, 446] width 237 height 24
type input "8"
drag, startPoint x: 514, startPoint y: 494, endPoint x: 543, endPoint y: 464, distance: 41.7
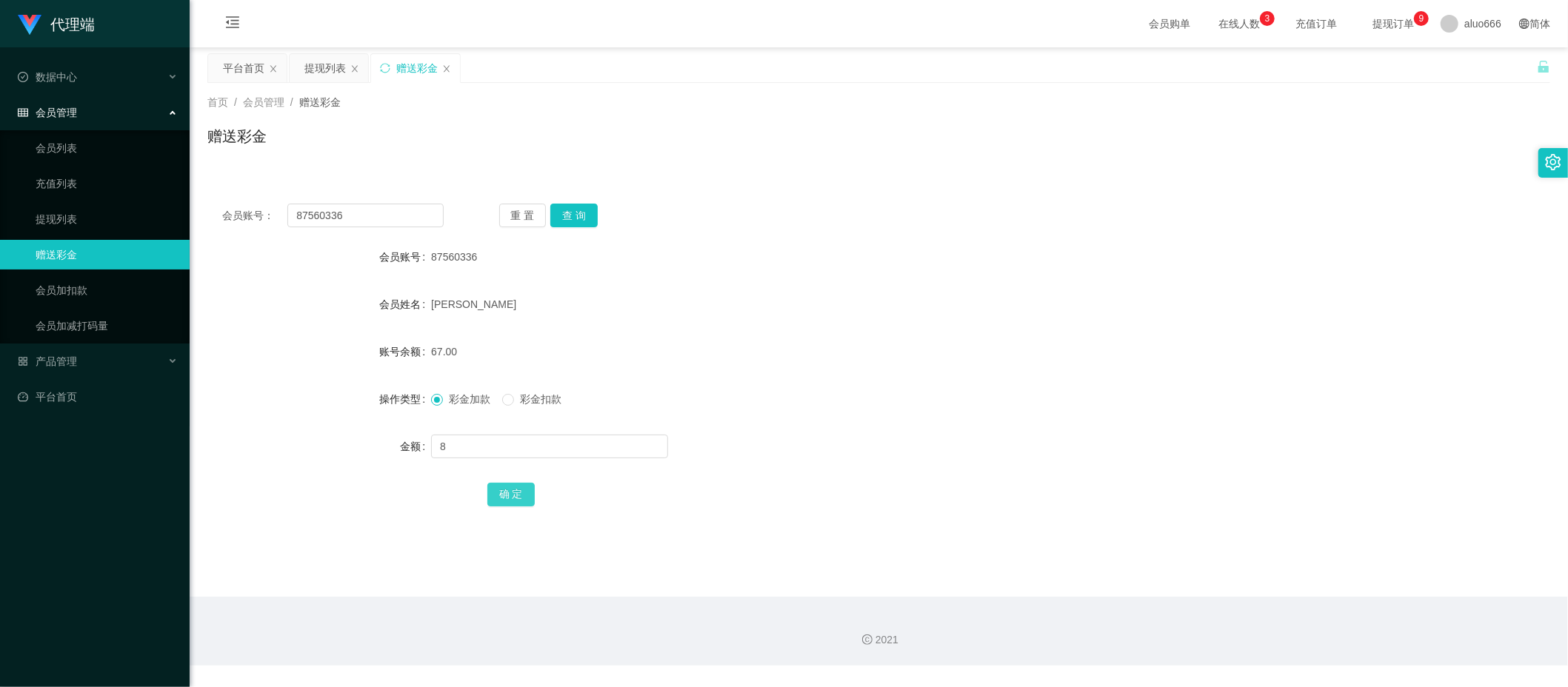
click at [514, 494] on button "确 定" at bounding box center [511, 494] width 47 height 24
click at [851, 302] on div "[PERSON_NAME]" at bounding box center [822, 303] width 784 height 29
click at [485, 456] on input "text" at bounding box center [549, 446] width 237 height 24
type input "8"
drag, startPoint x: 510, startPoint y: 490, endPoint x: 543, endPoint y: 485, distance: 33.4
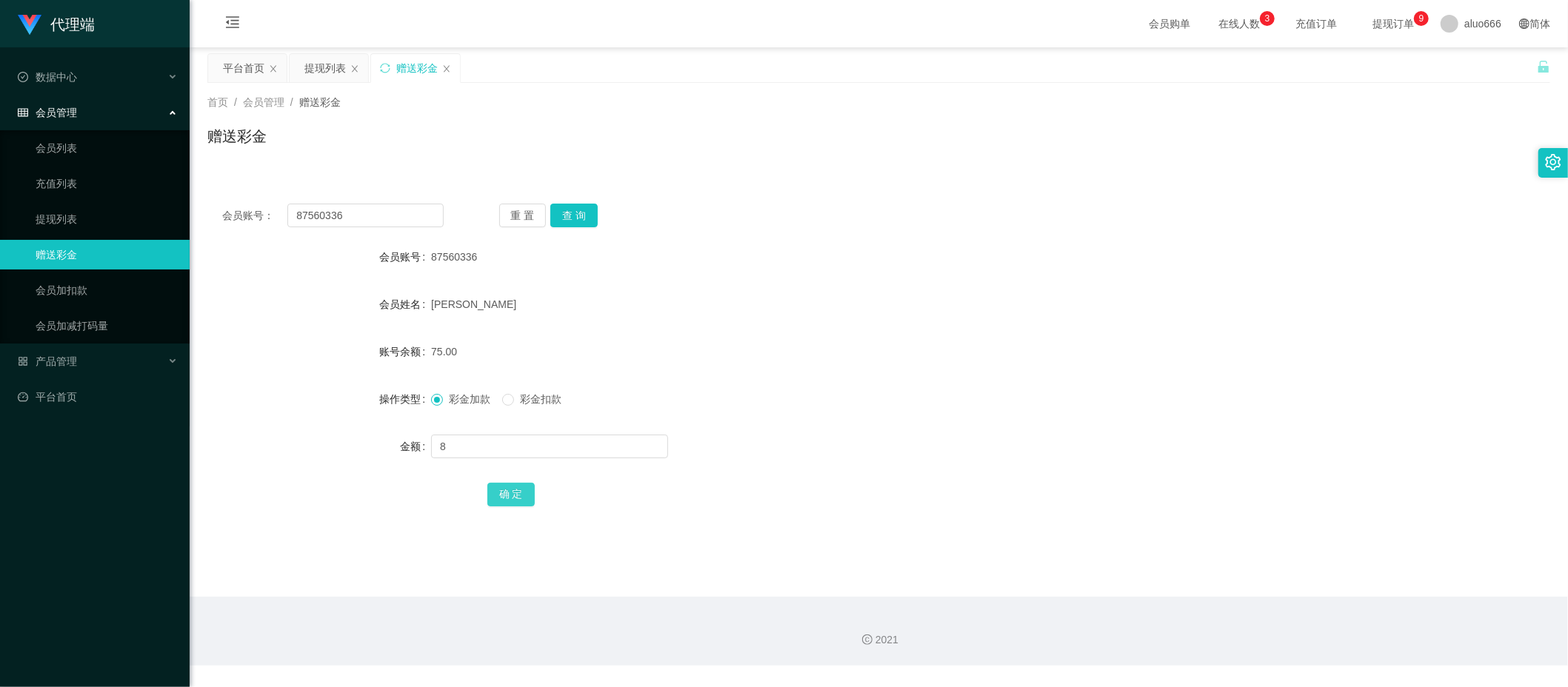
click at [510, 490] on button "确 定" at bounding box center [511, 494] width 47 height 24
click at [948, 238] on div "会员账号： 87560336 重 置 查 询 会员账号 87560336 会员姓名 许双贺 账号余额 75.00 操作类型 彩金加款 彩金扣款 金额 确 定" at bounding box center [878, 365] width 1343 height 352
click at [567, 206] on button "查 询" at bounding box center [574, 215] width 47 height 24
click at [577, 221] on button "查 询" at bounding box center [574, 215] width 47 height 24
click at [465, 443] on input "text" at bounding box center [549, 446] width 237 height 24
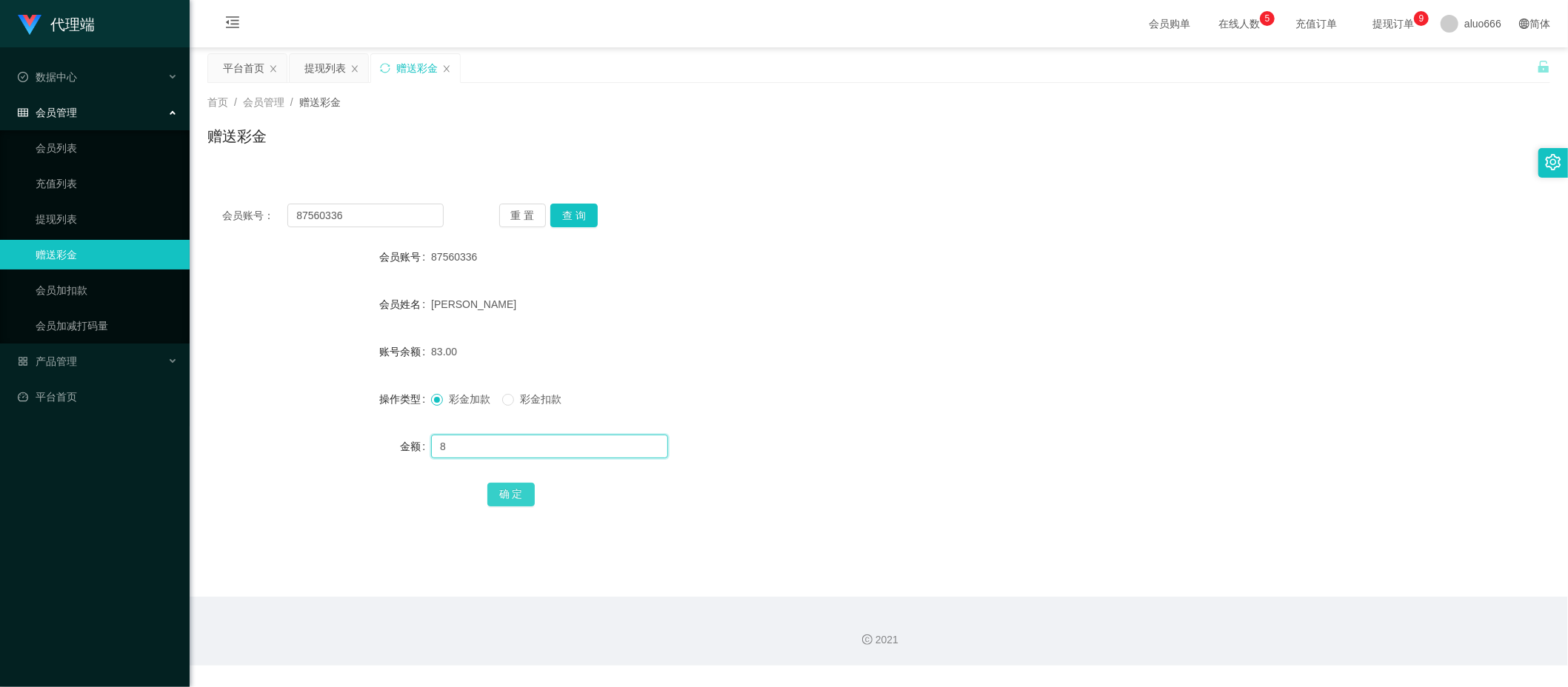
type input "8"
drag, startPoint x: 498, startPoint y: 501, endPoint x: 508, endPoint y: 499, distance: 10.2
click at [498, 501] on button "确 定" at bounding box center [511, 494] width 47 height 24
click at [789, 338] on div "91.00" at bounding box center [822, 352] width 784 height 29
click at [584, 220] on button "查 询" at bounding box center [574, 215] width 47 height 24
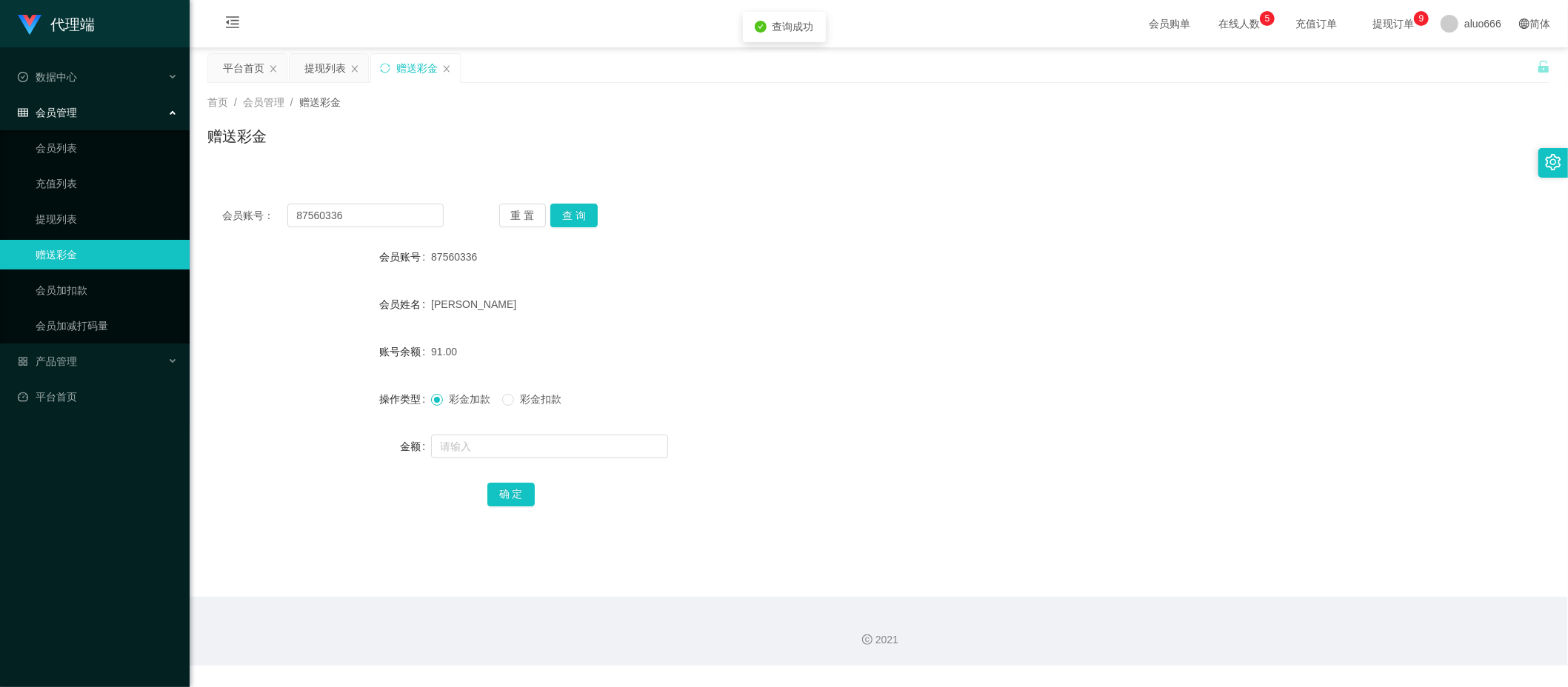
click at [882, 244] on div "87560336" at bounding box center [822, 256] width 784 height 29
click at [332, 72] on div "提现列表" at bounding box center [325, 68] width 42 height 28
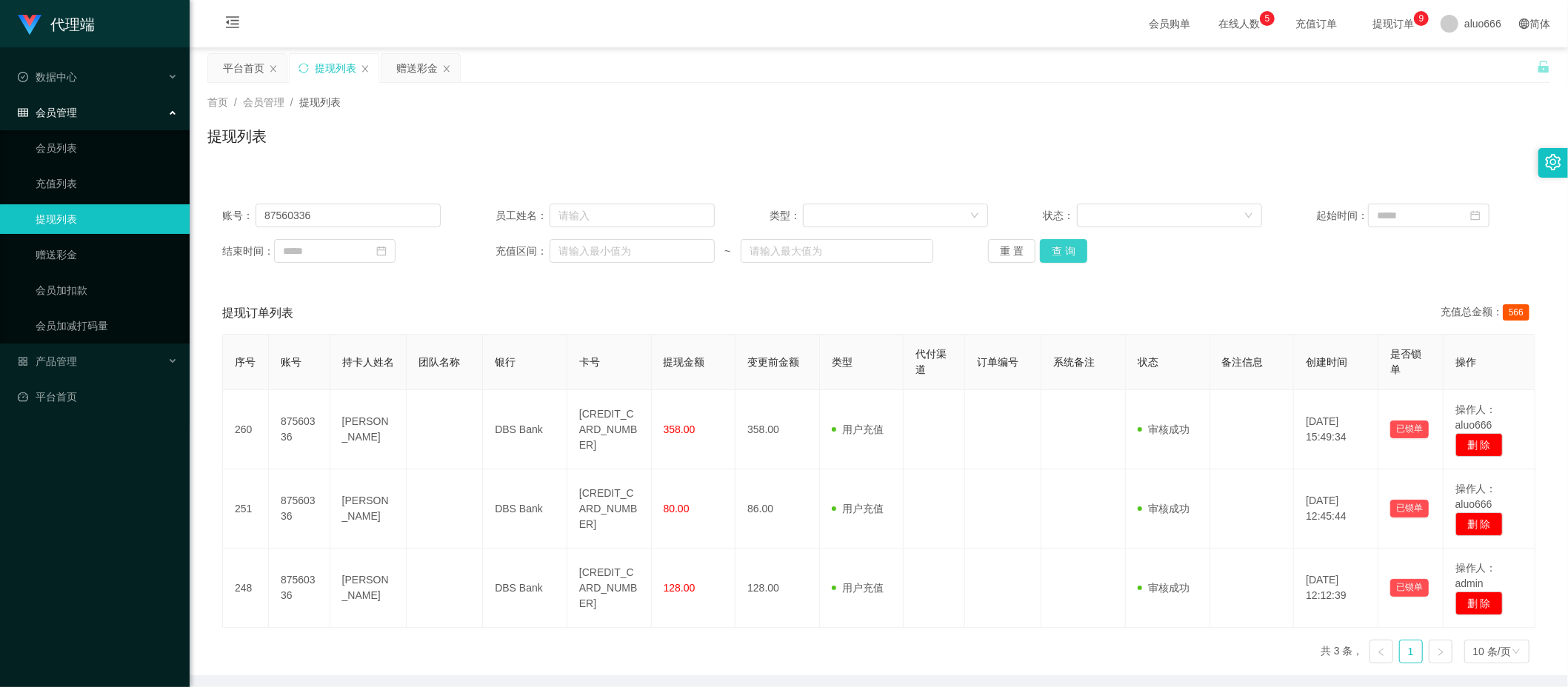
click at [1058, 249] on button "查 询" at bounding box center [1063, 250] width 47 height 24
click at [1055, 251] on button "查 询" at bounding box center [1063, 250] width 47 height 24
click at [1061, 249] on button "查 询" at bounding box center [1063, 250] width 47 height 24
click at [1046, 259] on button "查 询" at bounding box center [1063, 250] width 47 height 24
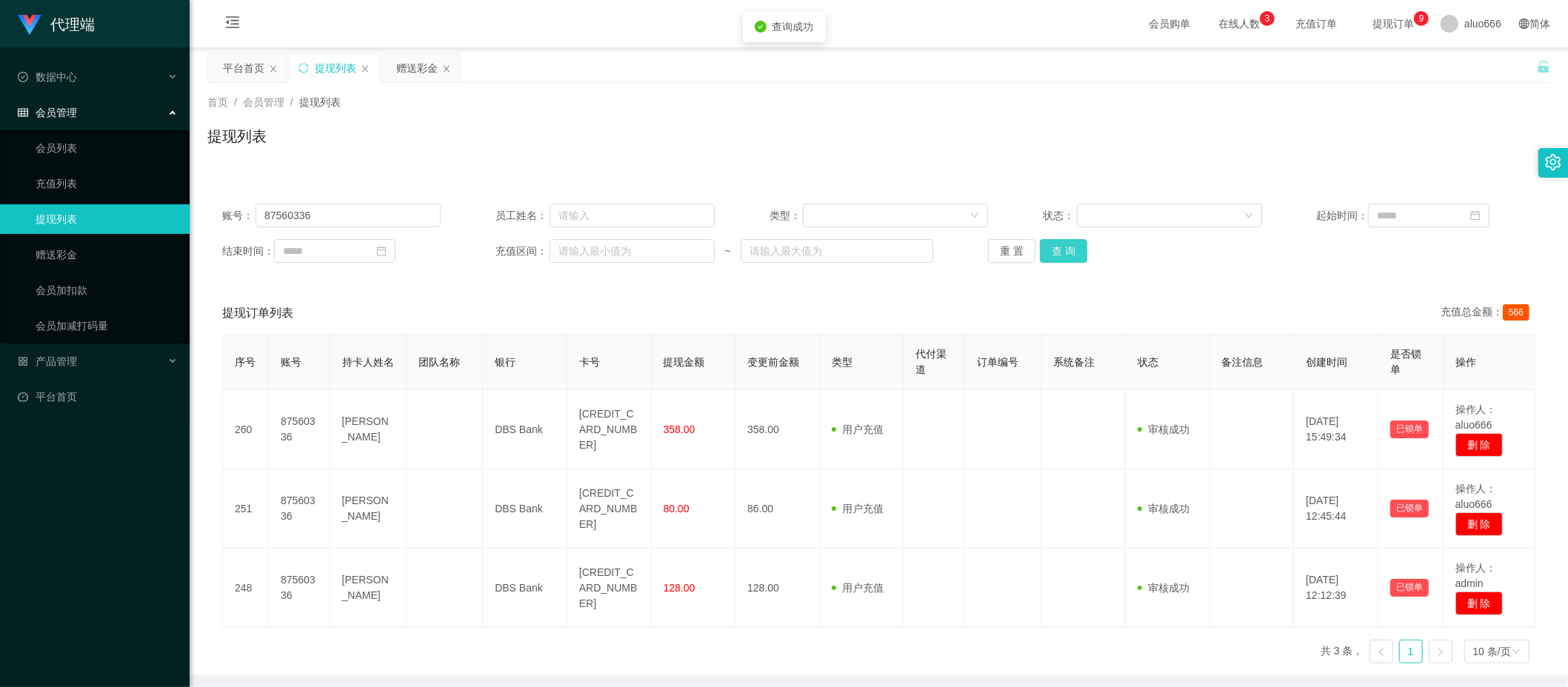
click at [1060, 251] on button "查 询" at bounding box center [1063, 250] width 47 height 24
click at [1060, 250] on button "查 询" at bounding box center [1063, 250] width 47 height 24
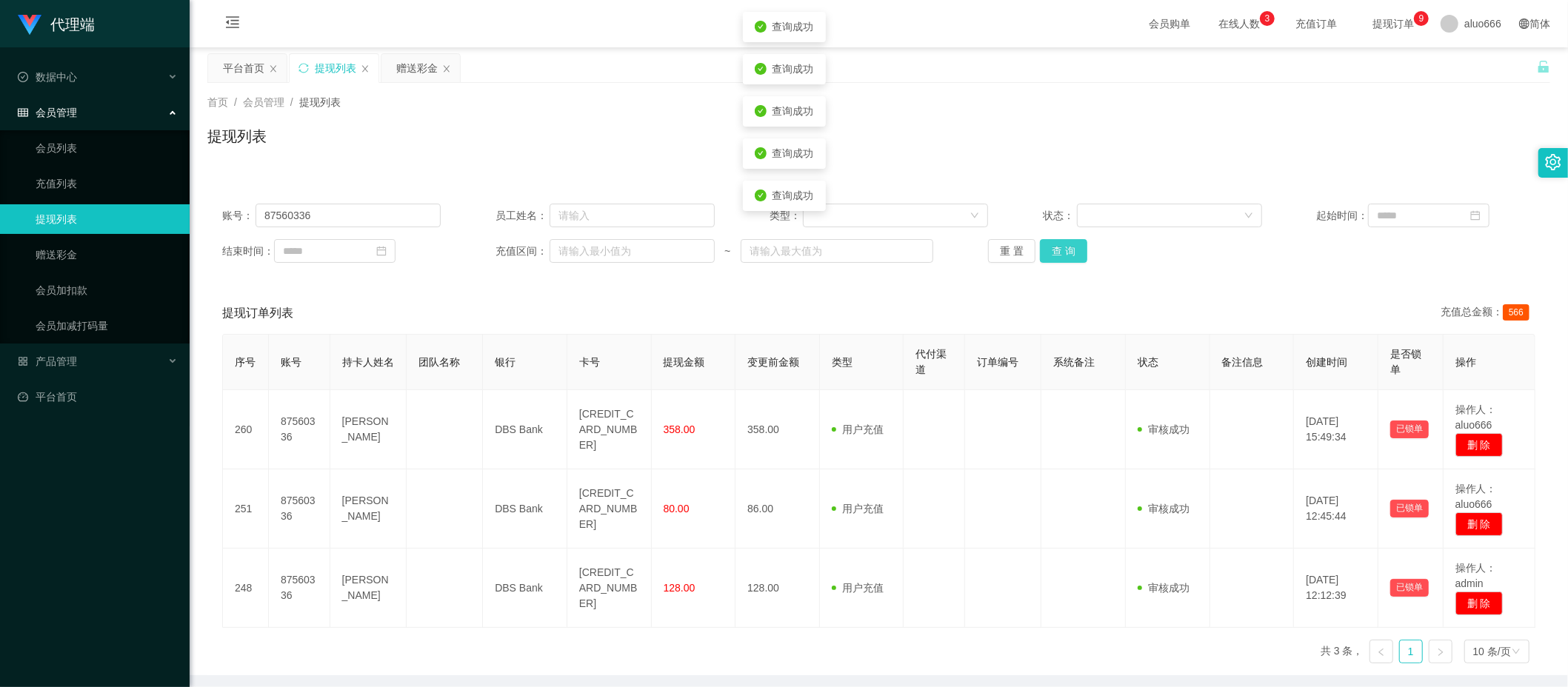
click at [1060, 250] on button "查 询" at bounding box center [1063, 250] width 47 height 24
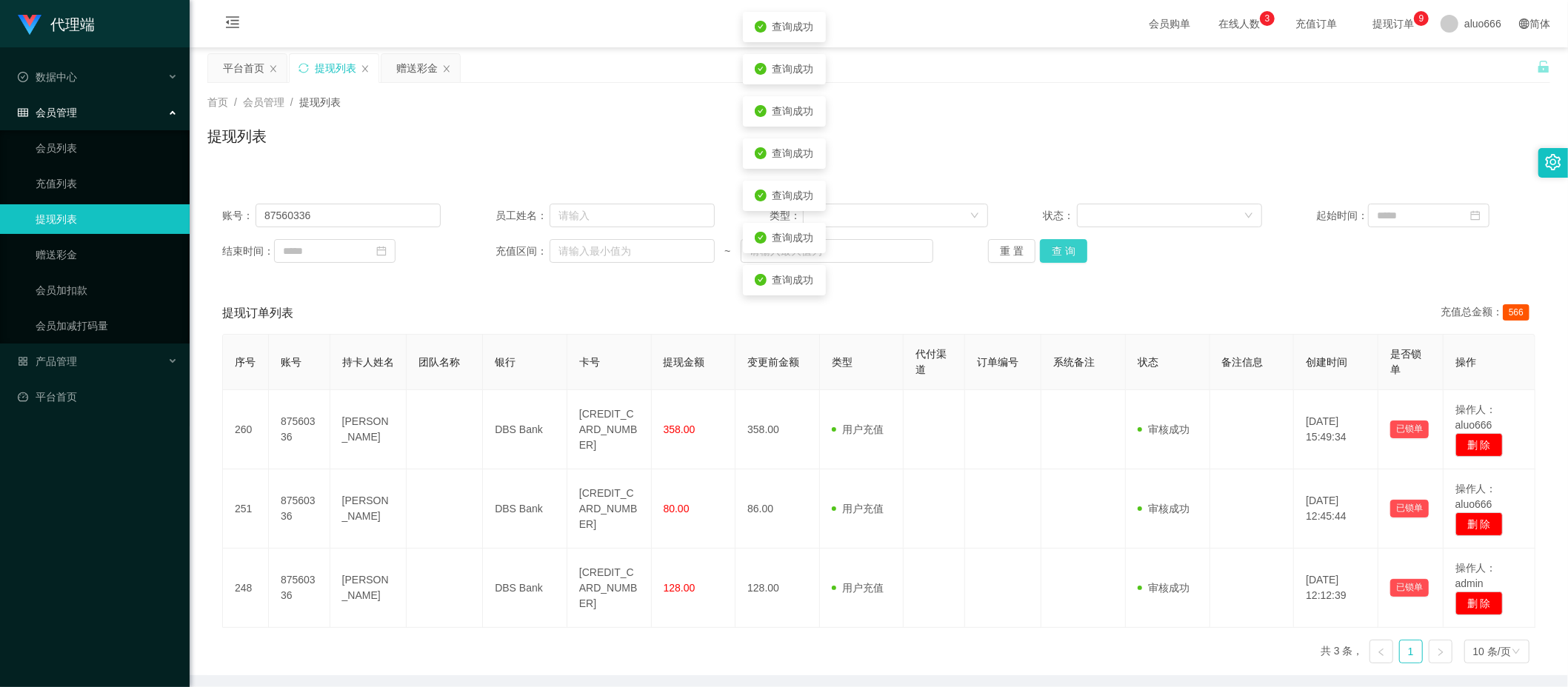
click at [1060, 250] on button "查 询" at bounding box center [1063, 250] width 47 height 24
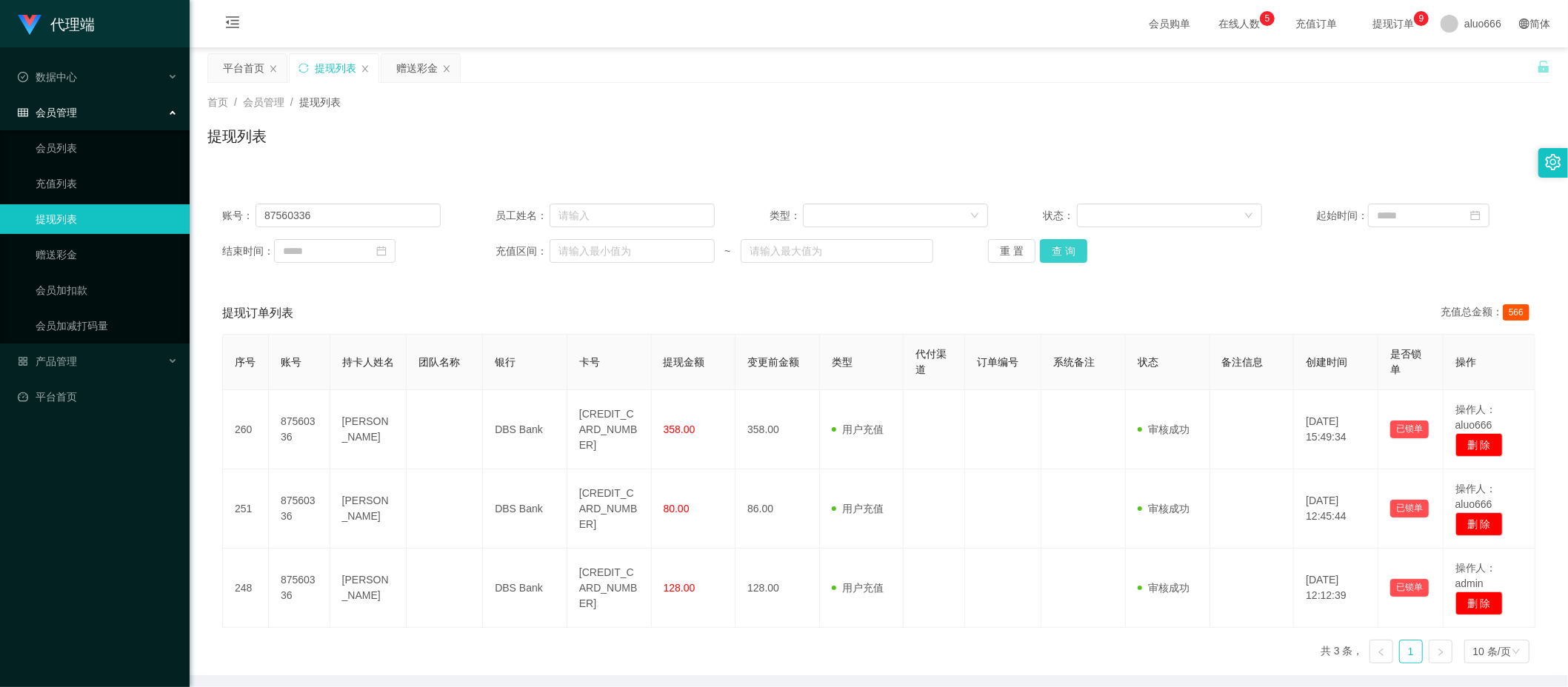
click at [1053, 255] on button "查 询" at bounding box center [1063, 250] width 47 height 24
click at [1053, 258] on button "查 询" at bounding box center [1063, 250] width 47 height 24
click at [1053, 243] on button "查 询" at bounding box center [1063, 250] width 47 height 24
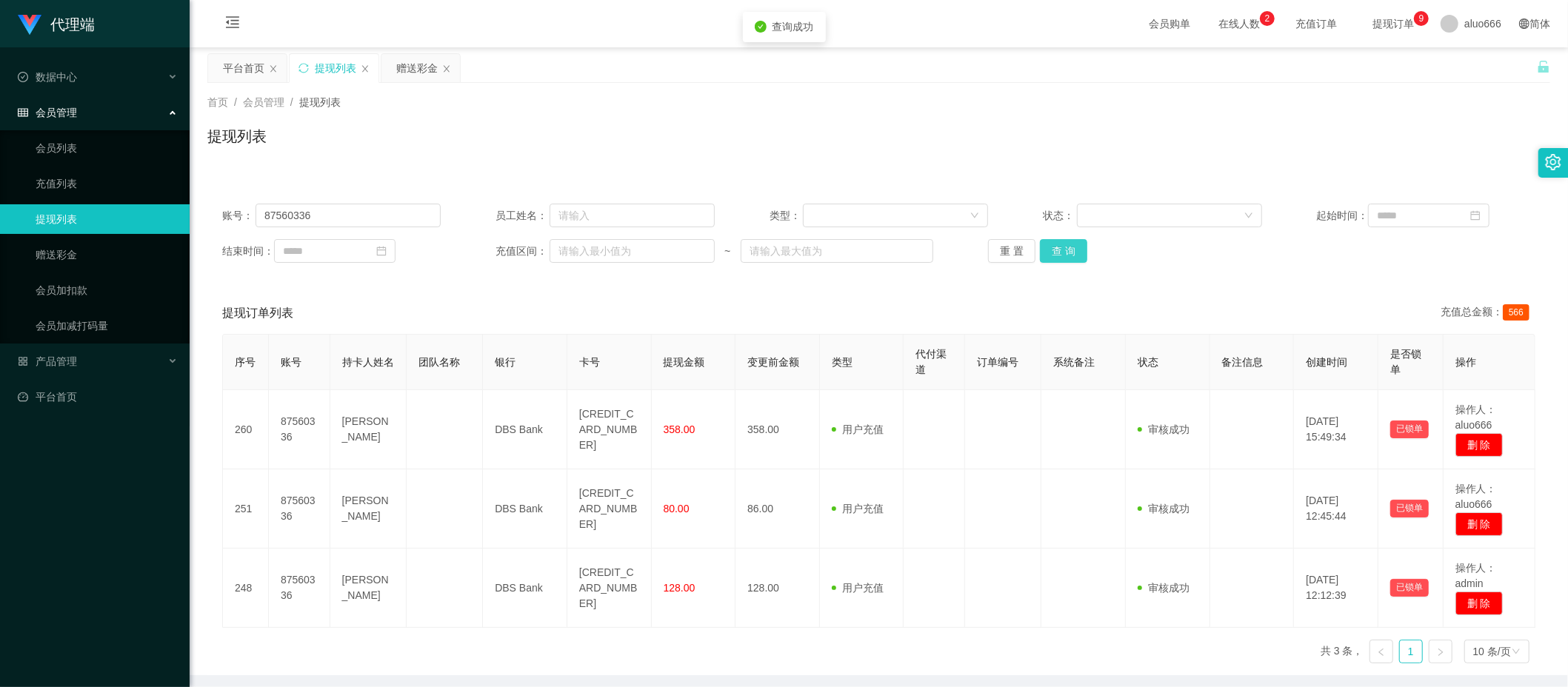
click at [1053, 243] on button "查 询" at bounding box center [1063, 250] width 47 height 24
click at [1059, 252] on button "查 询" at bounding box center [1063, 250] width 47 height 24
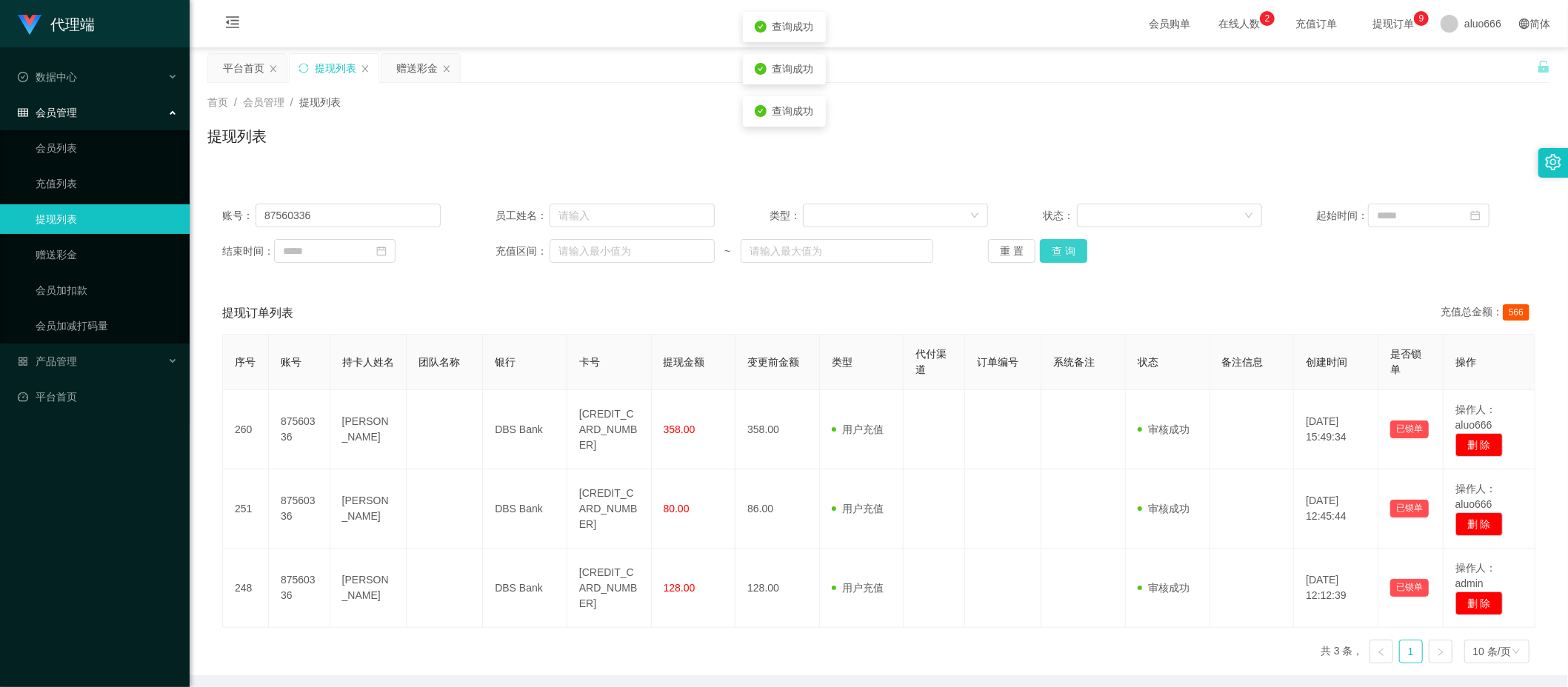
click at [1059, 252] on button "查 询" at bounding box center [1063, 250] width 47 height 24
click at [405, 70] on div "赠送彩金" at bounding box center [417, 68] width 42 height 28
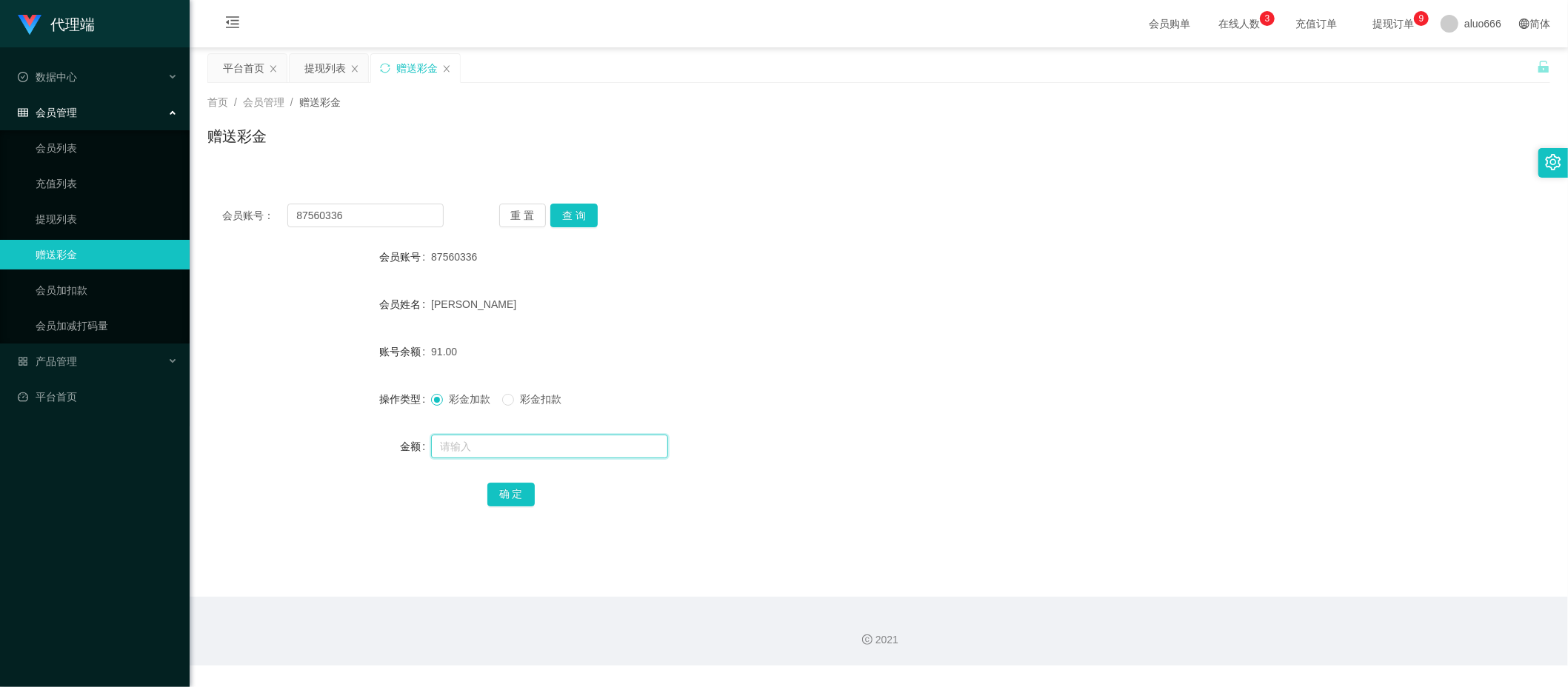
click at [481, 444] on input "text" at bounding box center [549, 446] width 237 height 24
type input "8"
click at [517, 501] on button "确 定" at bounding box center [511, 494] width 47 height 24
click at [768, 298] on div "[PERSON_NAME]" at bounding box center [822, 303] width 784 height 29
click at [519, 450] on input "text" at bounding box center [549, 446] width 237 height 24
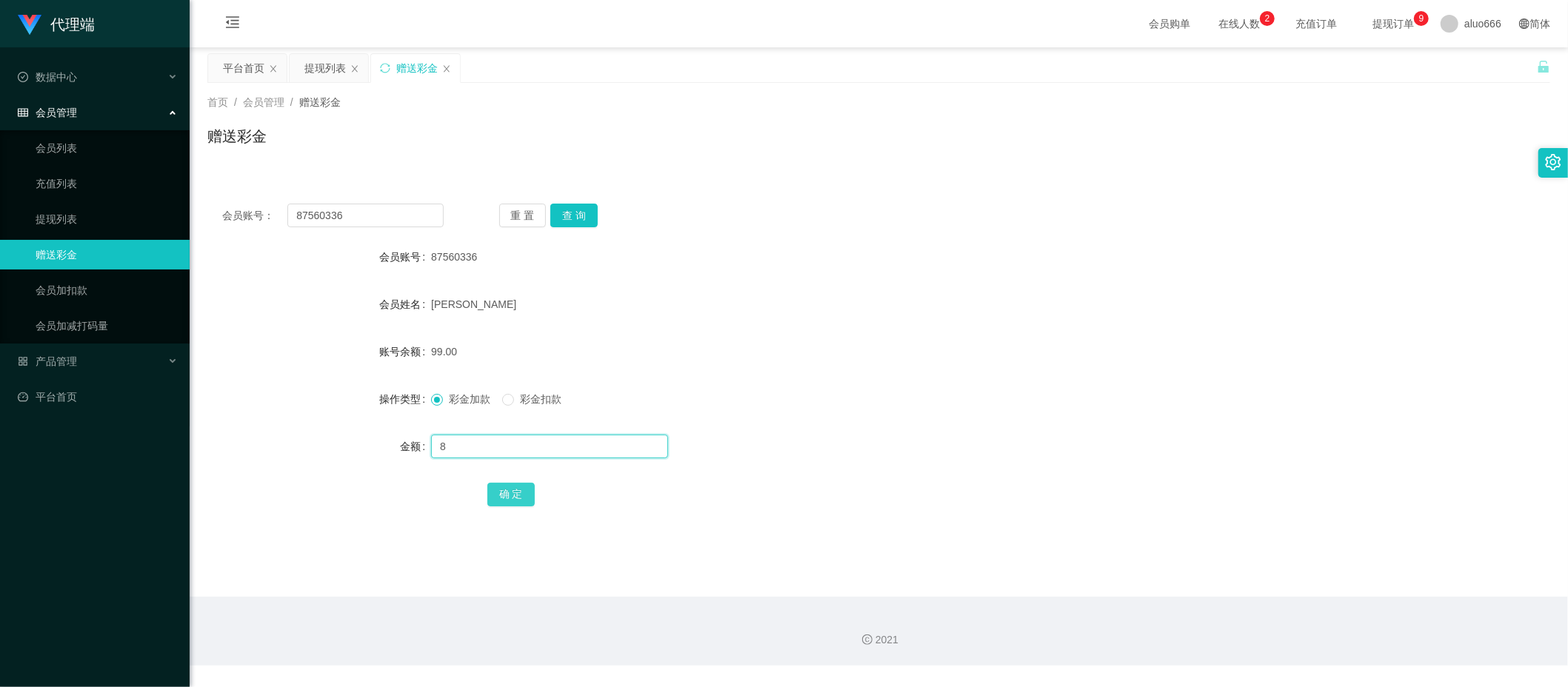
type input "8"
click at [514, 487] on button "确 定" at bounding box center [511, 494] width 47 height 24
click at [727, 311] on div "[PERSON_NAME]" at bounding box center [822, 303] width 784 height 29
click at [513, 499] on button "确 定" at bounding box center [511, 494] width 47 height 24
click at [573, 214] on button "查 询" at bounding box center [574, 215] width 47 height 24
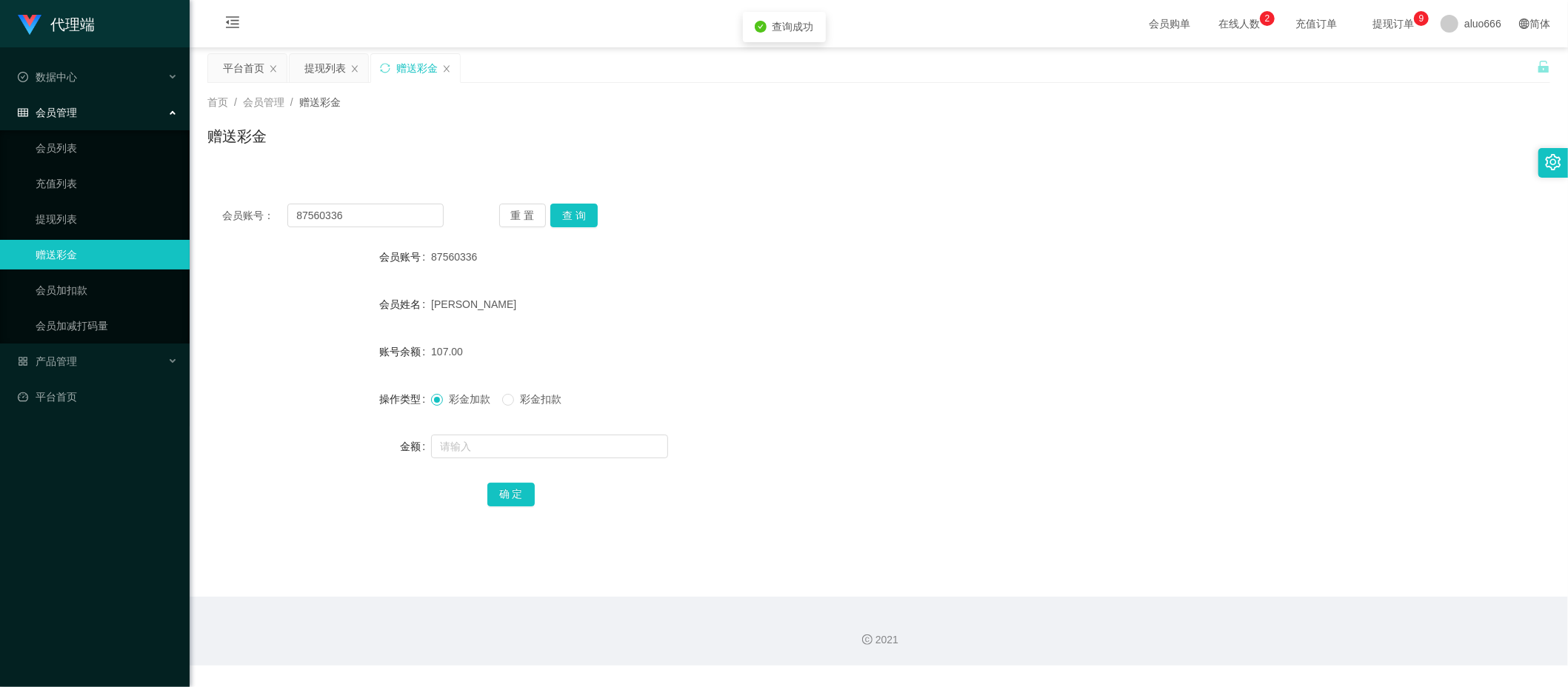
drag, startPoint x: 925, startPoint y: 295, endPoint x: 953, endPoint y: 295, distance: 28.0
click at [937, 297] on div "[PERSON_NAME]" at bounding box center [822, 303] width 784 height 29
click at [591, 215] on button "查 询" at bounding box center [574, 215] width 47 height 24
click at [578, 215] on button "查 询" at bounding box center [574, 215] width 47 height 24
click at [970, 266] on div "87560336" at bounding box center [822, 256] width 784 height 29
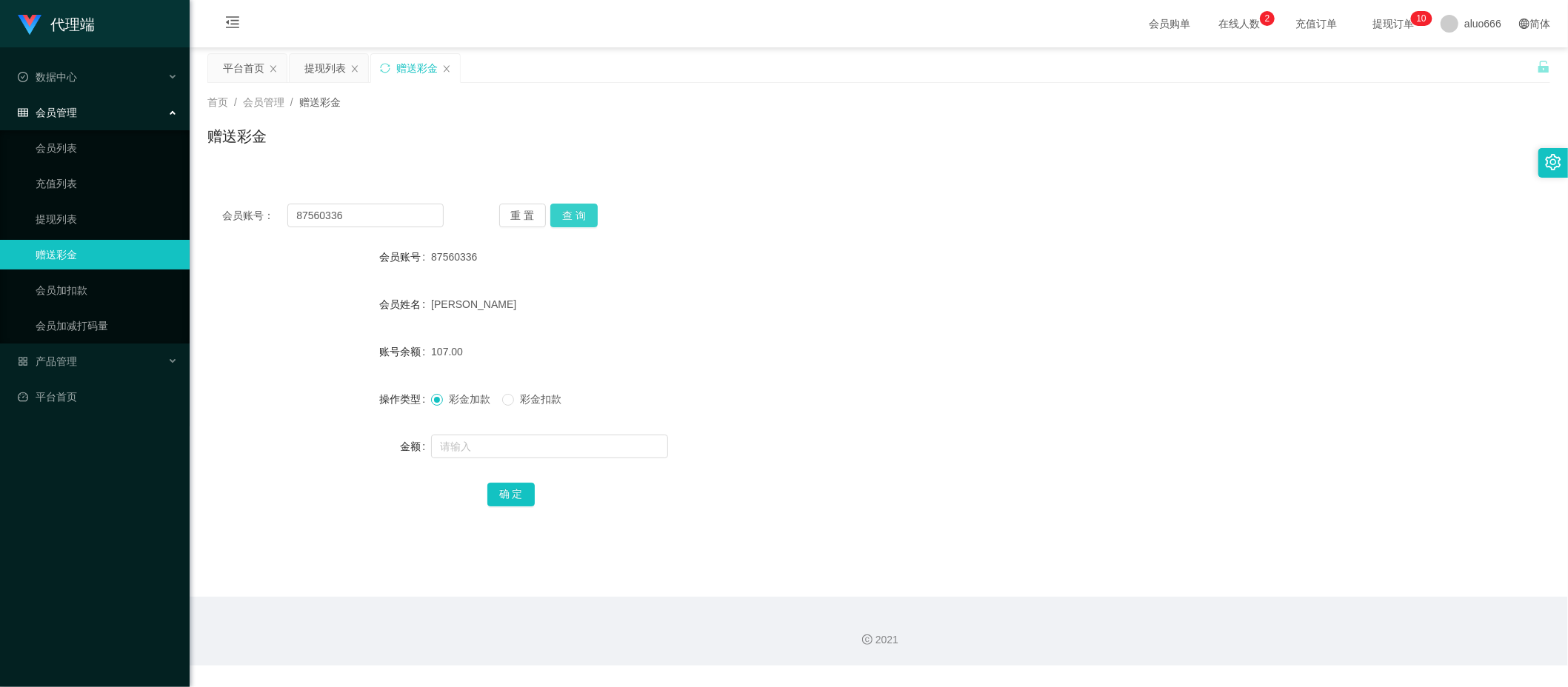
click at [587, 215] on button "查 询" at bounding box center [574, 215] width 47 height 24
click at [499, 443] on input "text" at bounding box center [549, 446] width 237 height 24
type input "8"
click at [527, 498] on button "确 定" at bounding box center [511, 494] width 47 height 24
click at [907, 276] on form "会员账号 87560336 会员姓名 许双贺 账号余额 115.00 操作类型 彩金加款 彩金扣款 金额 确 定" at bounding box center [878, 375] width 1343 height 266
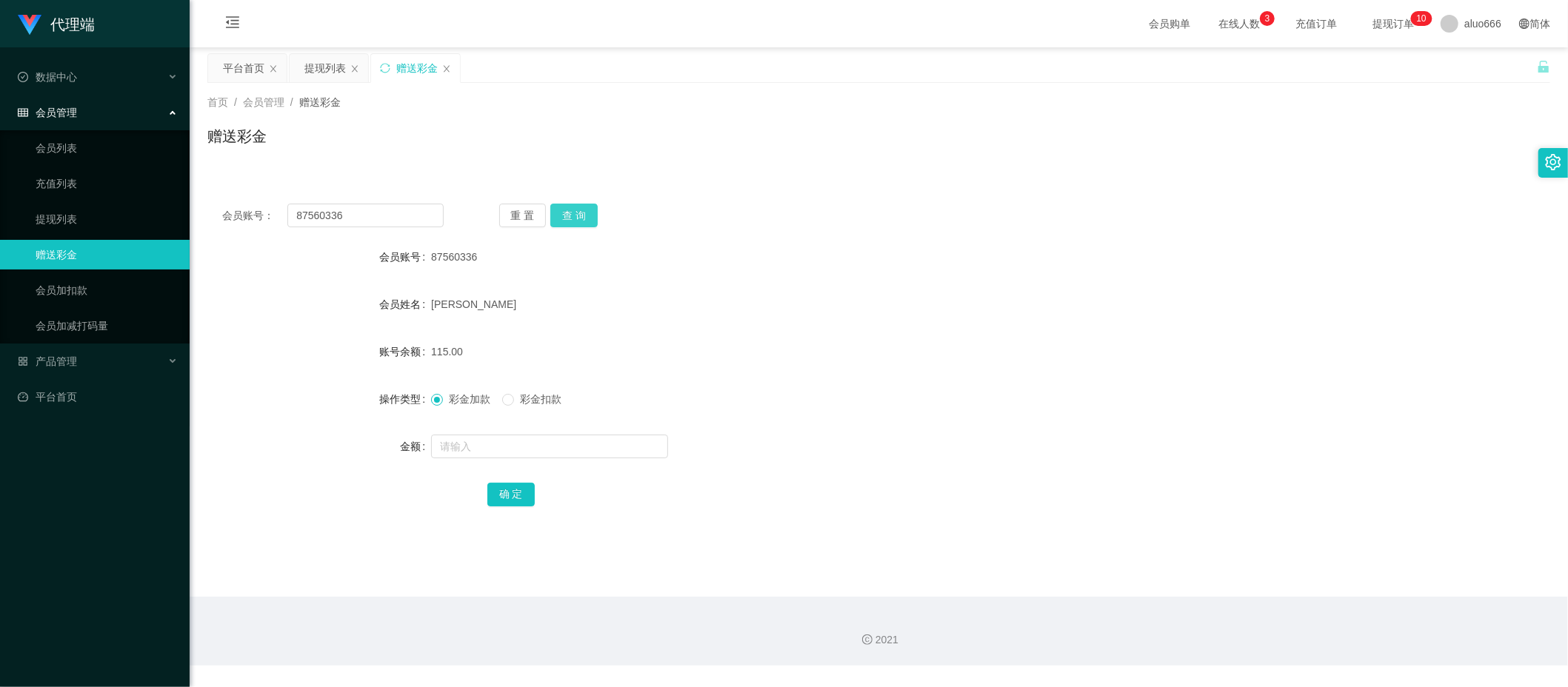
click at [575, 220] on button "查 询" at bounding box center [574, 215] width 47 height 24
click at [1123, 295] on div "[PERSON_NAME]" at bounding box center [822, 303] width 784 height 29
click at [584, 212] on button "查 询" at bounding box center [574, 215] width 47 height 24
click at [686, 193] on div "会员账号： 87560336 重 置 查 询 会员账号 87560336 会员姓名 许双贺 账号余额 0.00 操作类型 彩金加款 彩金扣款 金额 确 定" at bounding box center [878, 365] width 1343 height 352
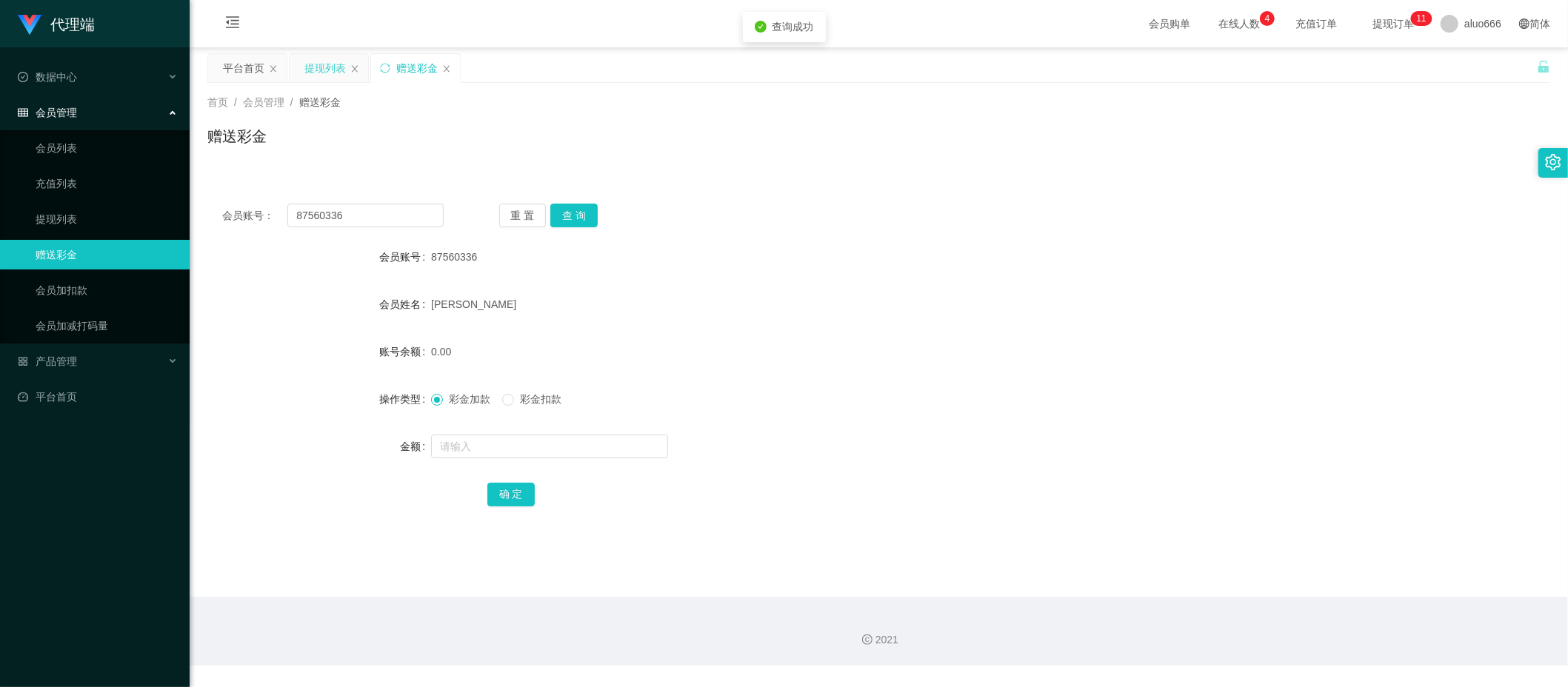
click at [323, 68] on div "提现列表" at bounding box center [325, 68] width 42 height 28
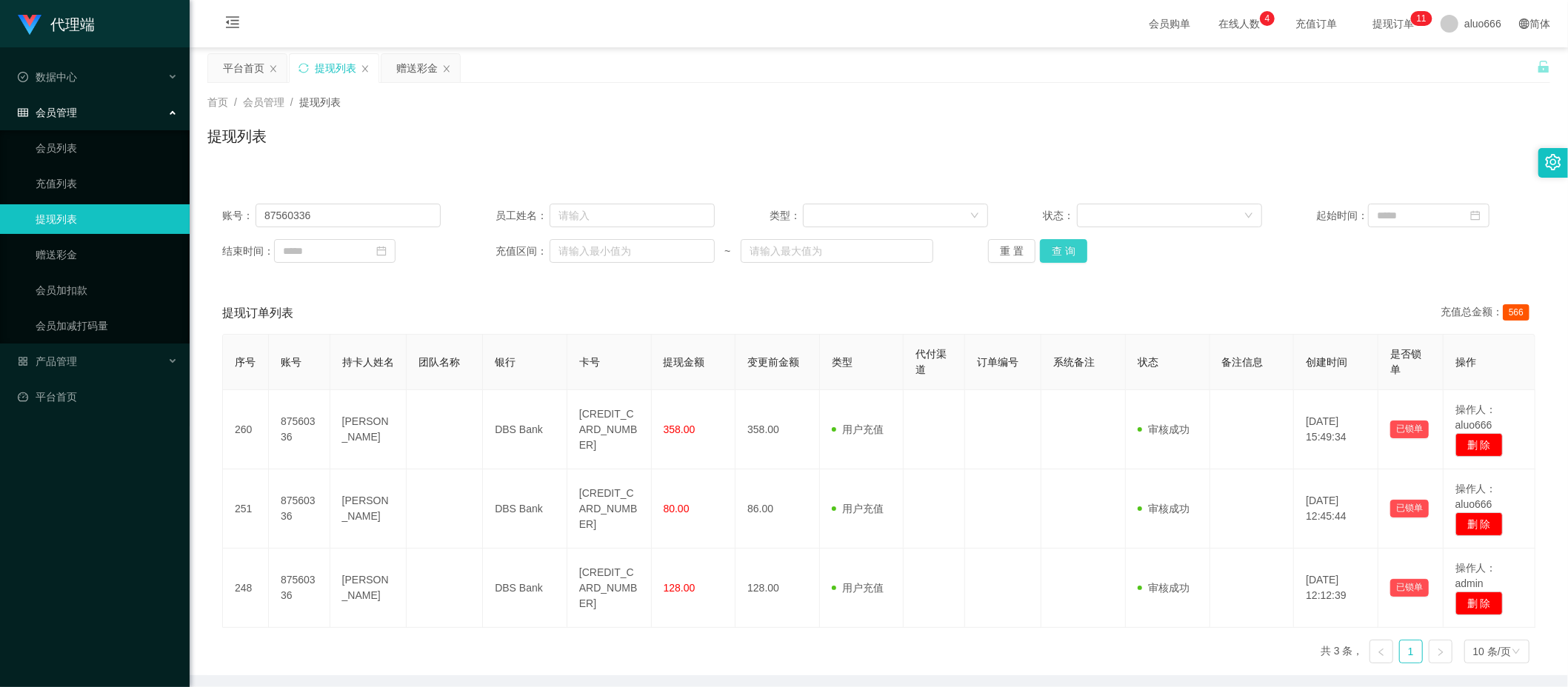
click at [1052, 244] on button "查 询" at bounding box center [1063, 250] width 47 height 24
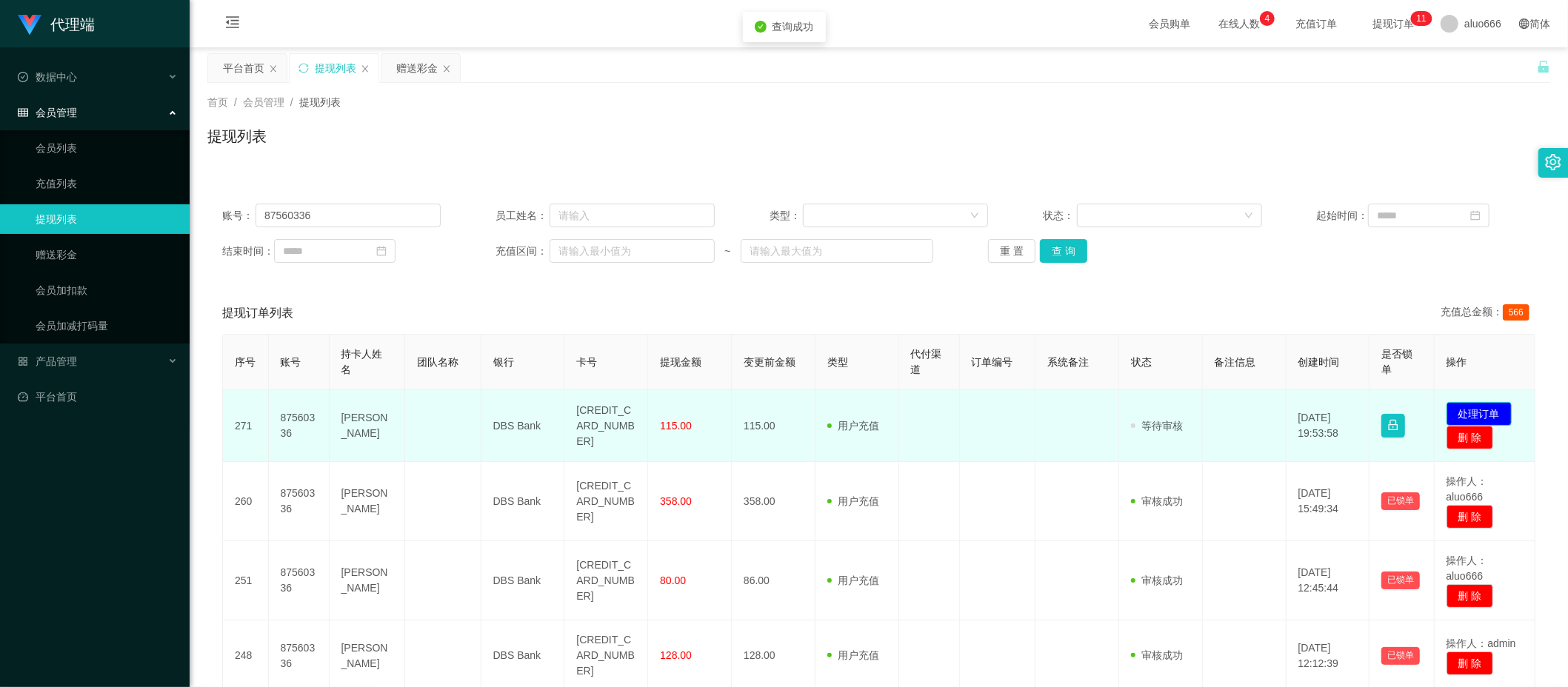
click at [1468, 409] on button "处理订单" at bounding box center [1479, 414] width 65 height 24
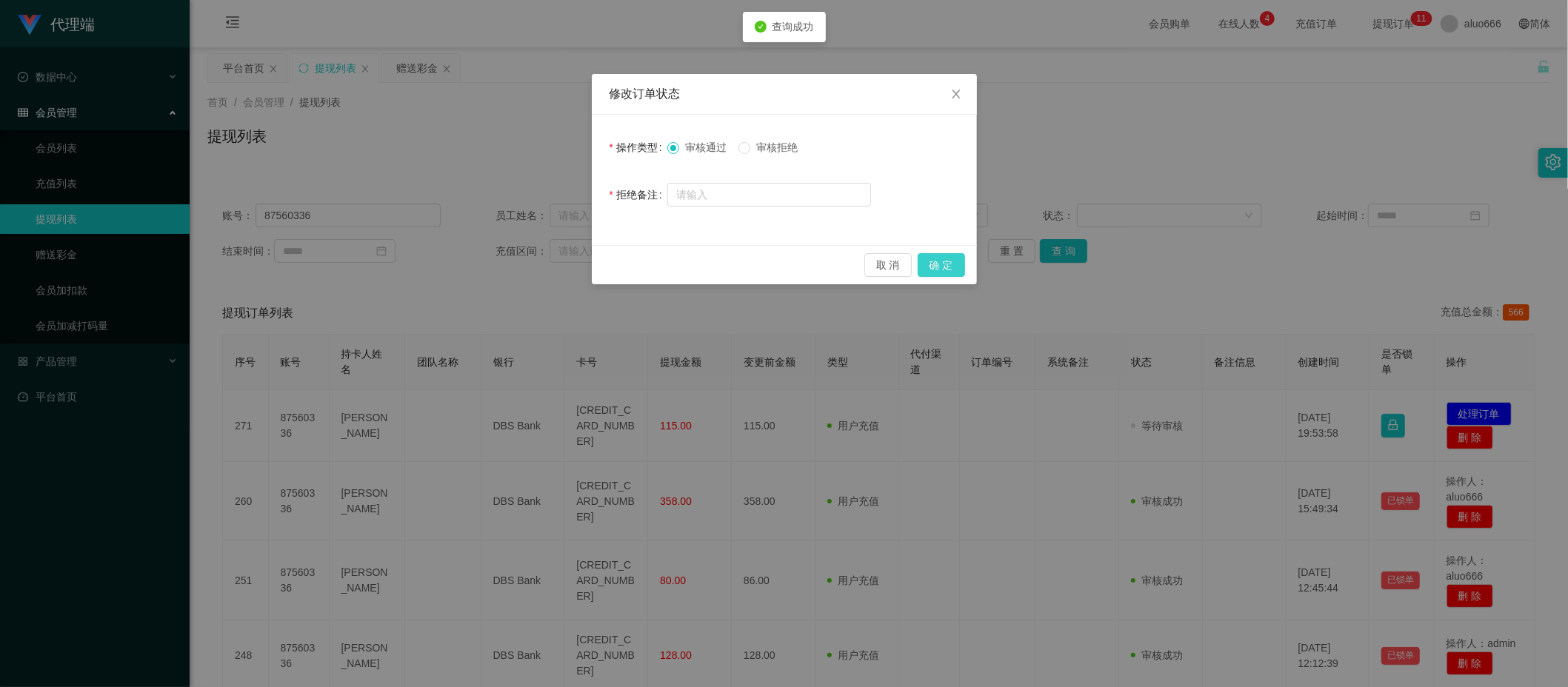
click at [943, 265] on button "确 定" at bounding box center [941, 265] width 47 height 24
